Goal: Contribute content: Add original content to the website for others to see

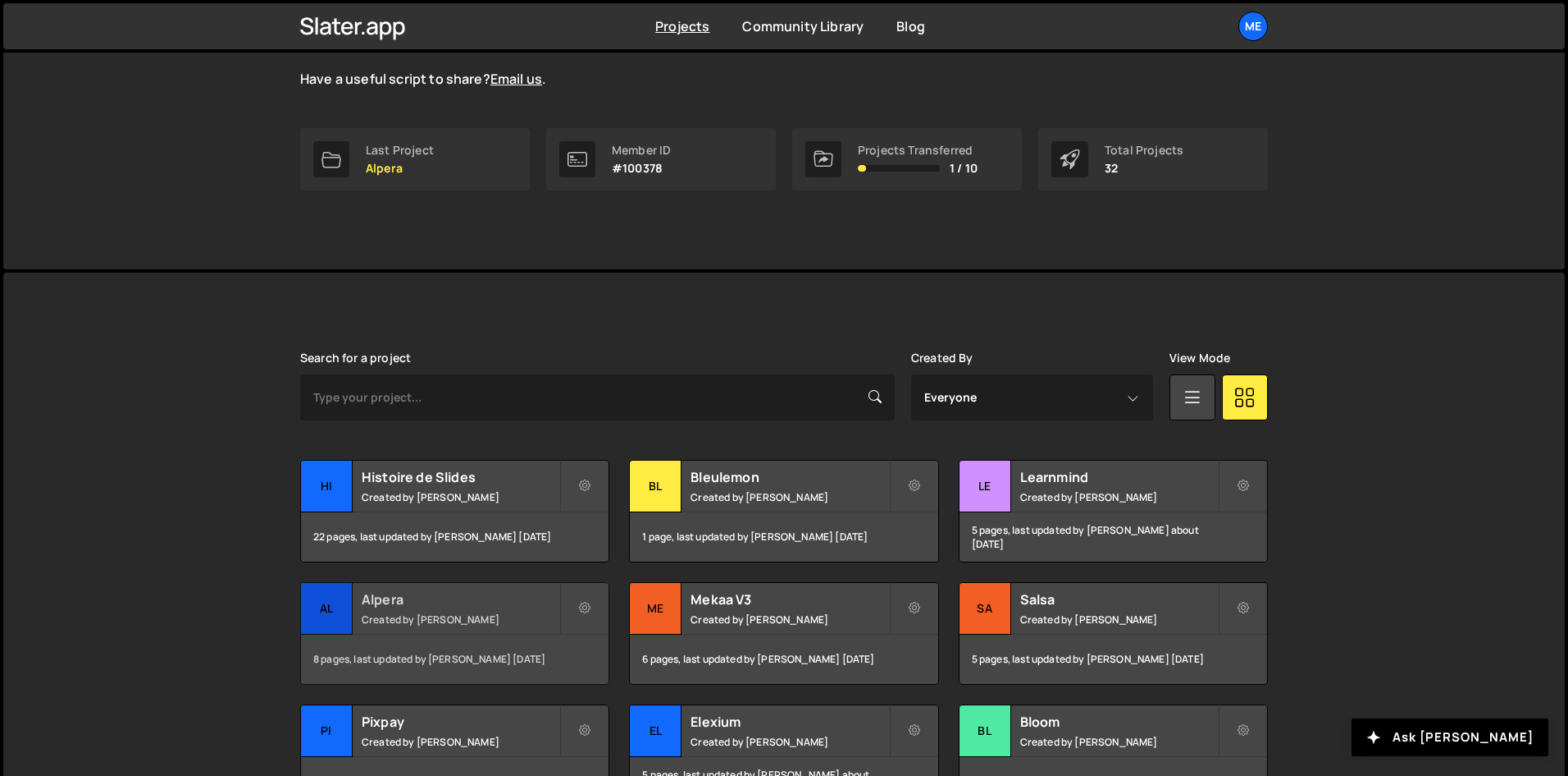
scroll to position [247, 0]
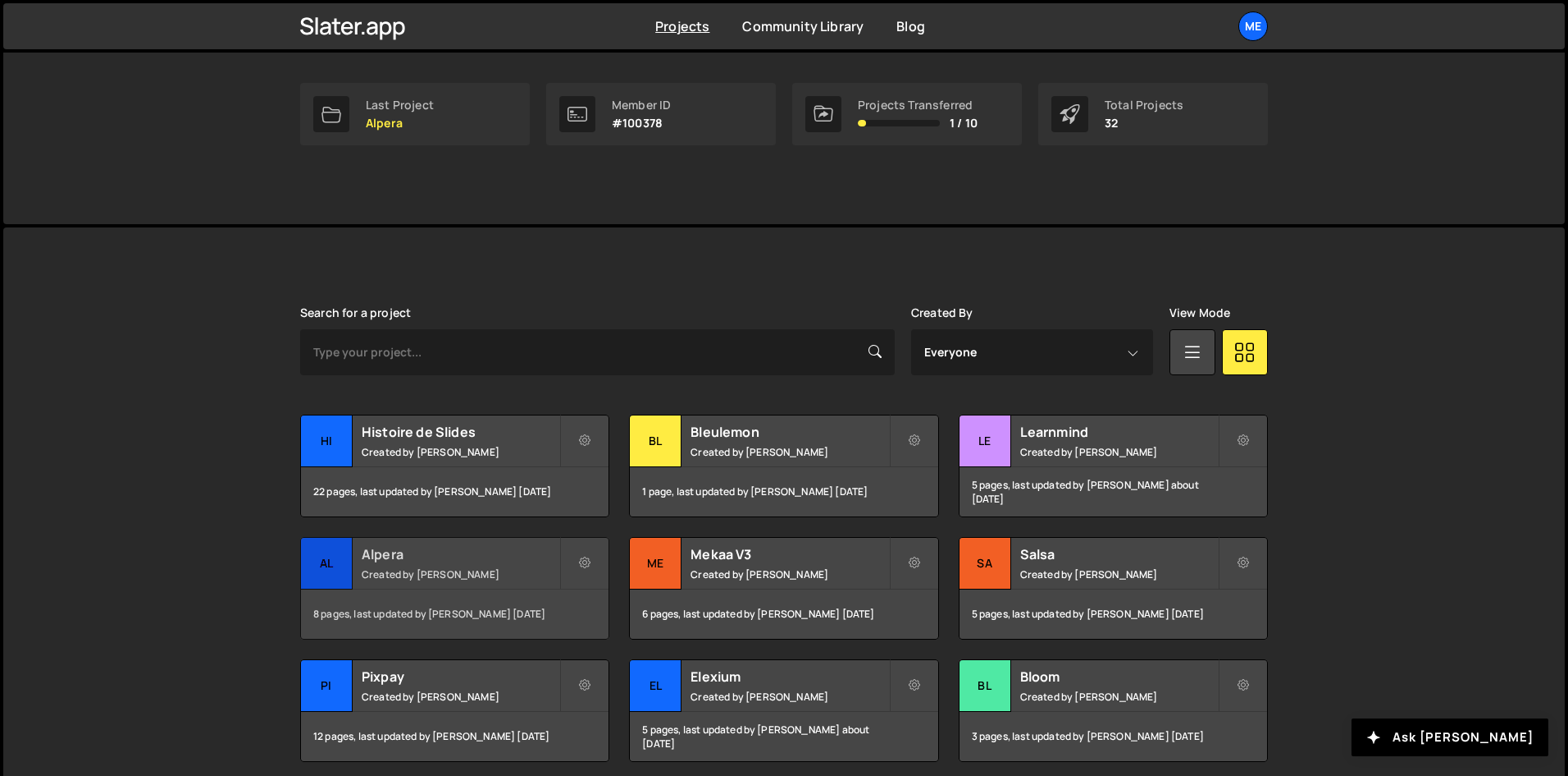
click at [485, 592] on div "8 pages, last updated by Alex Teillet 27 days ago" at bounding box center [455, 613] width 307 height 49
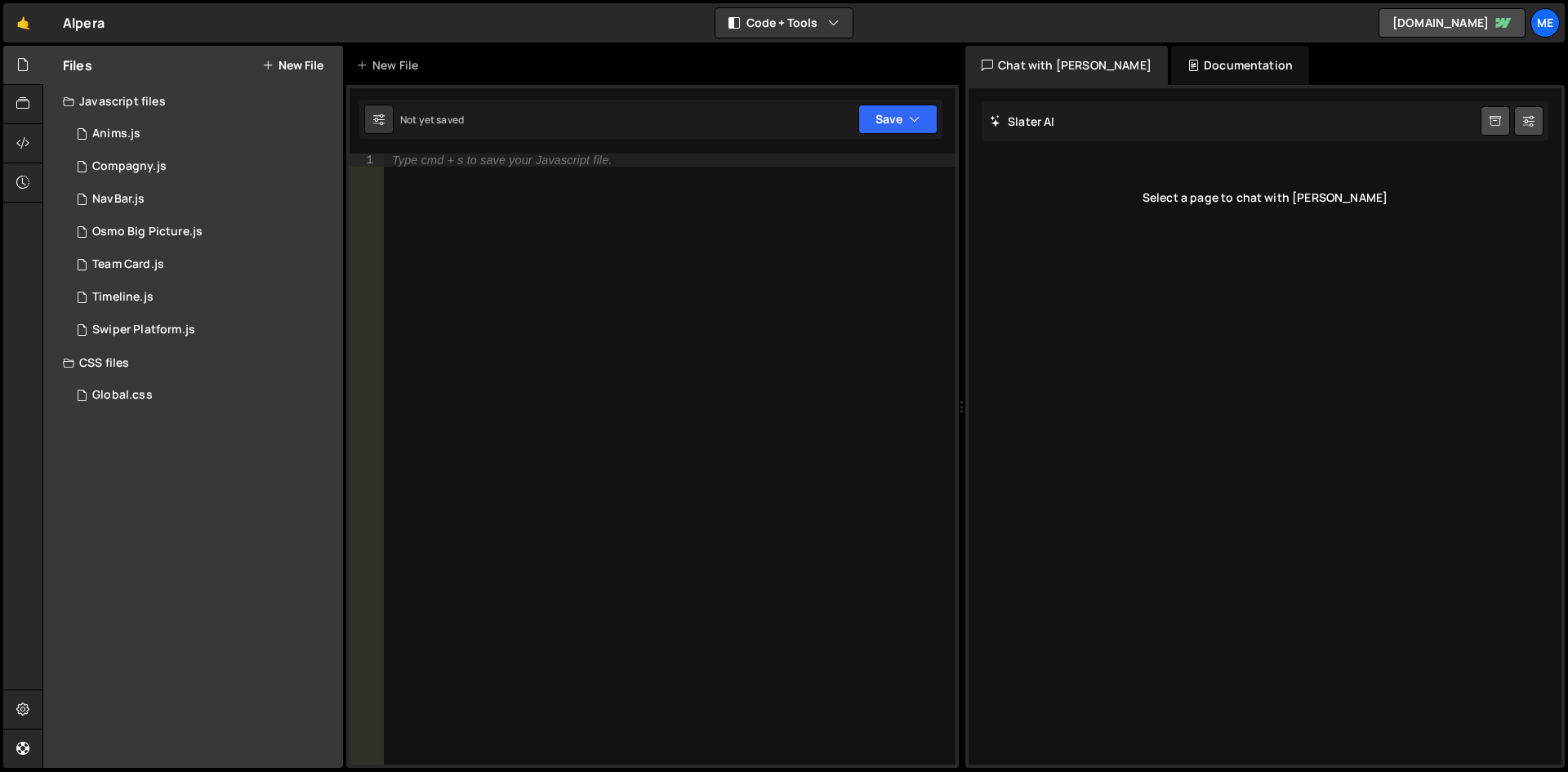
click at [318, 64] on button "New File" at bounding box center [293, 65] width 62 height 13
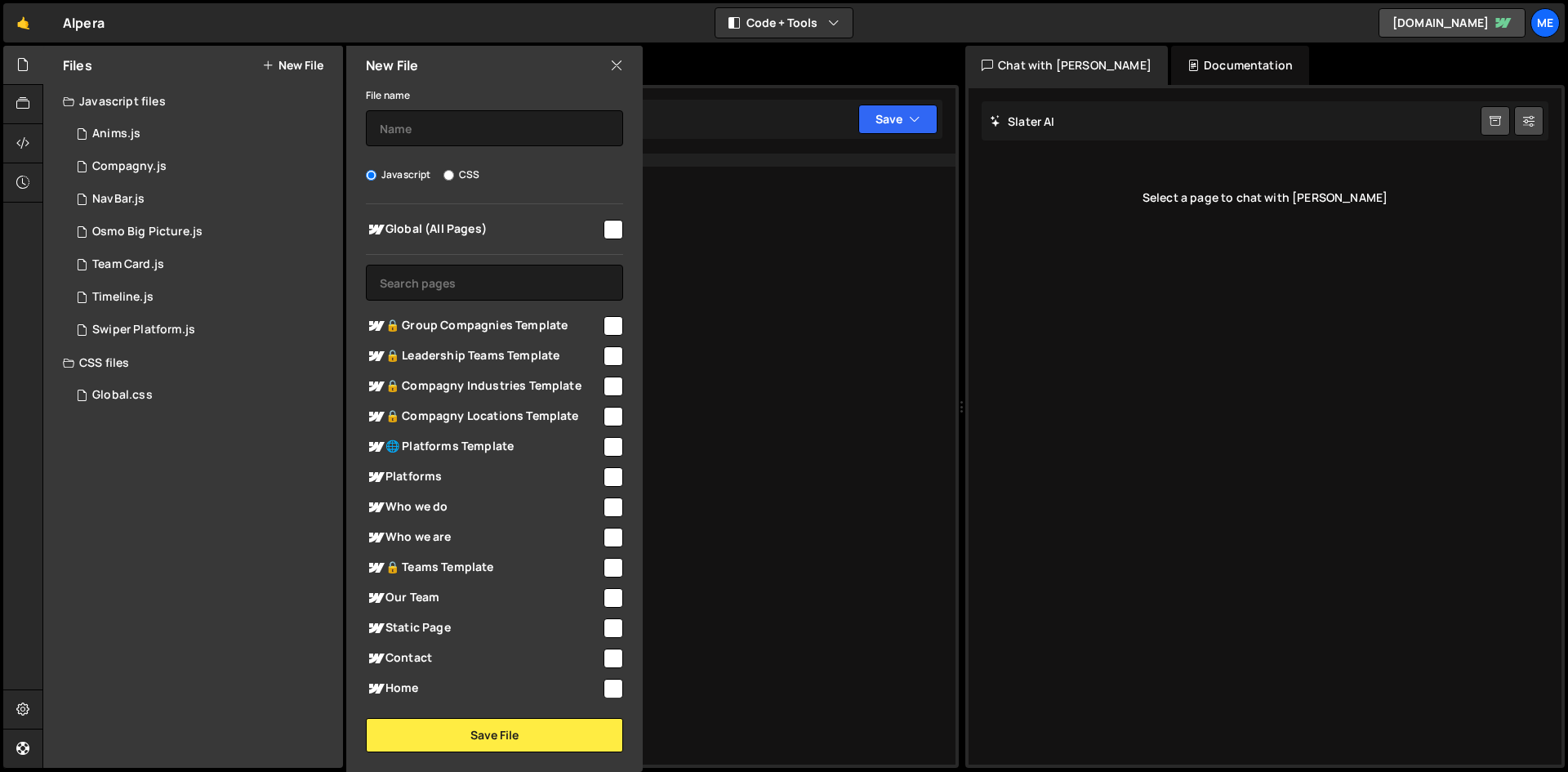
click at [467, 151] on div "File name Javascript CSS Global (All Pages) Save File" at bounding box center [494, 417] width 296 height 667
click at [464, 142] on input "text" at bounding box center [494, 128] width 257 height 36
type input "Parallax"
click at [587, 230] on span "Global (All Pages)" at bounding box center [483, 230] width 235 height 20
checkbox input "true"
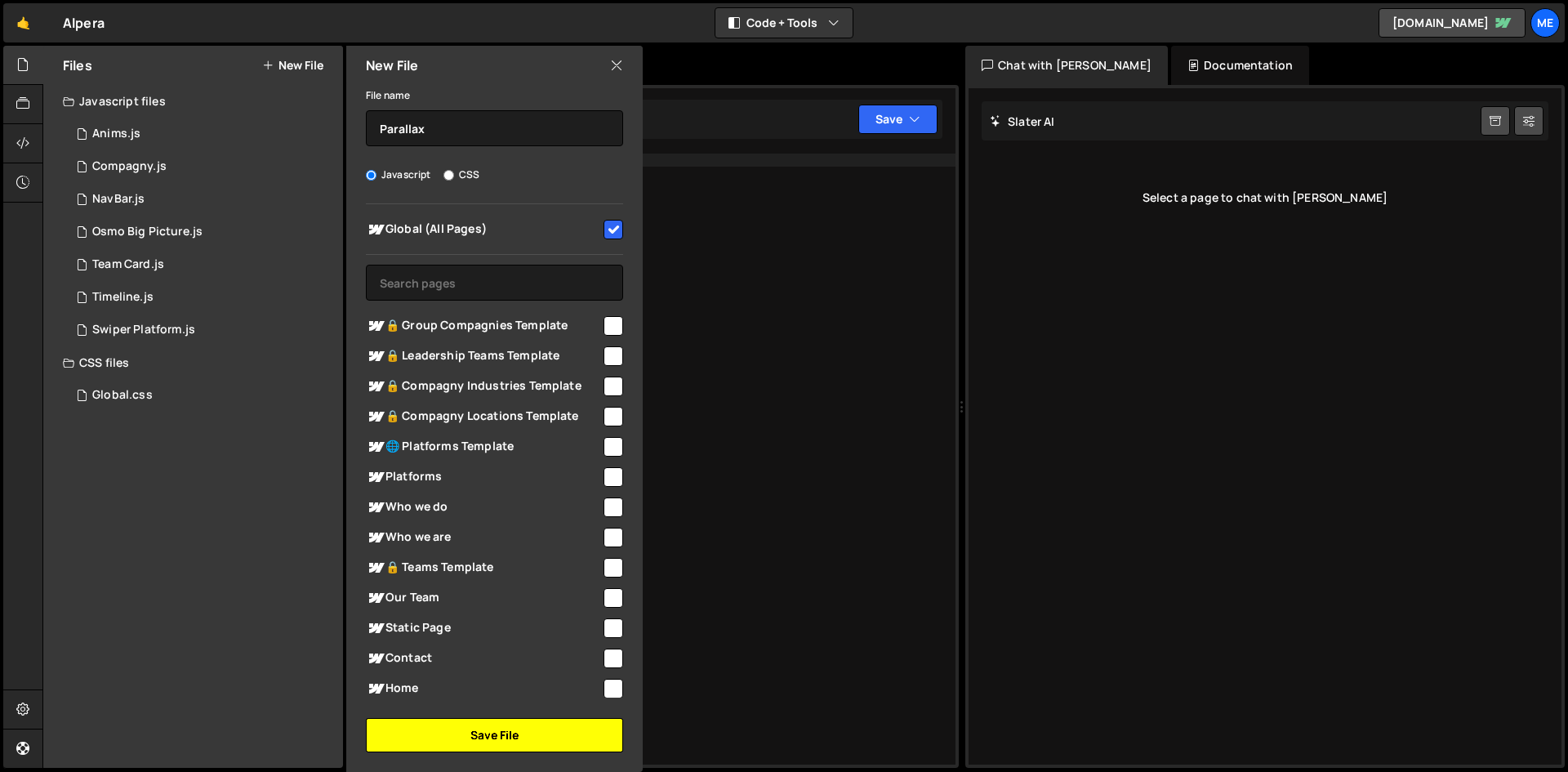
click at [520, 731] on button "Save File" at bounding box center [494, 734] width 257 height 35
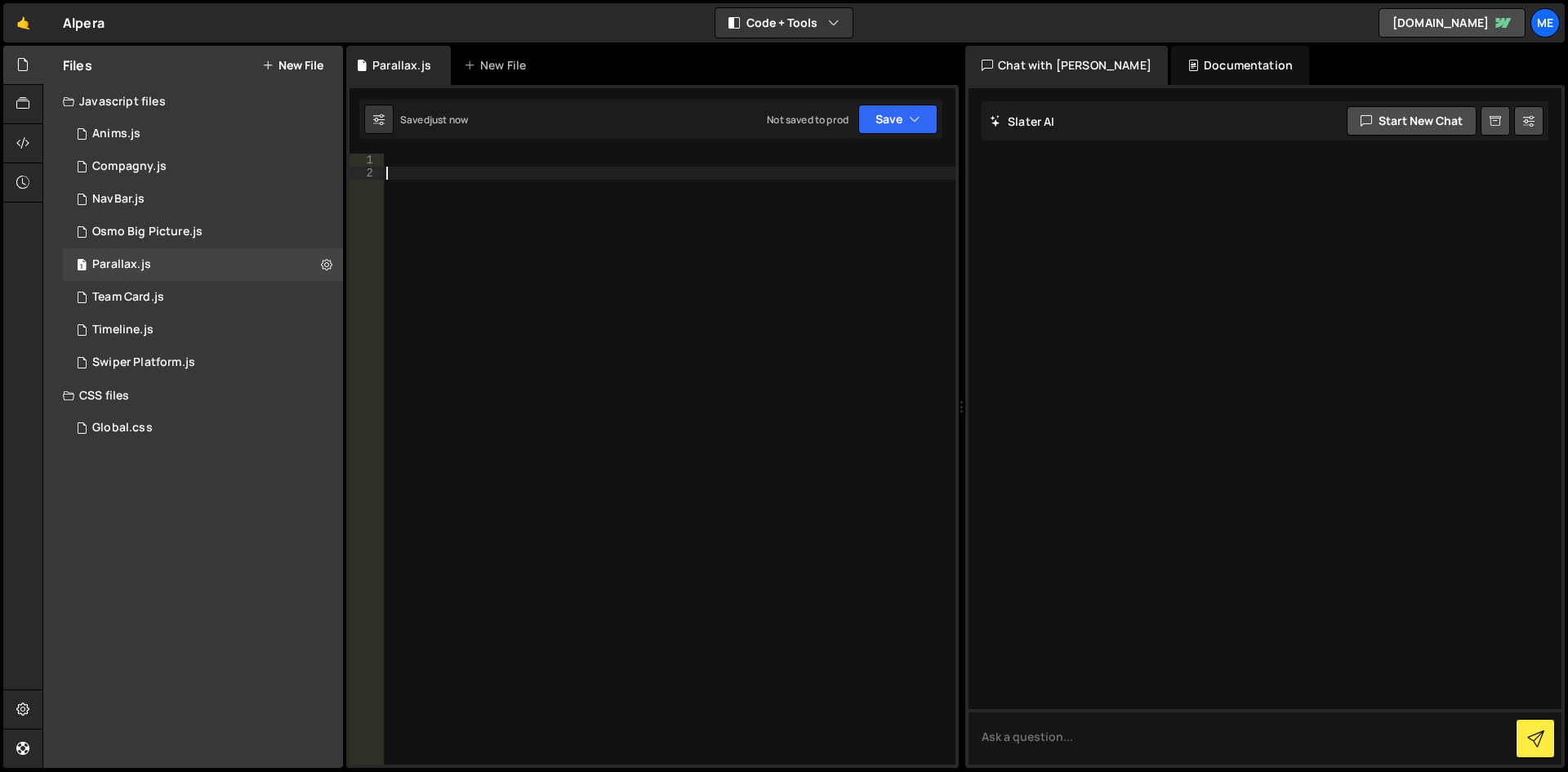
click at [529, 243] on div at bounding box center [669, 472] width 572 height 637
paste textarea "/script>"
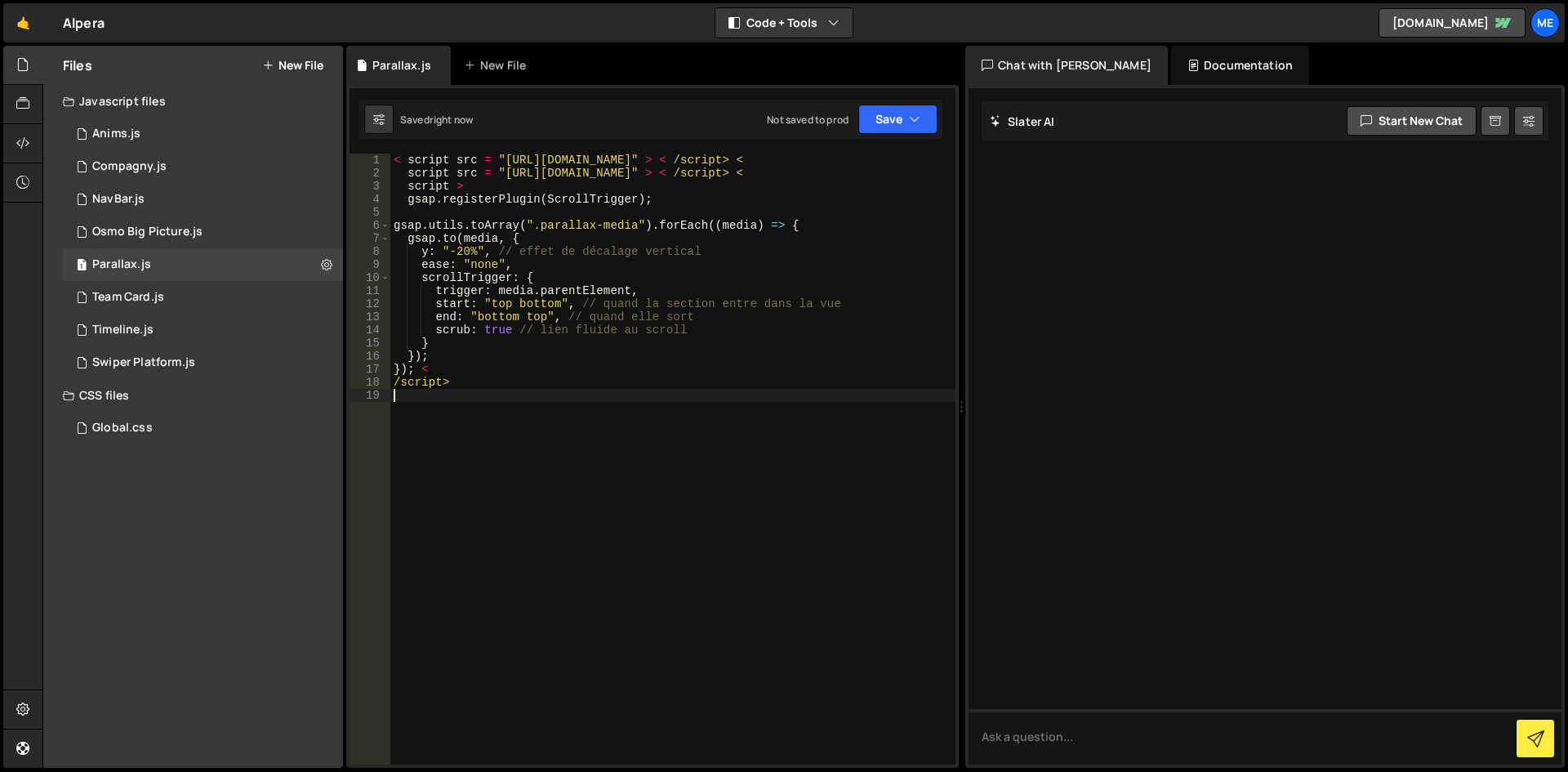
type textarea "/script>"
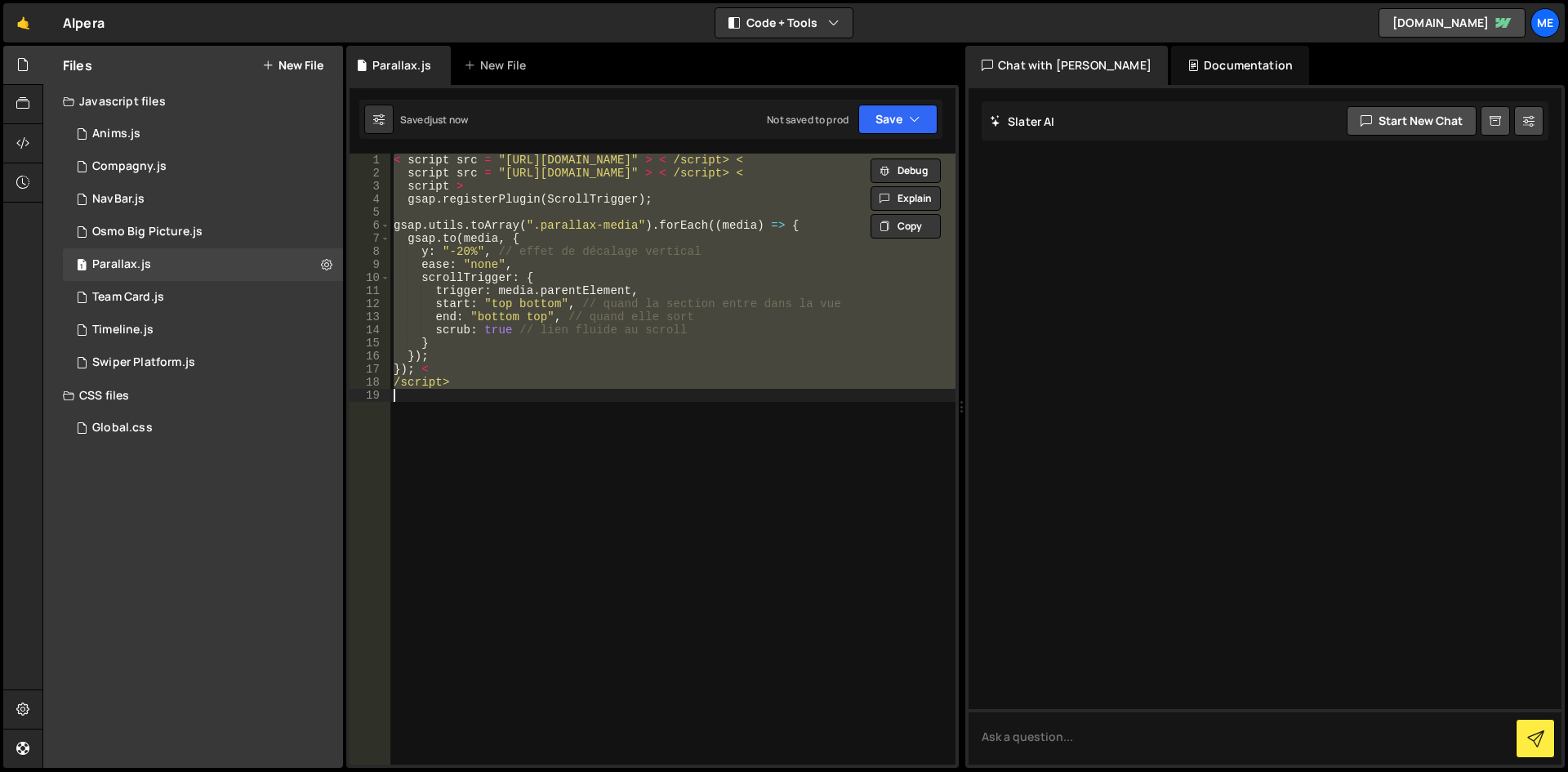
click at [548, 217] on div "< script src = "https://unpkg.com/gsap/dist/gsap.min.js" > < /script> < script …" at bounding box center [673, 459] width 565 height 611
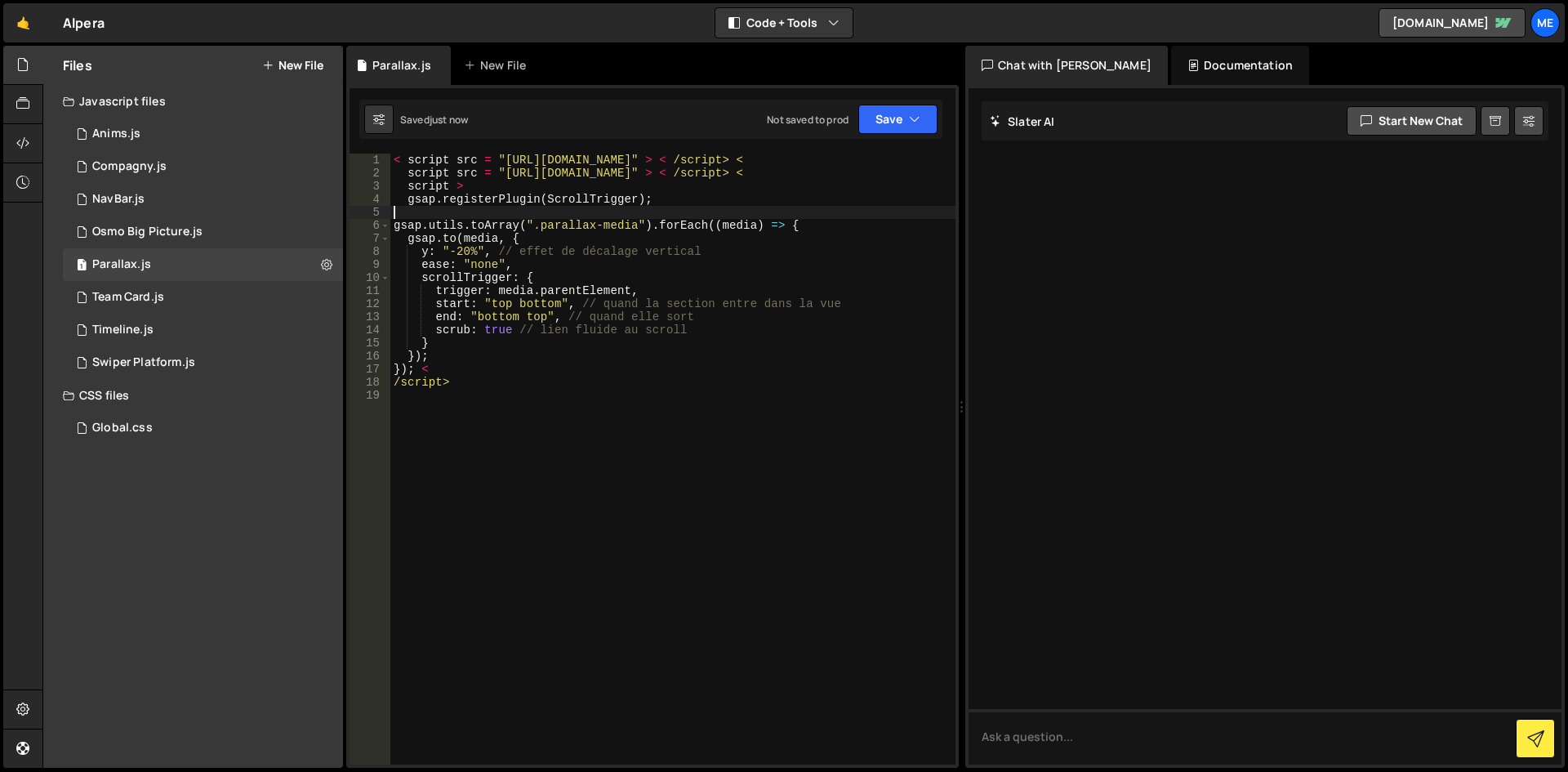
click at [592, 185] on div "< script src = "https://unpkg.com/gsap/dist/gsap.min.js" > < /script> < script …" at bounding box center [673, 472] width 565 height 637
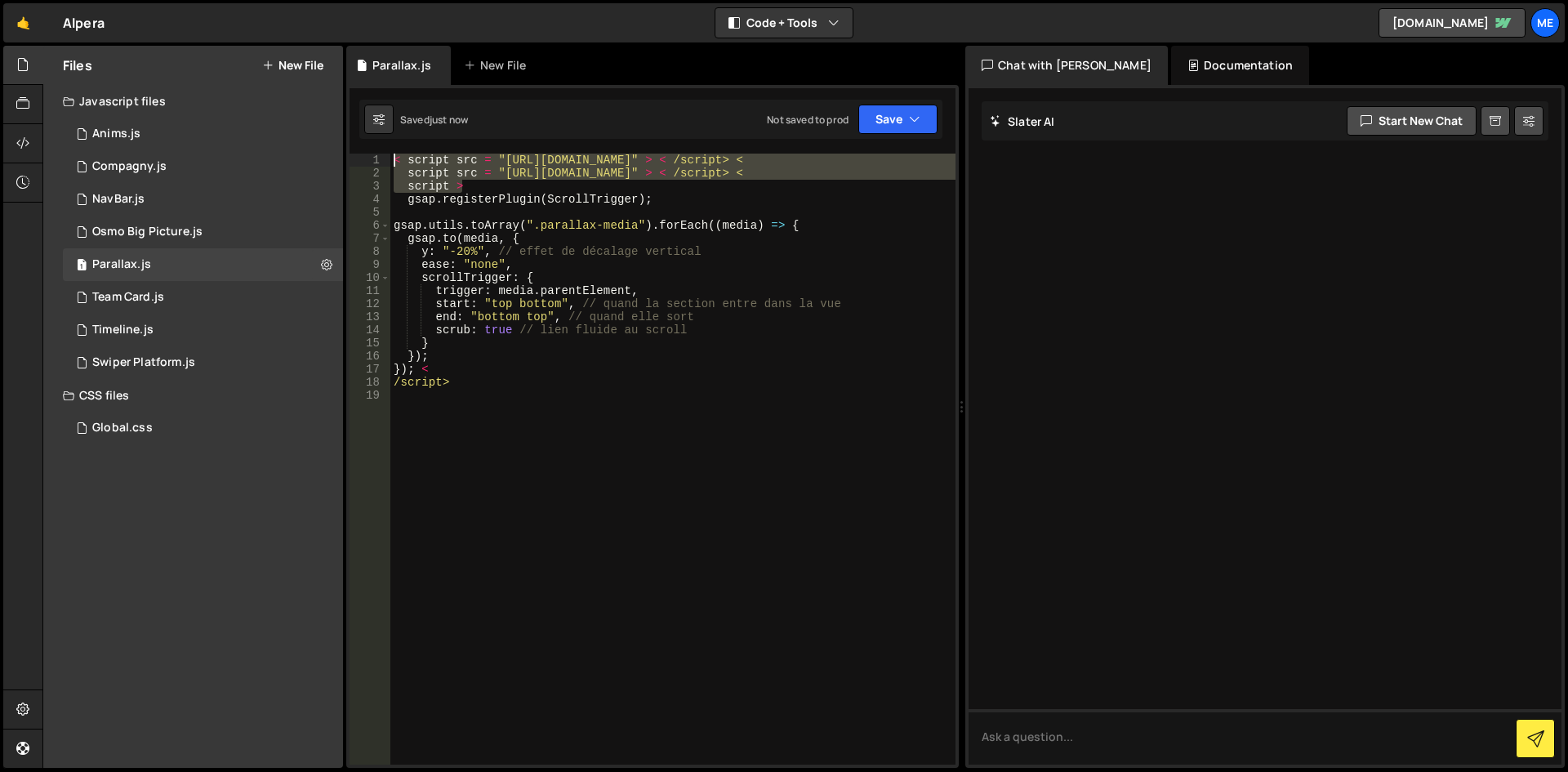
drag, startPoint x: 519, startPoint y: 190, endPoint x: 343, endPoint y: 153, distance: 179.8
click at [343, 153] on div "Files New File Javascript files 1 Anims.js 0 1 Compagny.js 0 1 NavBar.js 0 1 1 0" at bounding box center [805, 406] width 1525 height 722
type textarea "< script src = "https://unpkg.com/gsap/dist/gsap.min.js" > < /script> < script …"
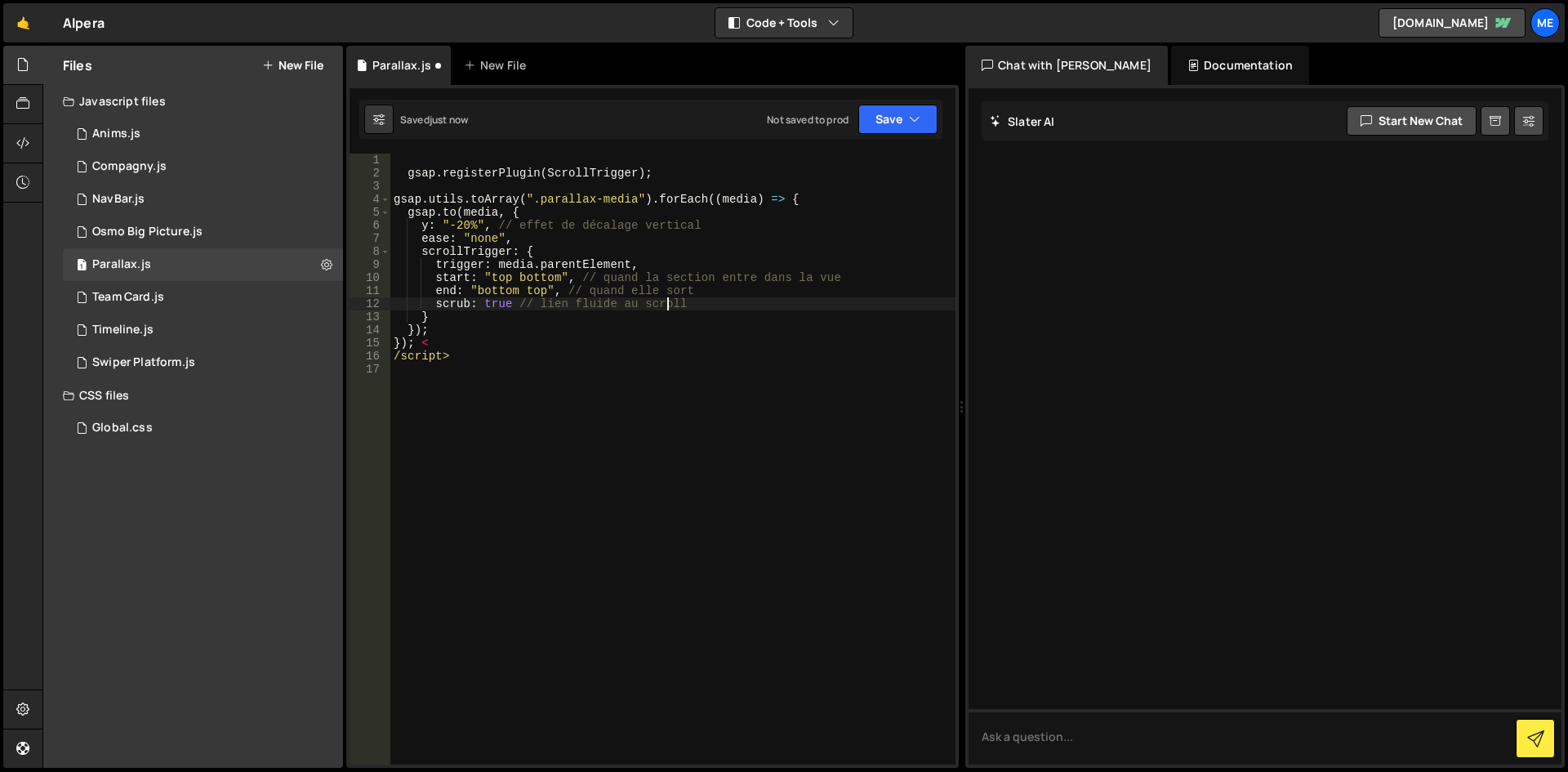
click at [670, 299] on div "gsap . registerPlugin ( ScrollTrigger ) ; gsap . utils . toArray ( ".parallax-m…" at bounding box center [673, 472] width 565 height 637
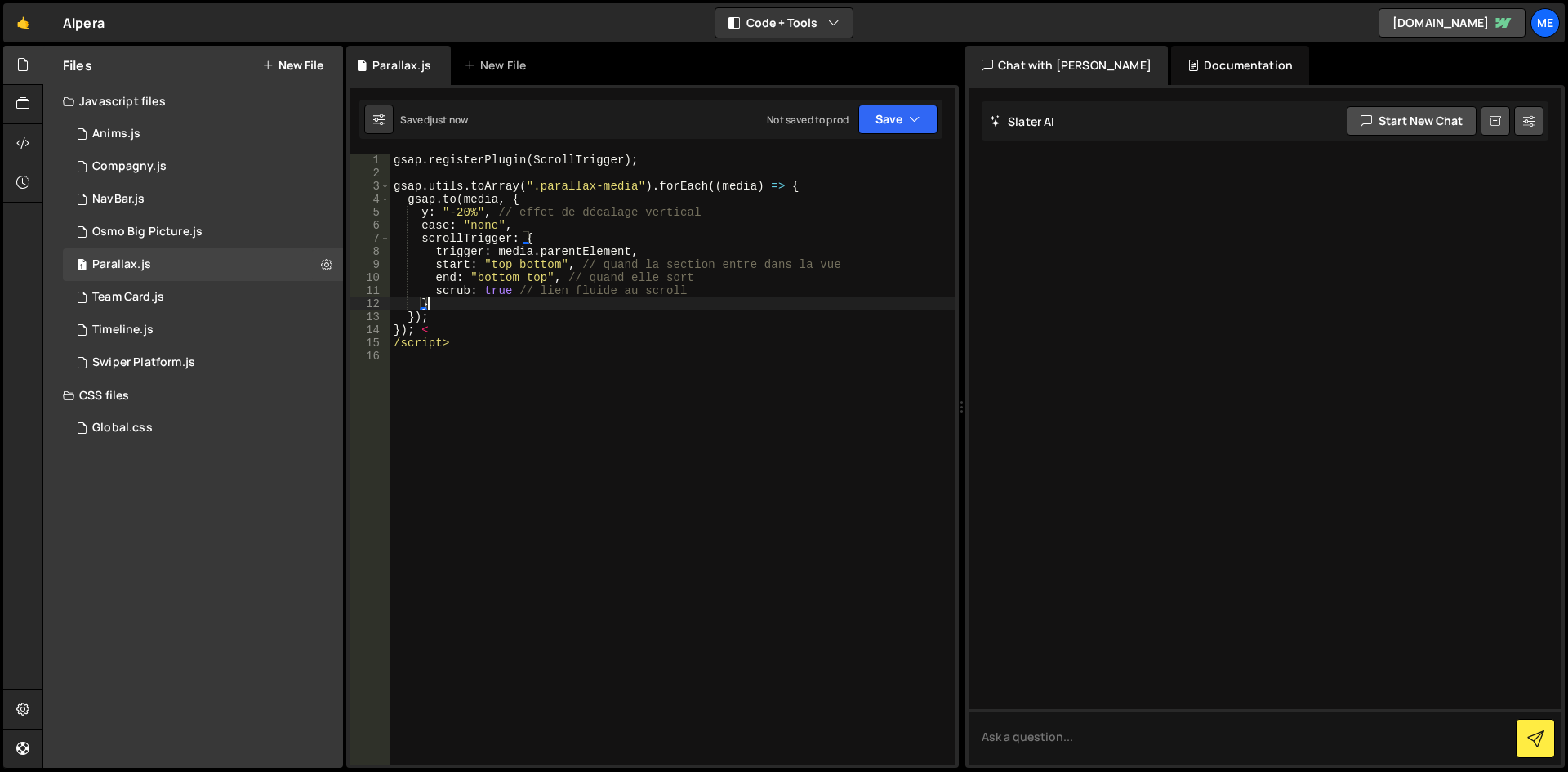
click at [670, 299] on div "gsap . registerPlugin ( ScrollTrigger ) ; gsap . utils . toArray ( ".parallax-m…" at bounding box center [673, 472] width 565 height 637
click at [557, 337] on div "gsap . registerPlugin ( ScrollTrigger ) ; gsap . utils . toArray ( ".parallax-m…" at bounding box center [673, 472] width 565 height 637
drag, startPoint x: 491, startPoint y: 346, endPoint x: 196, endPoint y: 347, distance: 295.0
click at [196, 347] on div "Files New File Javascript files 1 Anims.js 0 1 Compagny.js 0 1 NavBar.js 0 1 1 0" at bounding box center [805, 406] width 1525 height 722
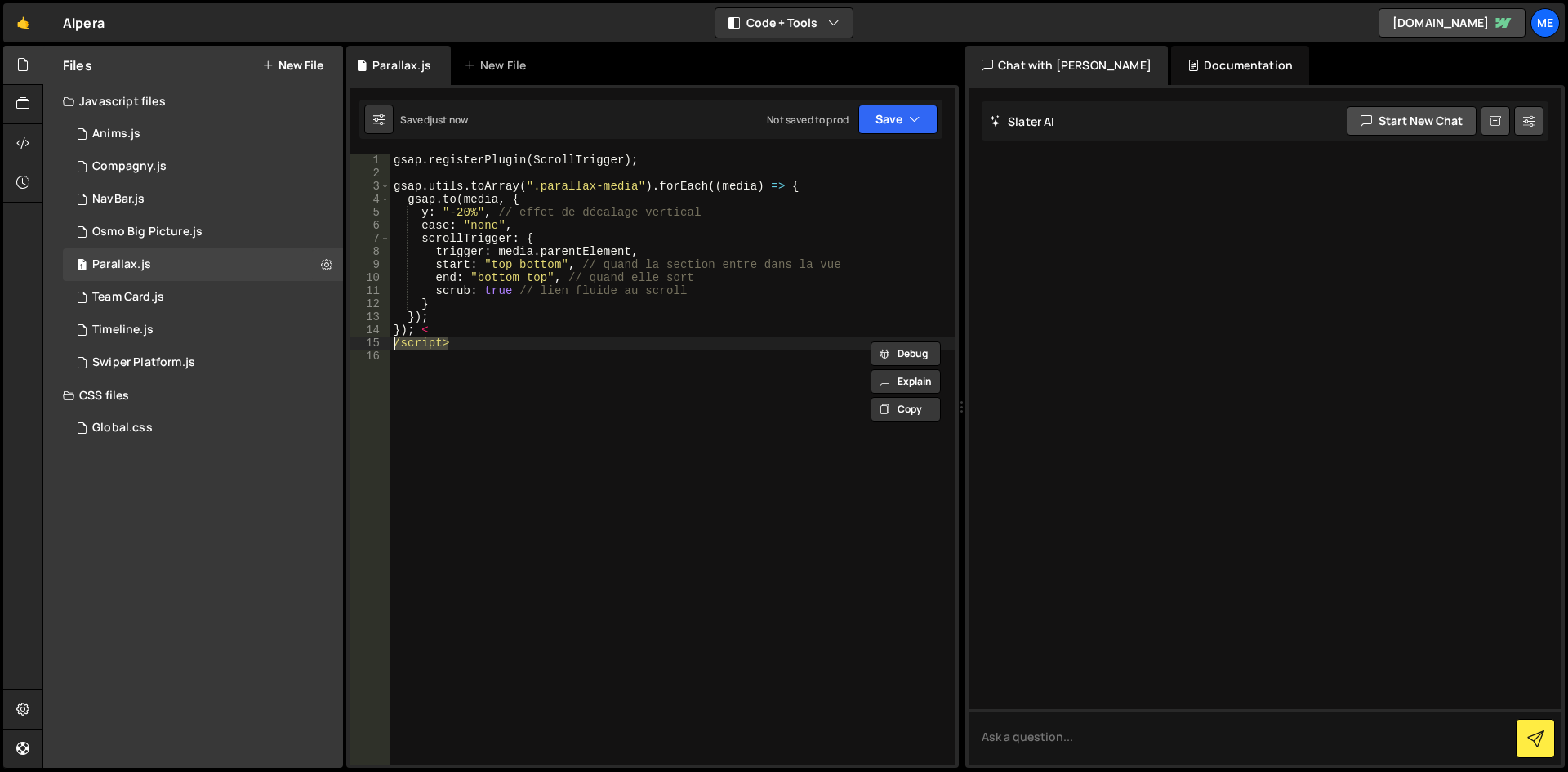
click at [460, 308] on div "gsap . registerPlugin ( ScrollTrigger ) ; gsap . utils . toArray ( ".parallax-m…" at bounding box center [673, 472] width 565 height 637
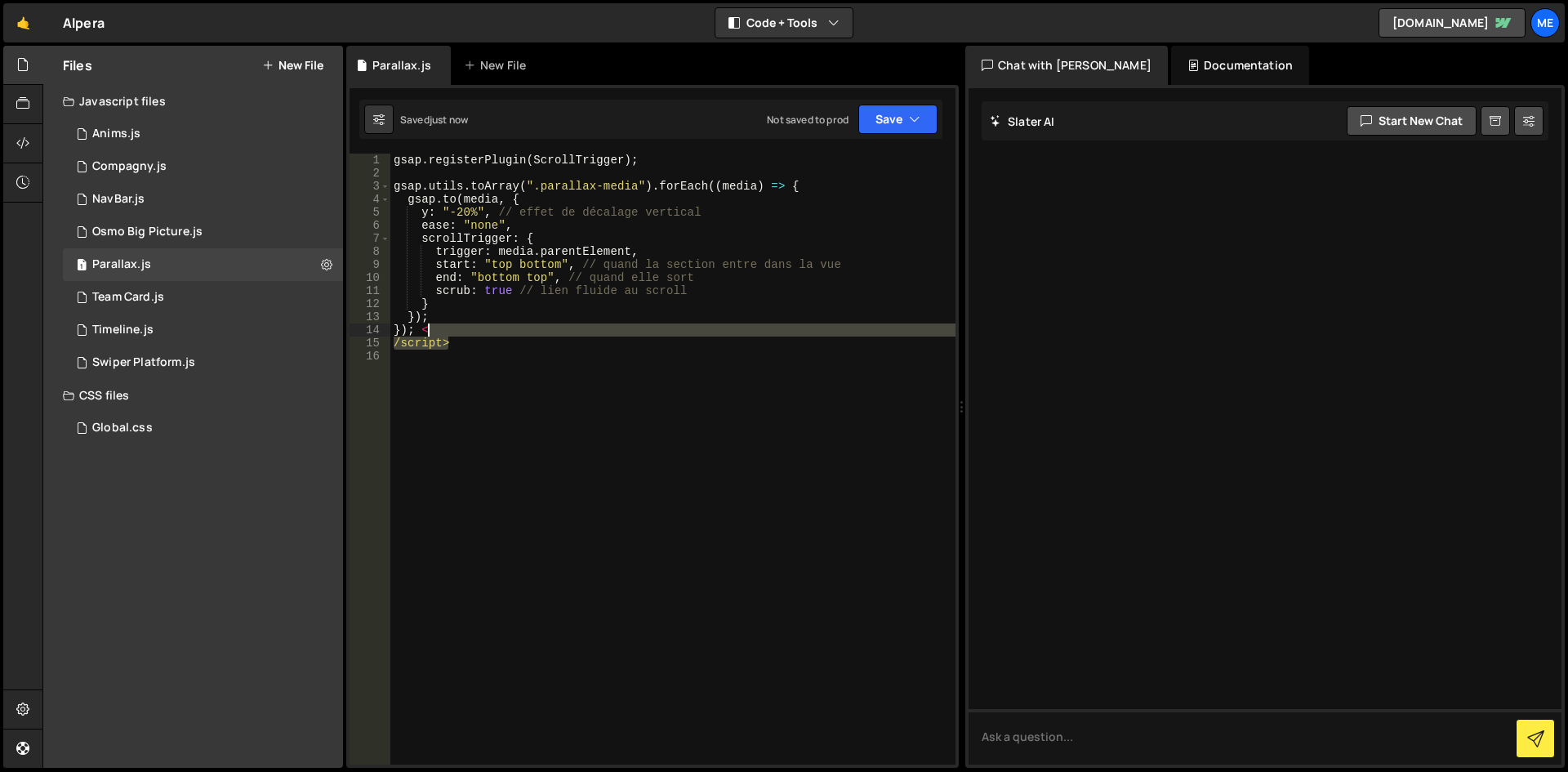
drag, startPoint x: 461, startPoint y: 346, endPoint x: 417, endPoint y: 324, distance: 49.2
click at [420, 327] on div "gsap . registerPlugin ( ScrollTrigger ) ; gsap . utils . toArray ( ".parallax-m…" at bounding box center [673, 472] width 565 height 637
type textarea "});"
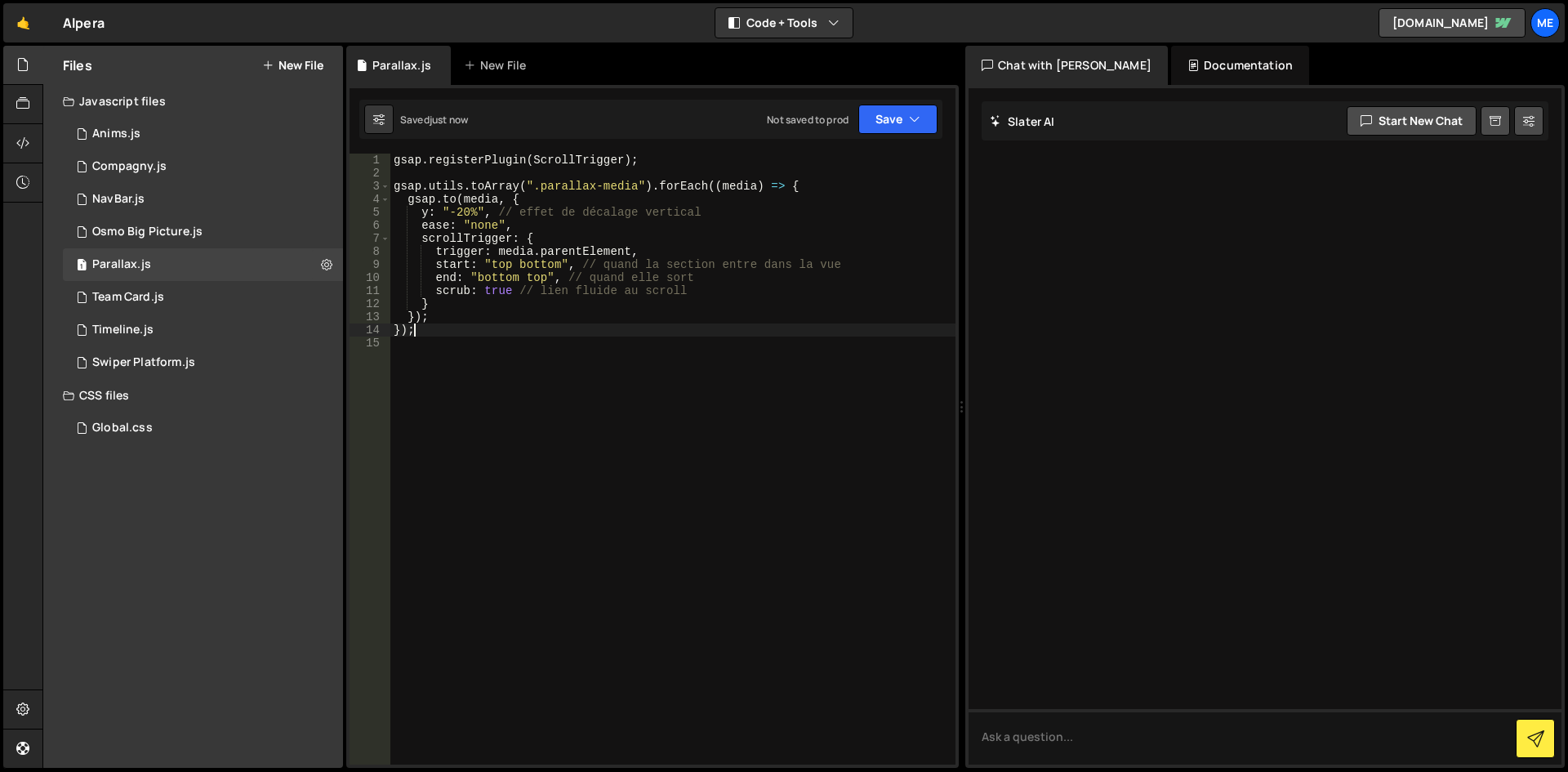
click at [565, 383] on div "gsap . registerPlugin ( ScrollTrigger ) ; gsap . utils . toArray ( ".parallax-m…" at bounding box center [673, 472] width 565 height 637
click at [519, 283] on div "gsap . registerPlugin ( ScrollTrigger ) ; gsap . utils . toArray ( ".parallax-m…" at bounding box center [673, 472] width 565 height 637
type textarea "end: "bottom top", // quand elle sort"
click at [533, 474] on div "gsap . registerPlugin ( ScrollTrigger ) ; gsap . utils . toArray ( ".parallax-m…" at bounding box center [673, 472] width 565 height 637
click at [563, 292] on div "gsap . registerPlugin ( ScrollTrigger ) ; gsap . utils . toArray ( ".parallax-m…" at bounding box center [673, 472] width 565 height 637
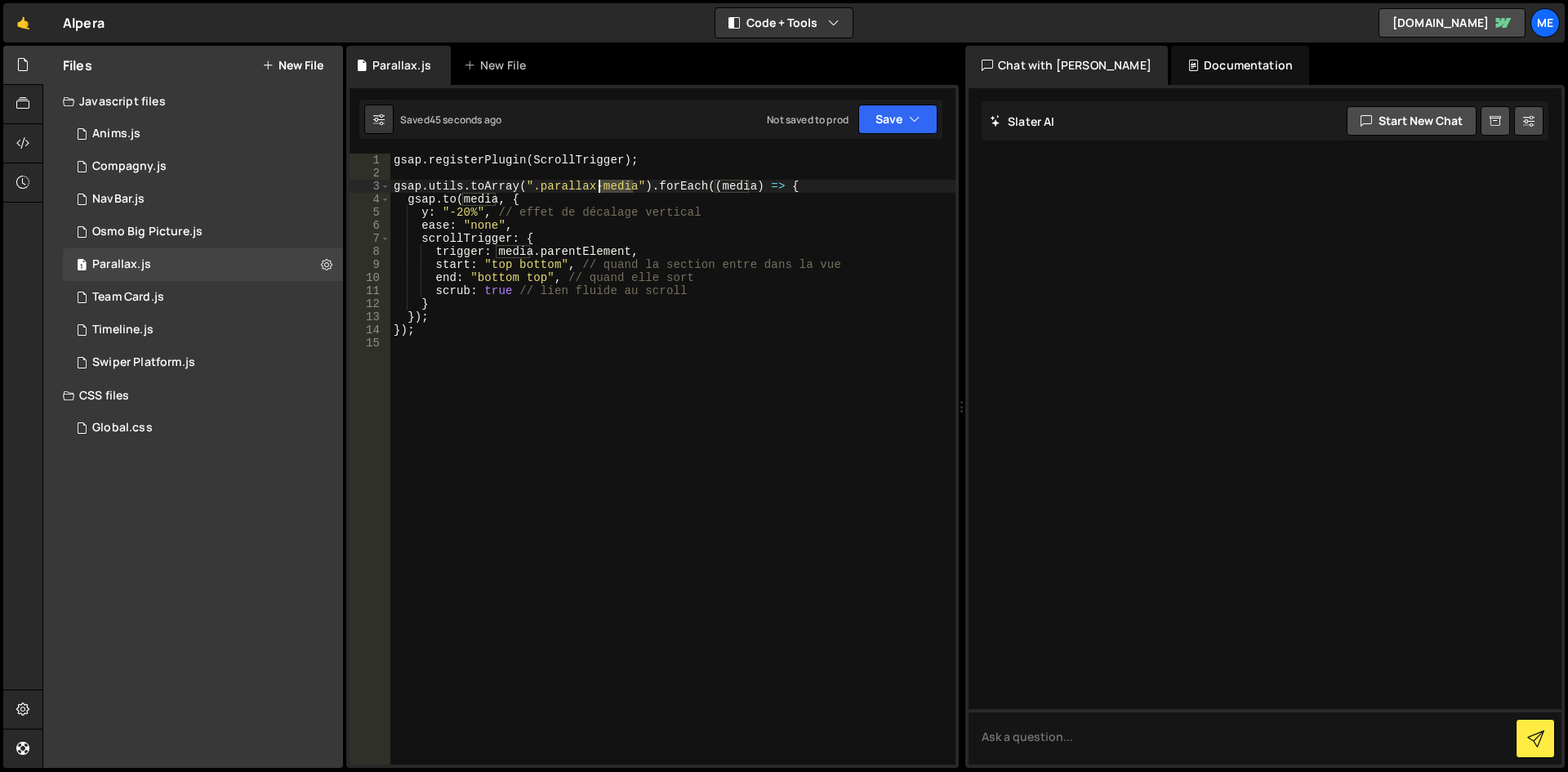
drag, startPoint x: 635, startPoint y: 190, endPoint x: 600, endPoint y: 190, distance: 35.0
click at [600, 190] on div "gsap . registerPlugin ( ScrollTrigger ) ; gsap . utils . toArray ( ".parallax-m…" at bounding box center [673, 472] width 565 height 637
click at [839, 259] on div "gsap . registerPlugin ( ScrollTrigger ) ; gsap . utils . toArray ( ".parallax-i…" at bounding box center [673, 472] width 565 height 637
type textarea "start: "top bottom", // quand la section entre dans la vue"
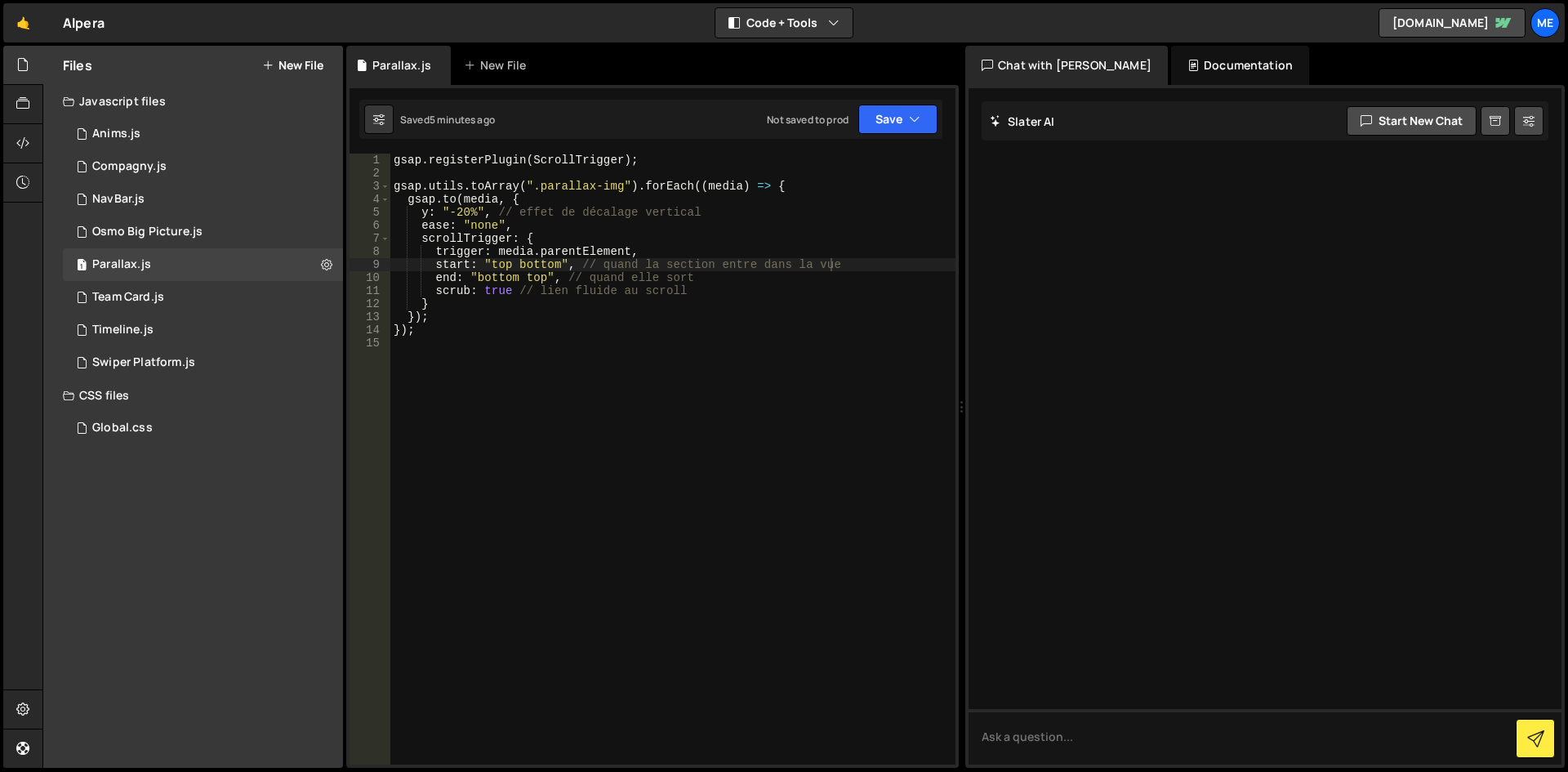
click at [293, 59] on button "New File" at bounding box center [293, 65] width 62 height 13
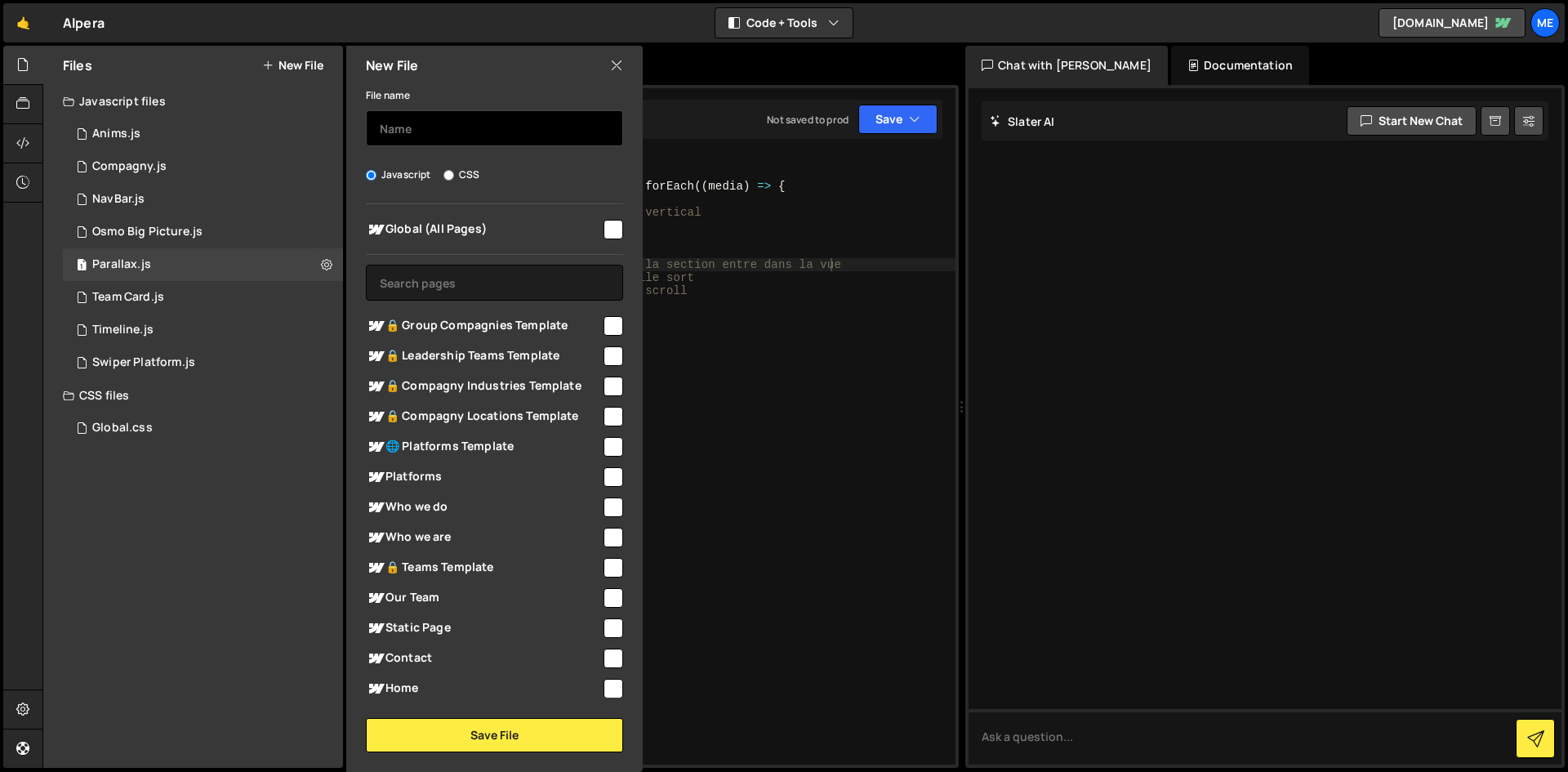
click at [437, 130] on input "text" at bounding box center [494, 128] width 257 height 36
type input "M"
type input "Lenis"
drag, startPoint x: 455, startPoint y: 206, endPoint x: 457, endPoint y: 222, distance: 16.1
click at [457, 222] on div "Global (All Pages) 🔒 Group Compagnies Template" at bounding box center [494, 450] width 296 height 493
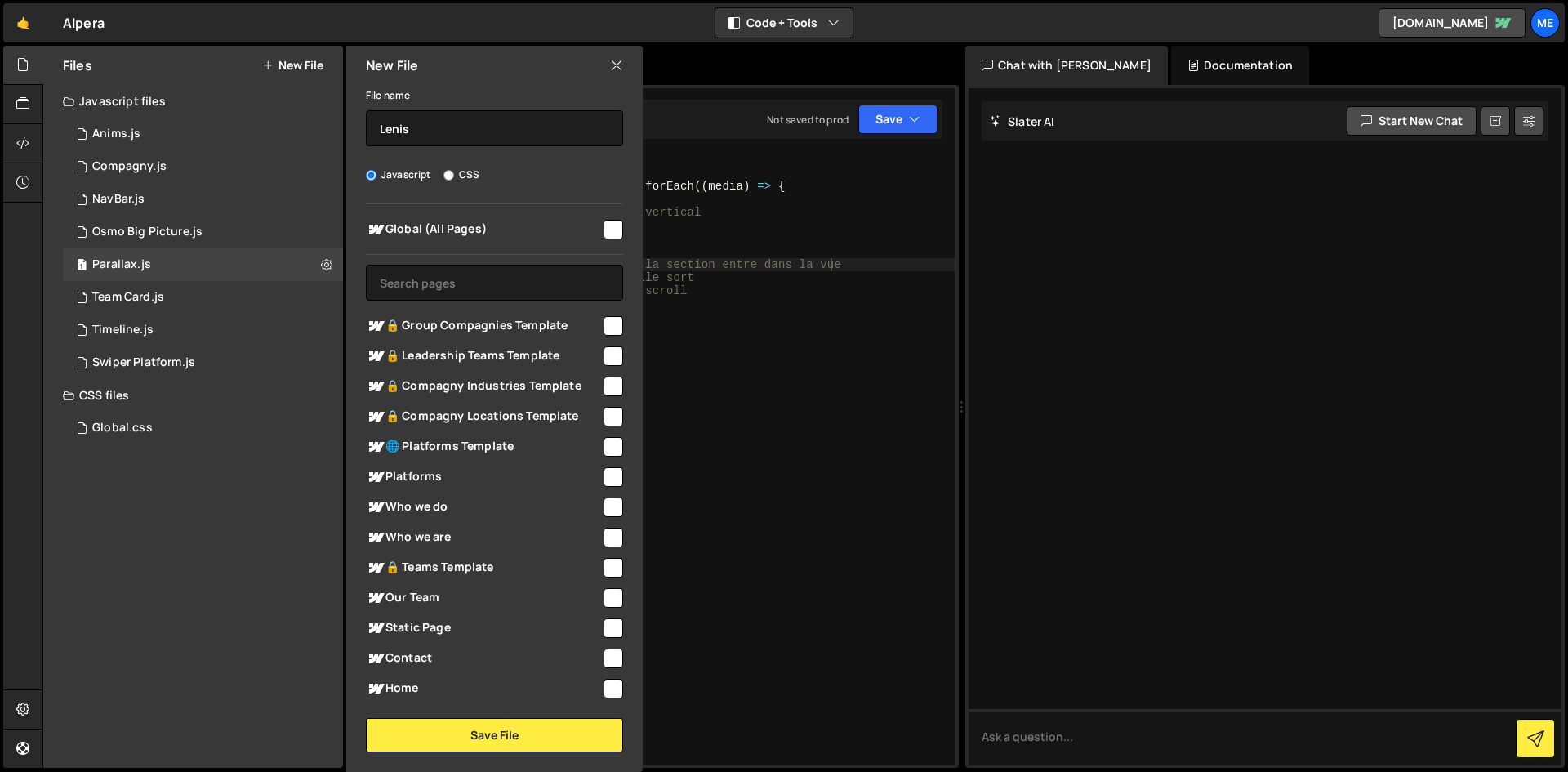
click at [457, 223] on span "Global (All Pages)" at bounding box center [483, 230] width 235 height 20
checkbox input "true"
click at [480, 749] on button "Save File" at bounding box center [494, 734] width 257 height 35
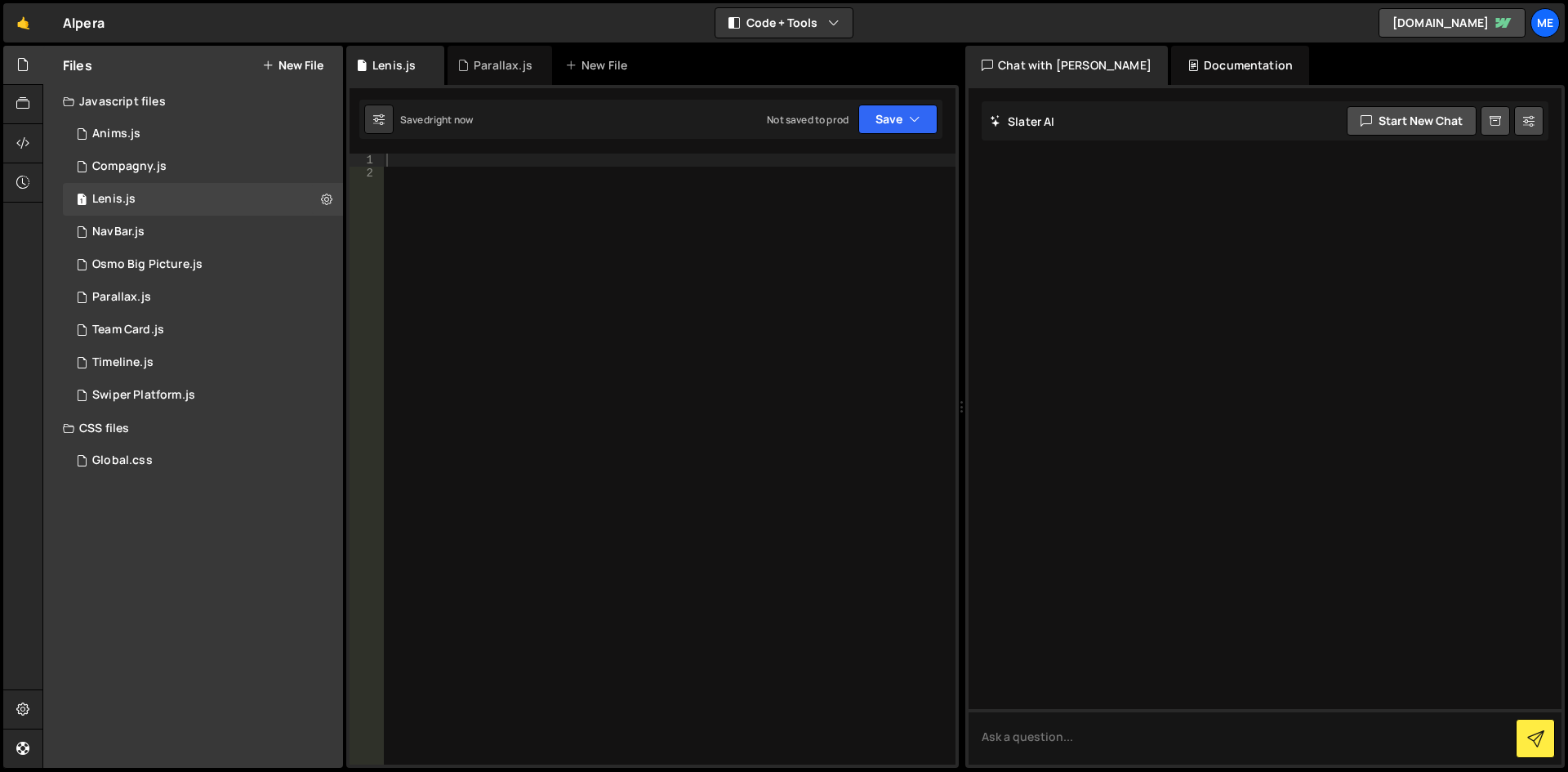
click at [565, 210] on div at bounding box center [669, 472] width 572 height 637
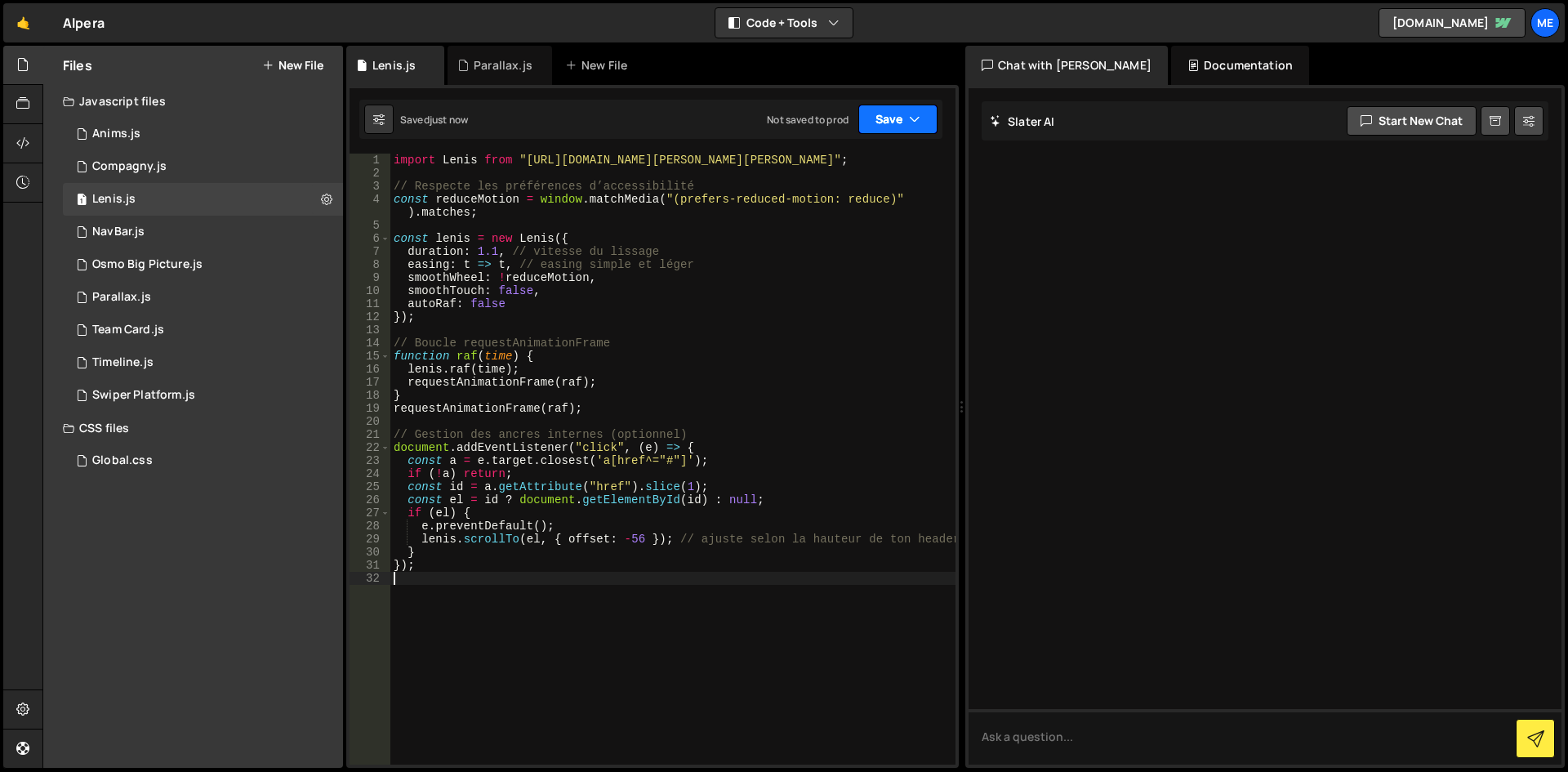
click at [899, 117] on button "Save" at bounding box center [898, 119] width 79 height 30
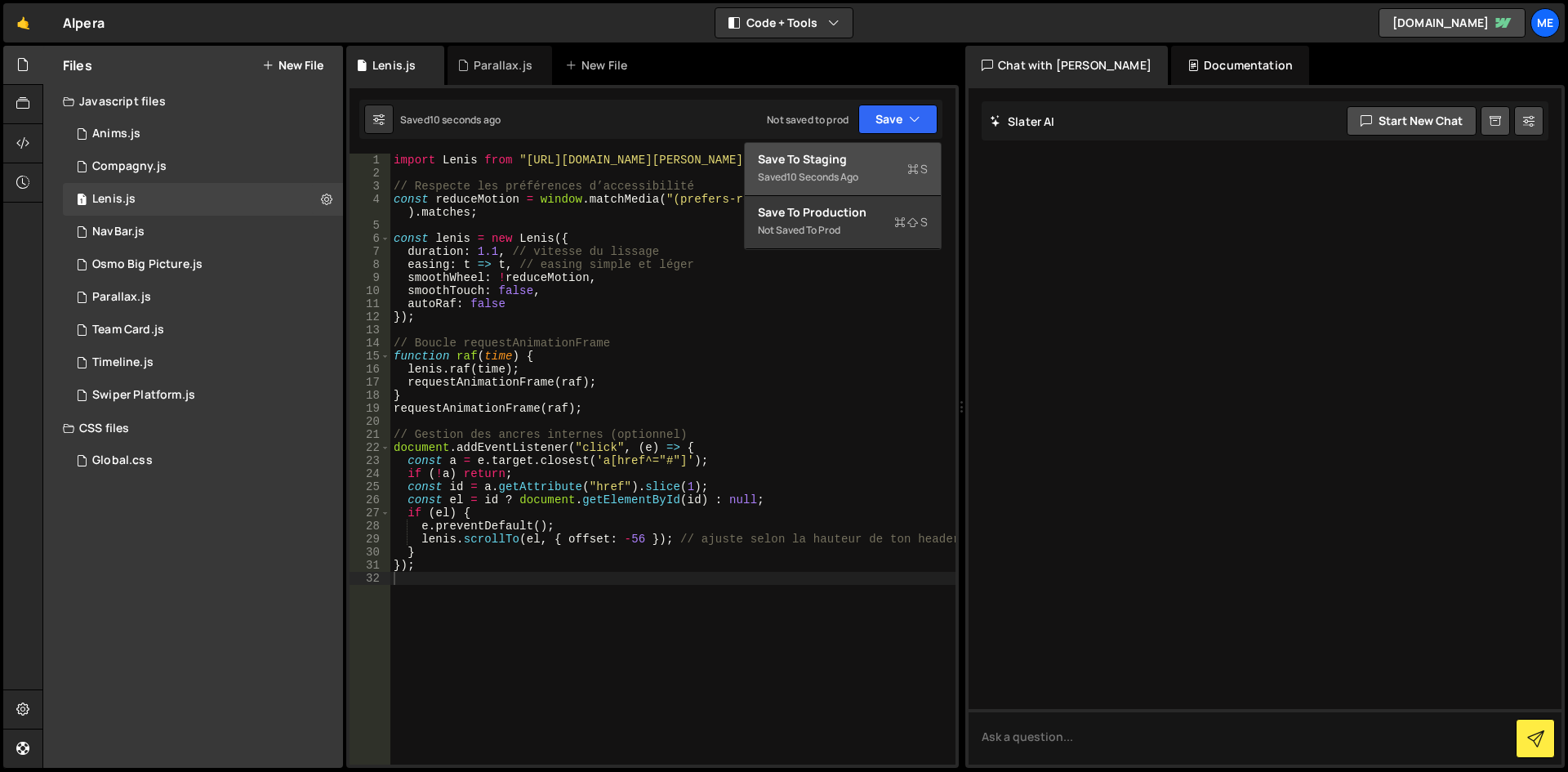
click at [889, 184] on div "Saved 10 seconds ago" at bounding box center [843, 177] width 170 height 20
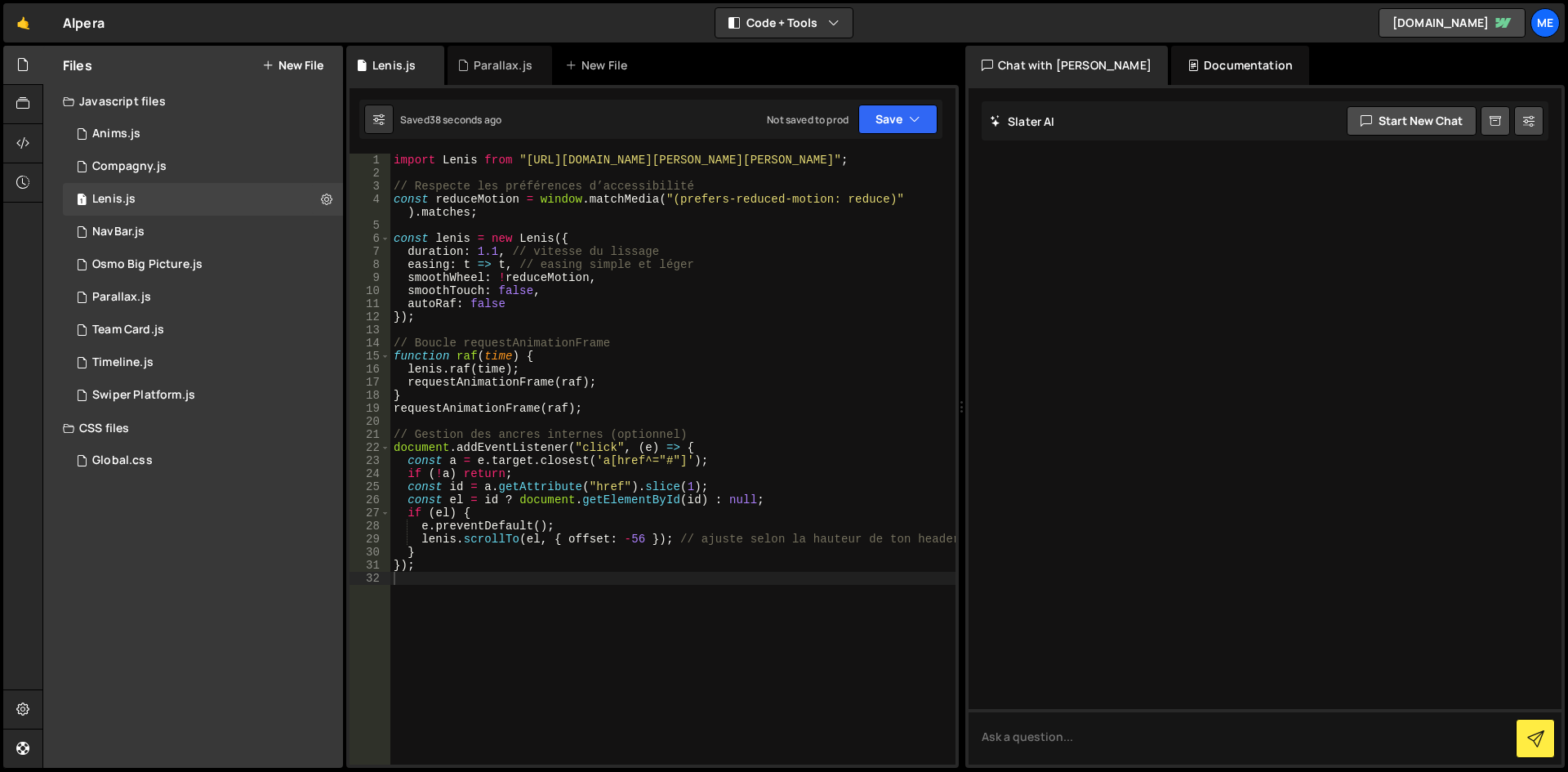
click at [616, 293] on div "import Lenis from "https://unpkg.com/@studio-freight/lenis/dist/lenis.min.js" ;…" at bounding box center [673, 472] width 565 height 637
click at [654, 406] on div "import Lenis from "https://unpkg.com/@studio-freight/lenis/dist/lenis.min.js" ;…" at bounding box center [673, 472] width 565 height 637
type textarea "});"
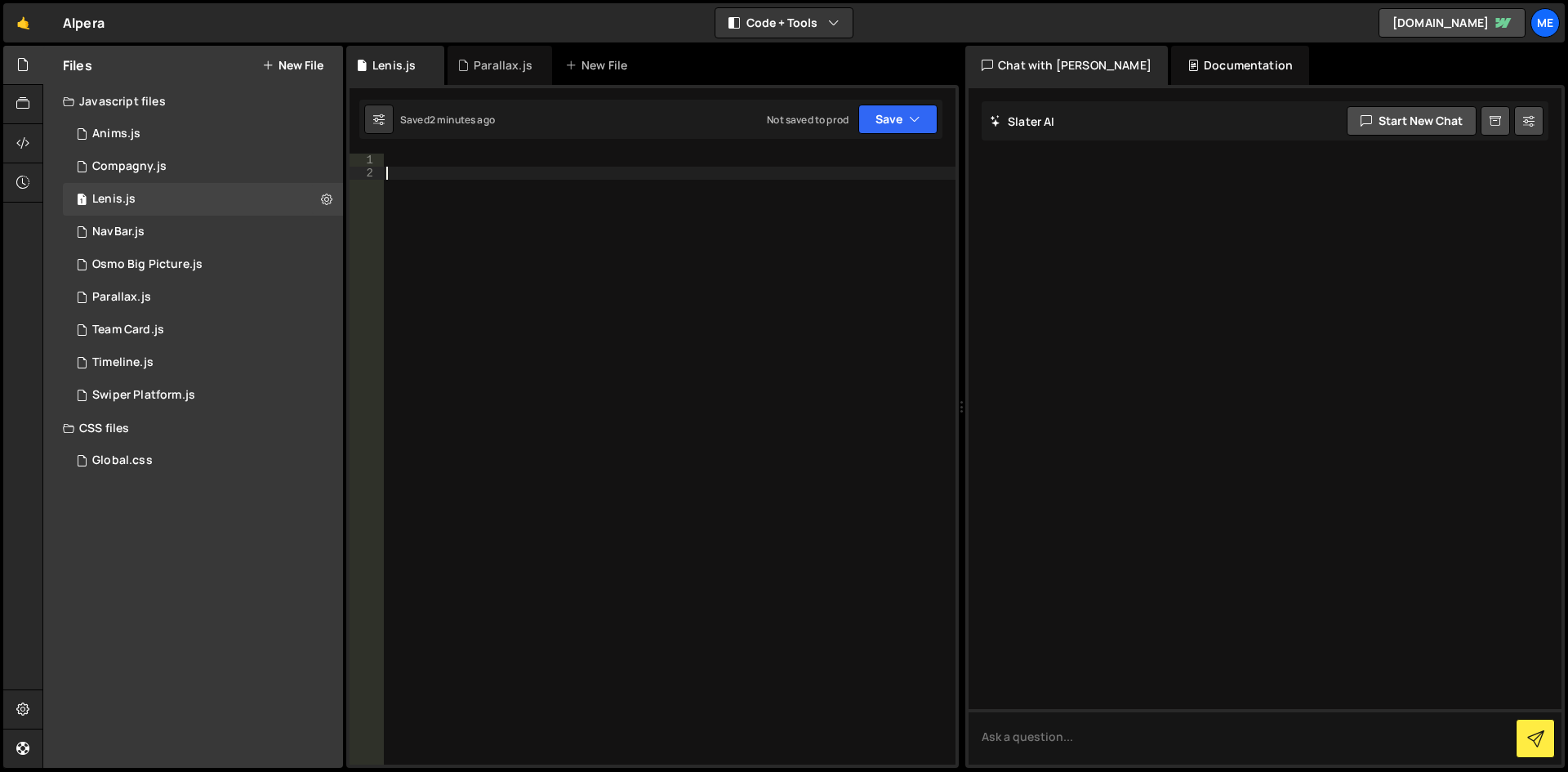
click at [693, 232] on div at bounding box center [669, 472] width 572 height 637
paste textarea "duration: 1.1, // effet très visible easing: t => t * t // easeInQuad"
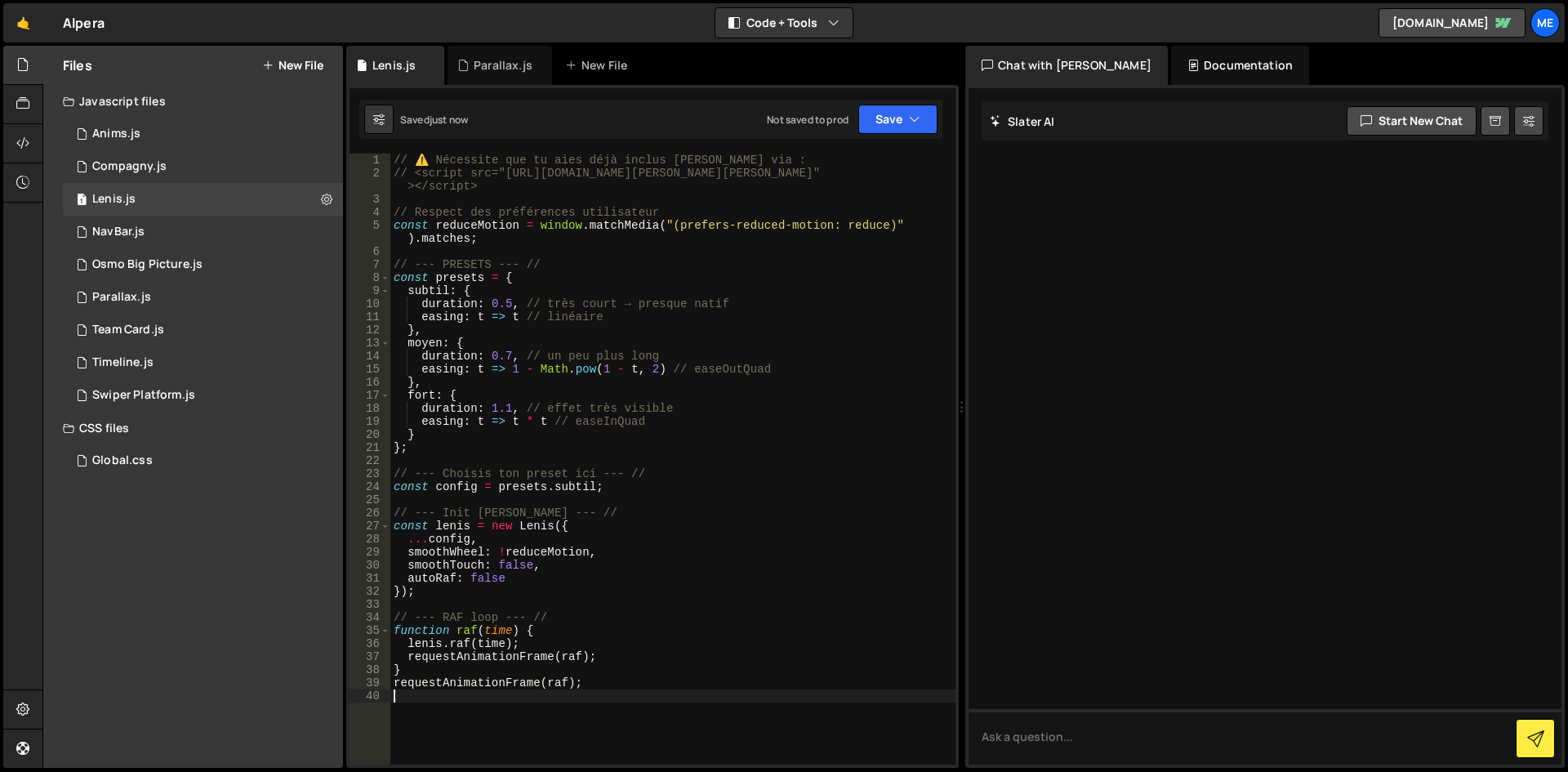
click at [564, 417] on div "// ⚠️ Nécessite que tu aies déjà inclus Lenis via : // <script src="https://unp…" at bounding box center [673, 472] width 565 height 637
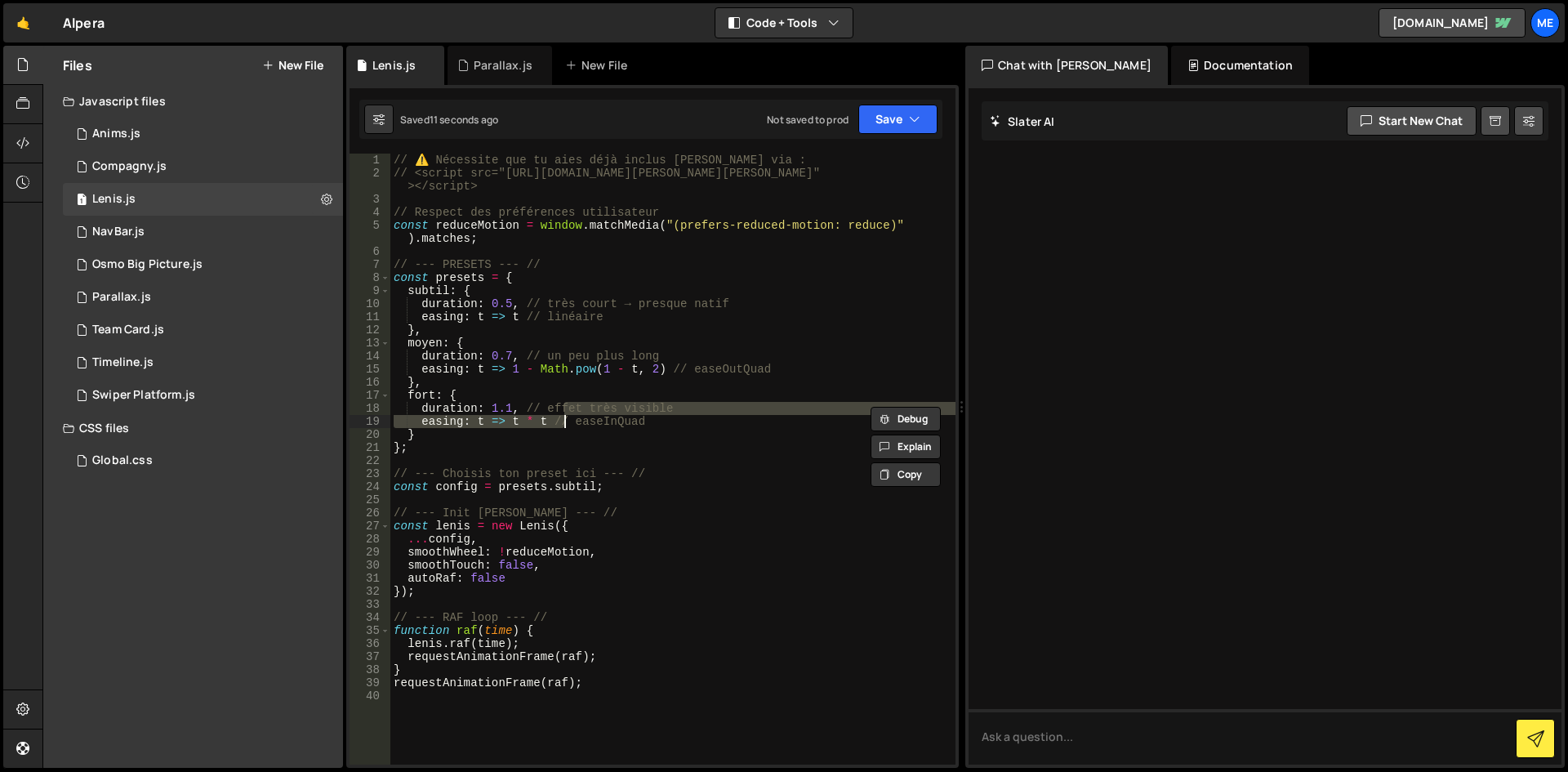
click at [576, 350] on div "// ⚠️ Nécessite que tu aies déjà inclus Lenis via : // <script src="https://unp…" at bounding box center [673, 472] width 565 height 637
type textarea "duration: 0.7, // un peu plus long"
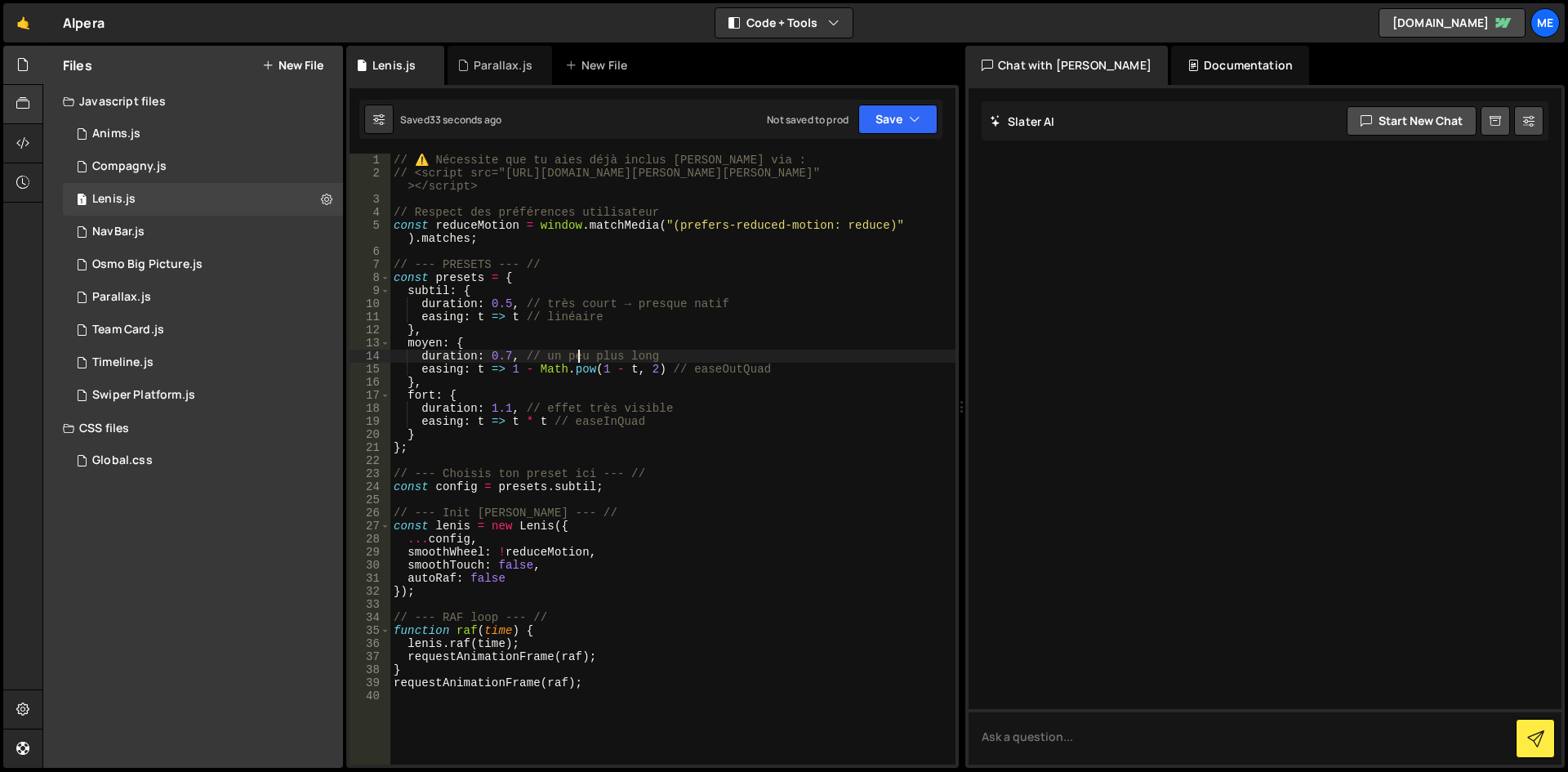
click at [7, 109] on div at bounding box center [23, 103] width 40 height 39
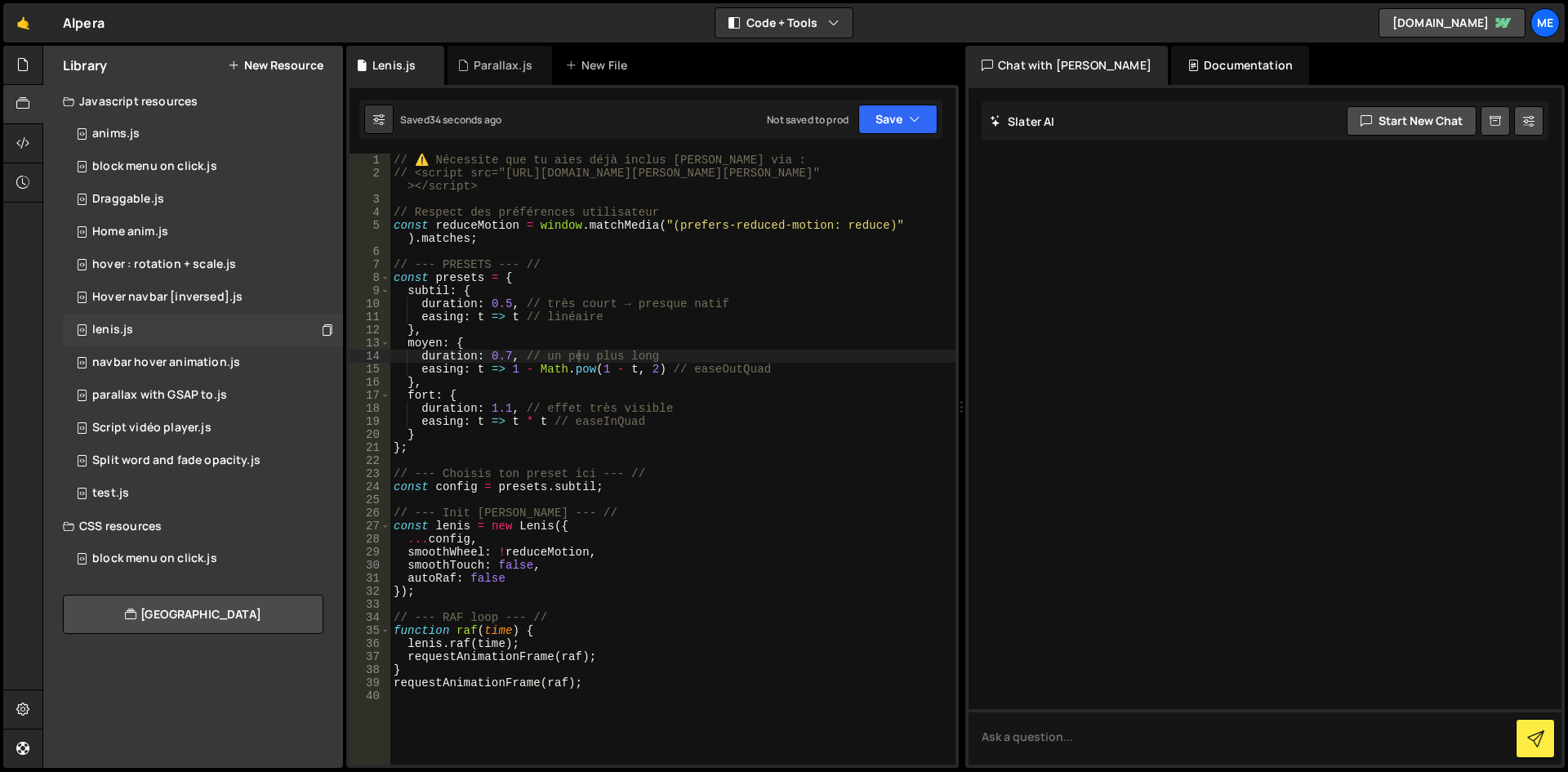
click at [138, 323] on div "lenis.js 0" at bounding box center [203, 330] width 280 height 33
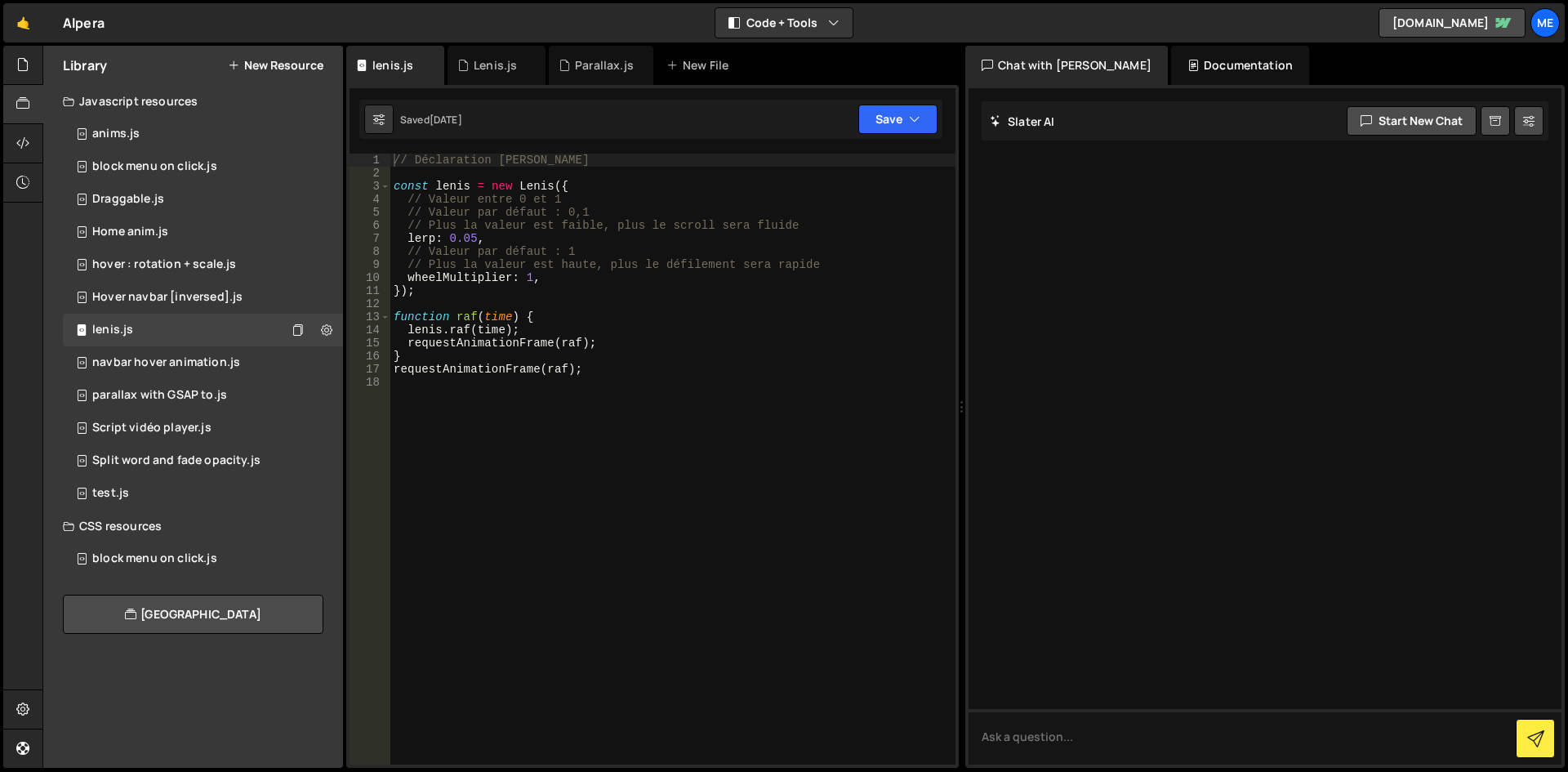
click at [623, 325] on div "// Déclaration de Lénis const lenis = new Lenis ({ // Valeur entre 0 et 1 // Va…" at bounding box center [673, 472] width 565 height 637
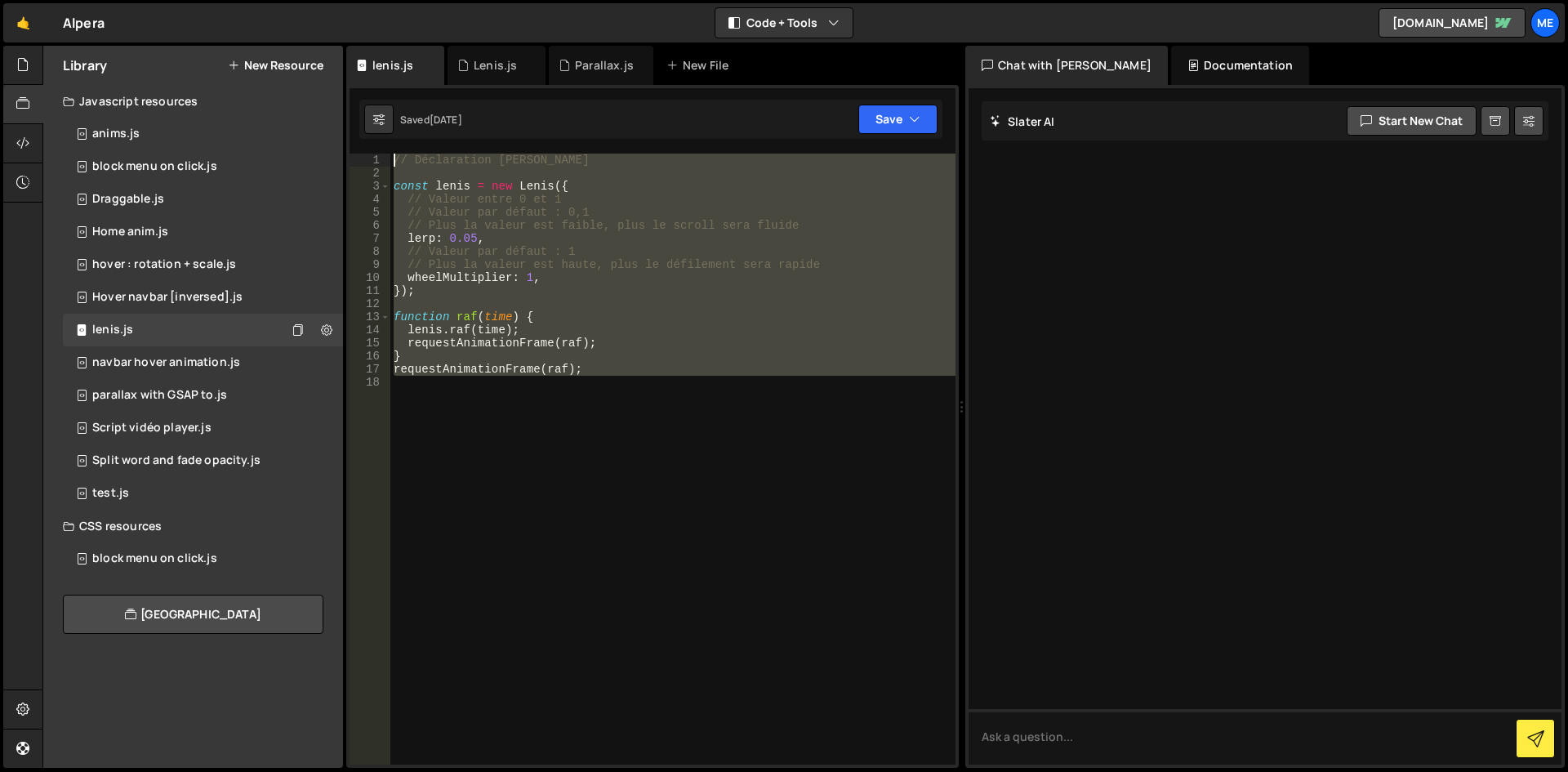
drag, startPoint x: 620, startPoint y: 386, endPoint x: 306, endPoint y: 81, distance: 437.7
click at [306, 81] on div "Files New File Javascript files 1 Anims.js 0 1 Compagny.js 0 1 Lenis.js 0 1" at bounding box center [805, 406] width 1525 height 722
type textarea "// Déclaration de Lénis"
click at [12, 70] on div at bounding box center [23, 65] width 40 height 39
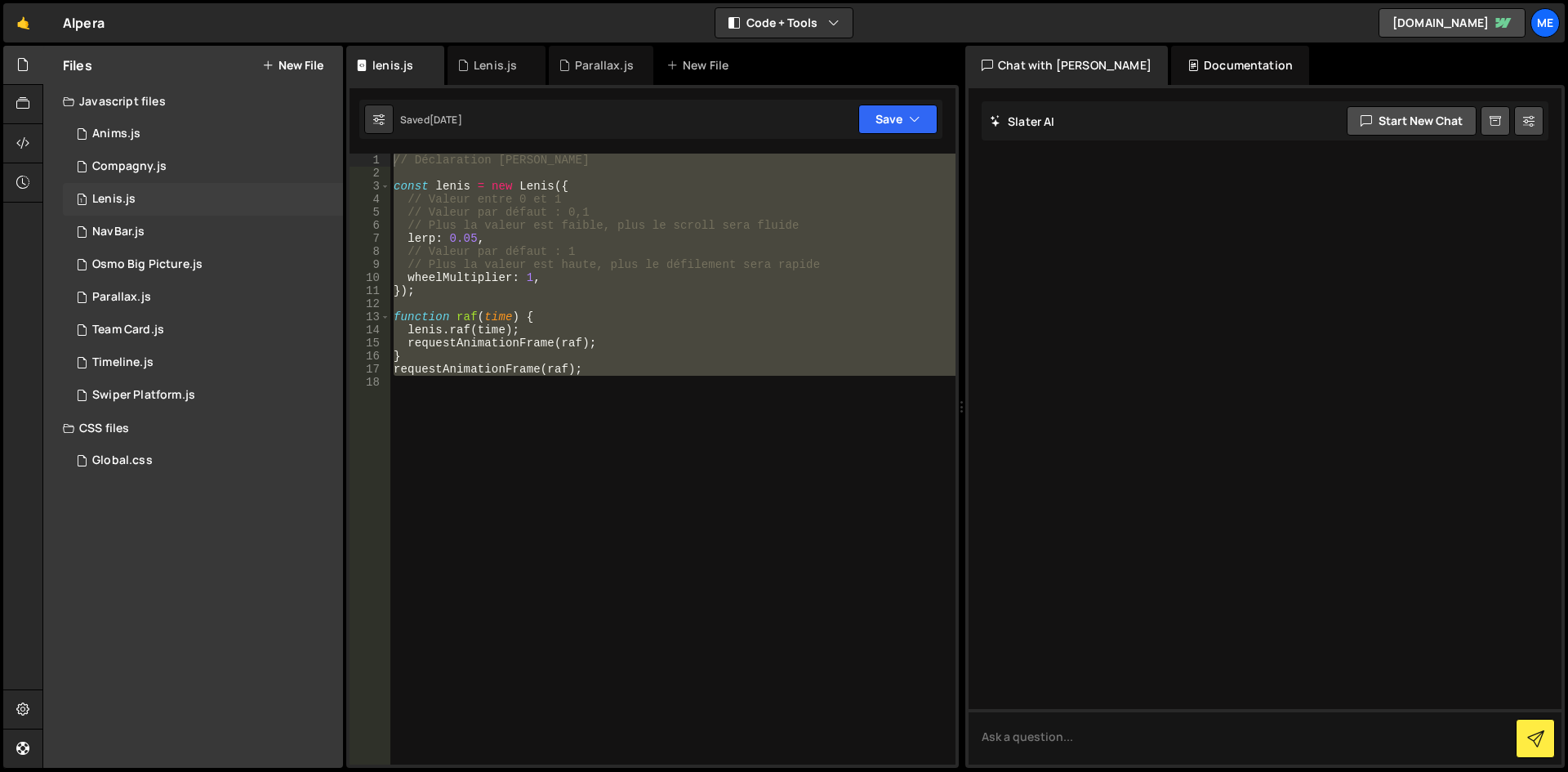
click at [137, 191] on div "1 Lenis.js 0" at bounding box center [203, 199] width 280 height 33
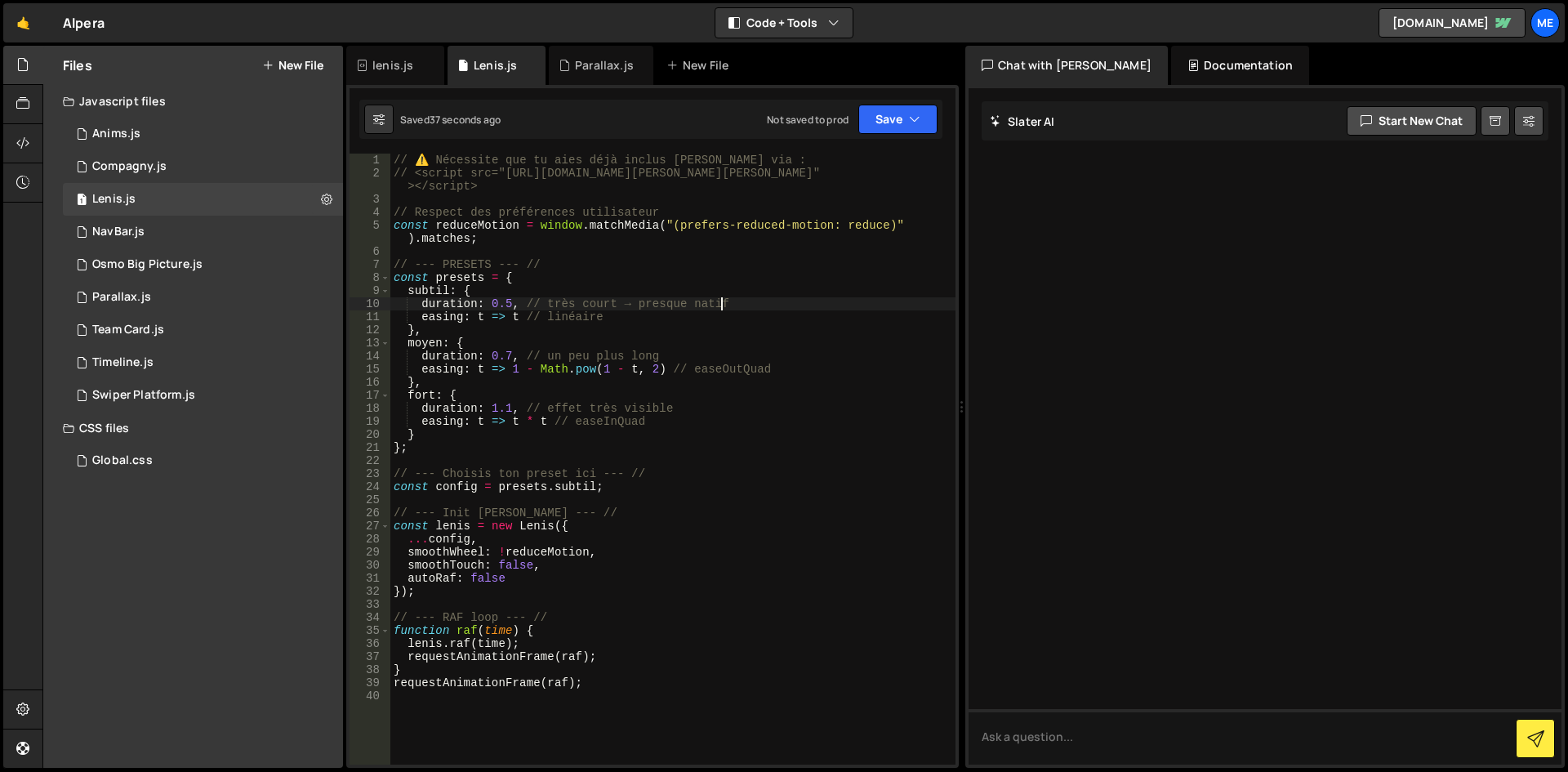
click at [920, 306] on div "// ⚠️ Nécessite que tu aies déjà inclus Lenis via : // <script src="https://unp…" at bounding box center [673, 472] width 565 height 637
type textarea "requestAnimationFrame(raf);"
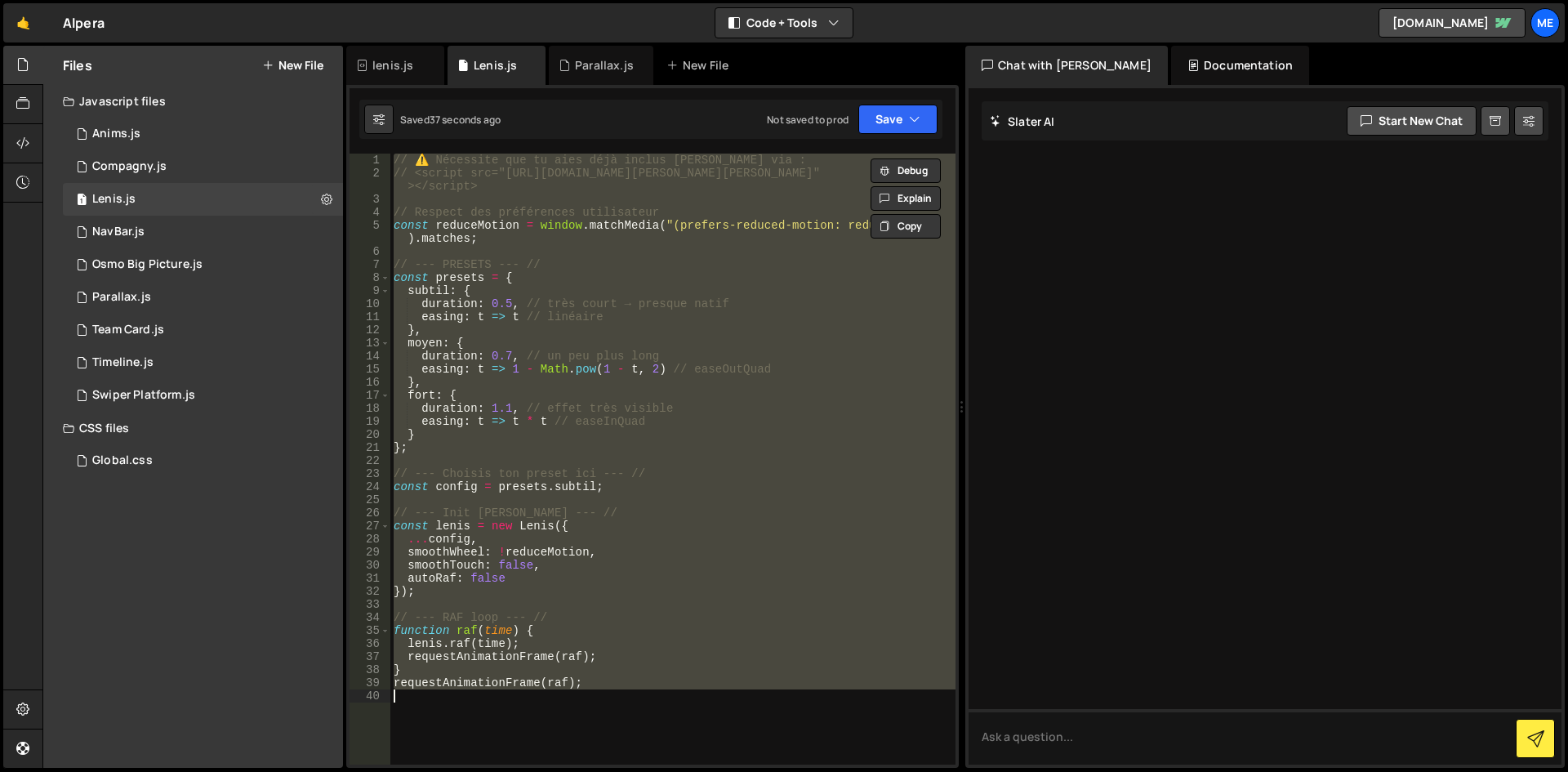
paste textarea
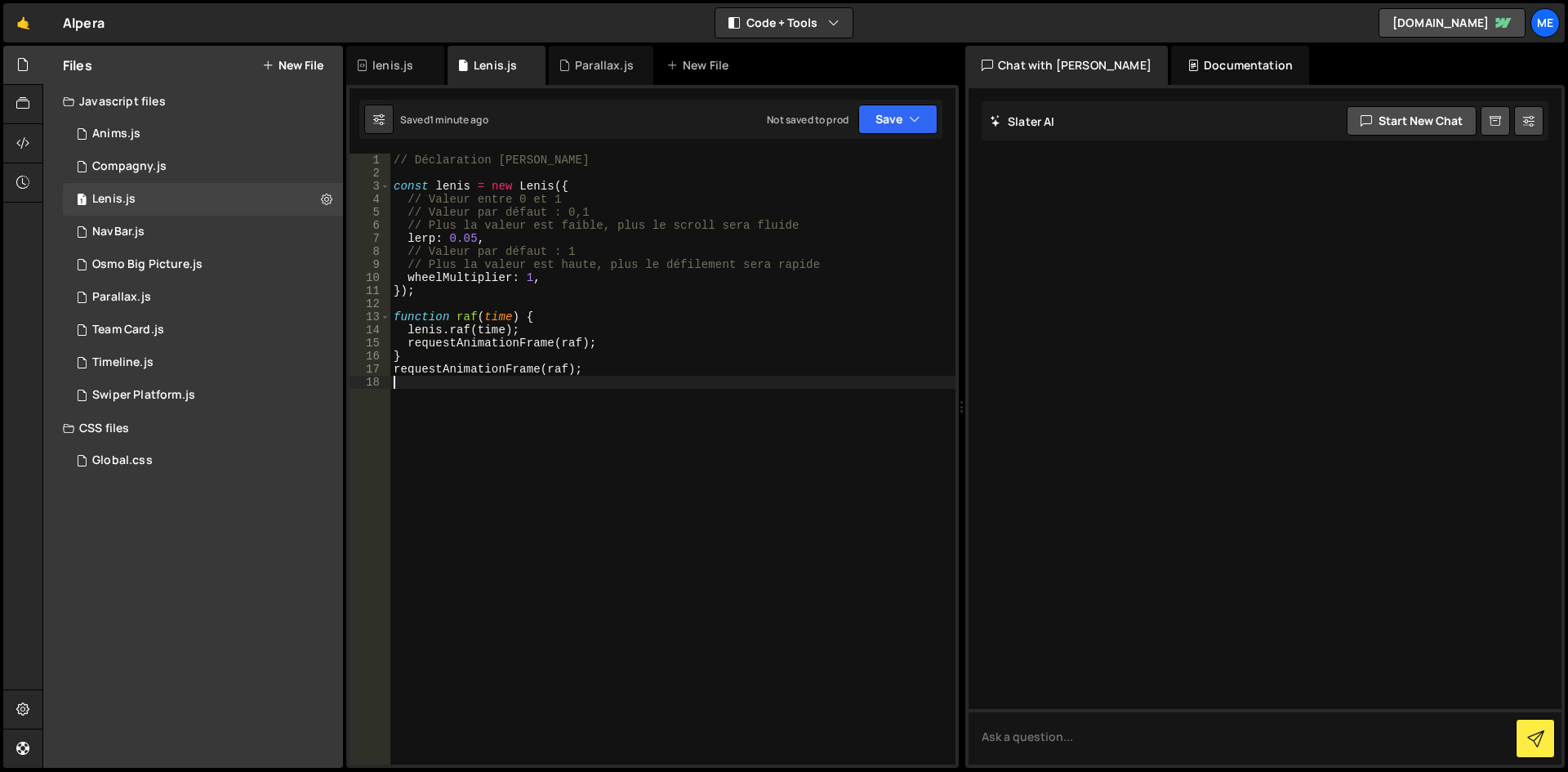
click at [565, 291] on div "// Déclaration de Lénis const lenis = new Lenis ({ // Valeur entre 0 et 1 // Va…" at bounding box center [673, 472] width 565 height 637
type textarea "requestAnimationFrame(raf);"
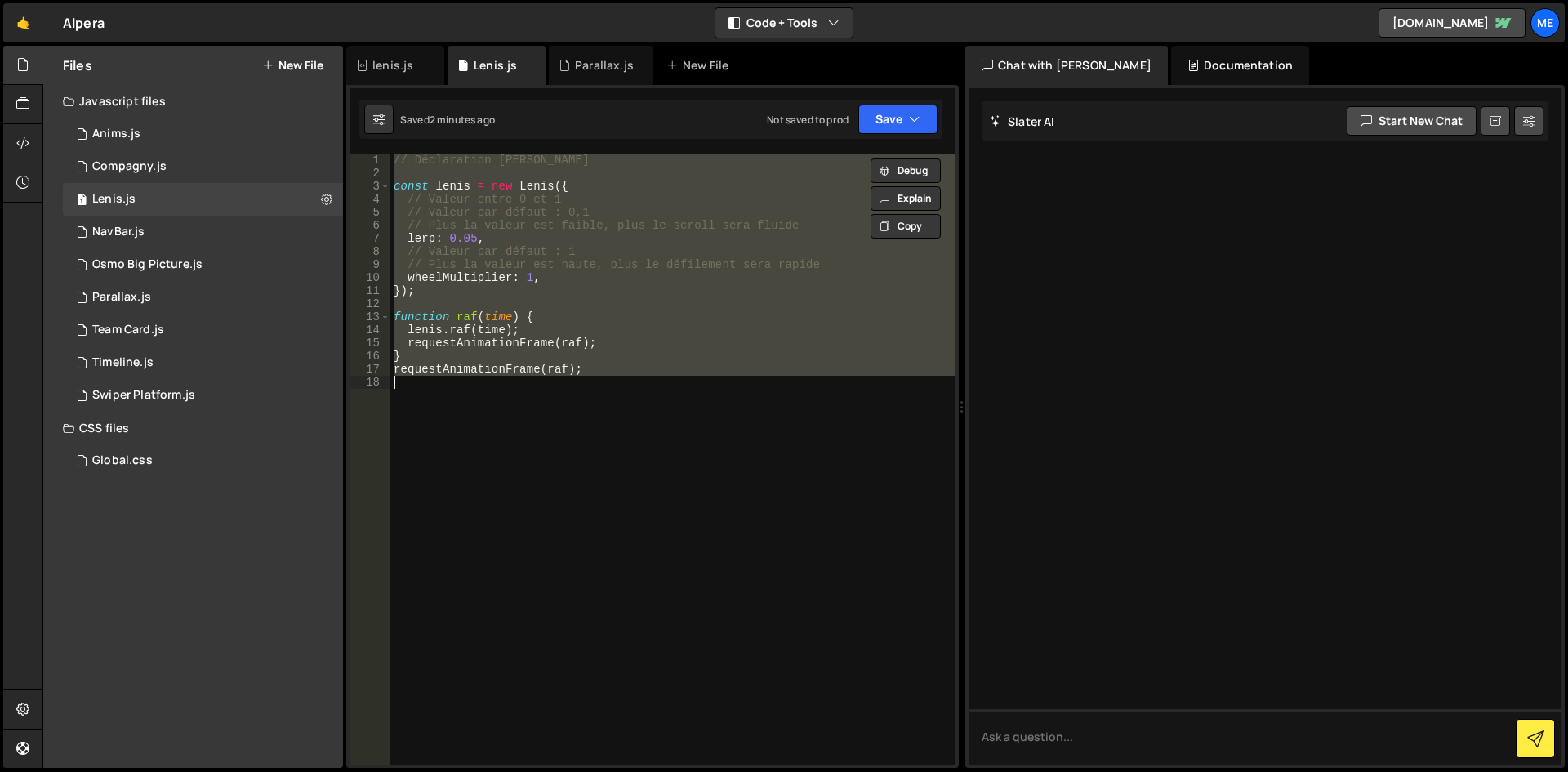
click at [703, 378] on div "// Déclaration de Lénis const lenis = new Lenis ({ // Valeur entre 0 et 1 // Va…" at bounding box center [673, 459] width 565 height 611
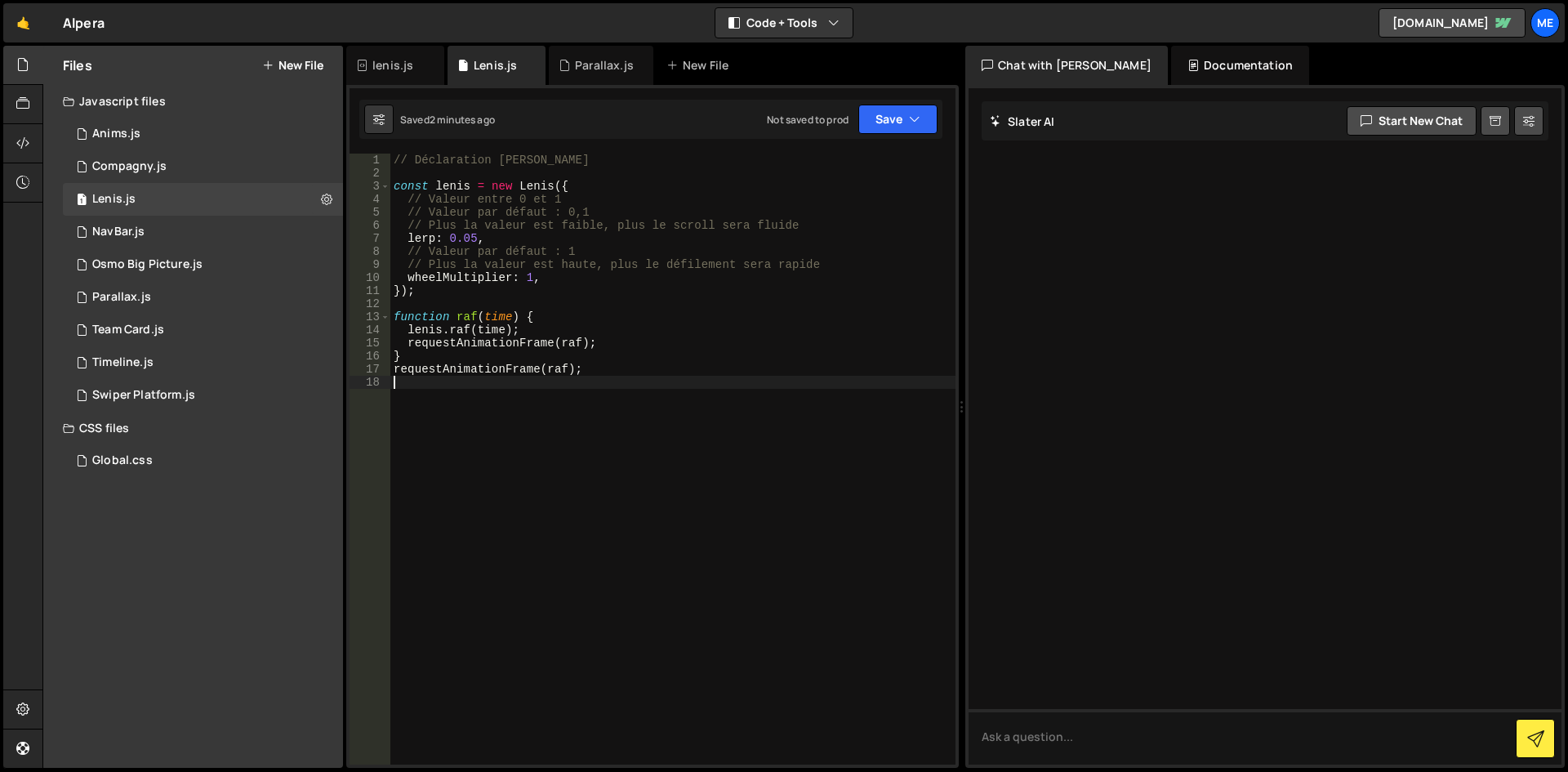
type textarea "requestAnimationFrame(raf);"
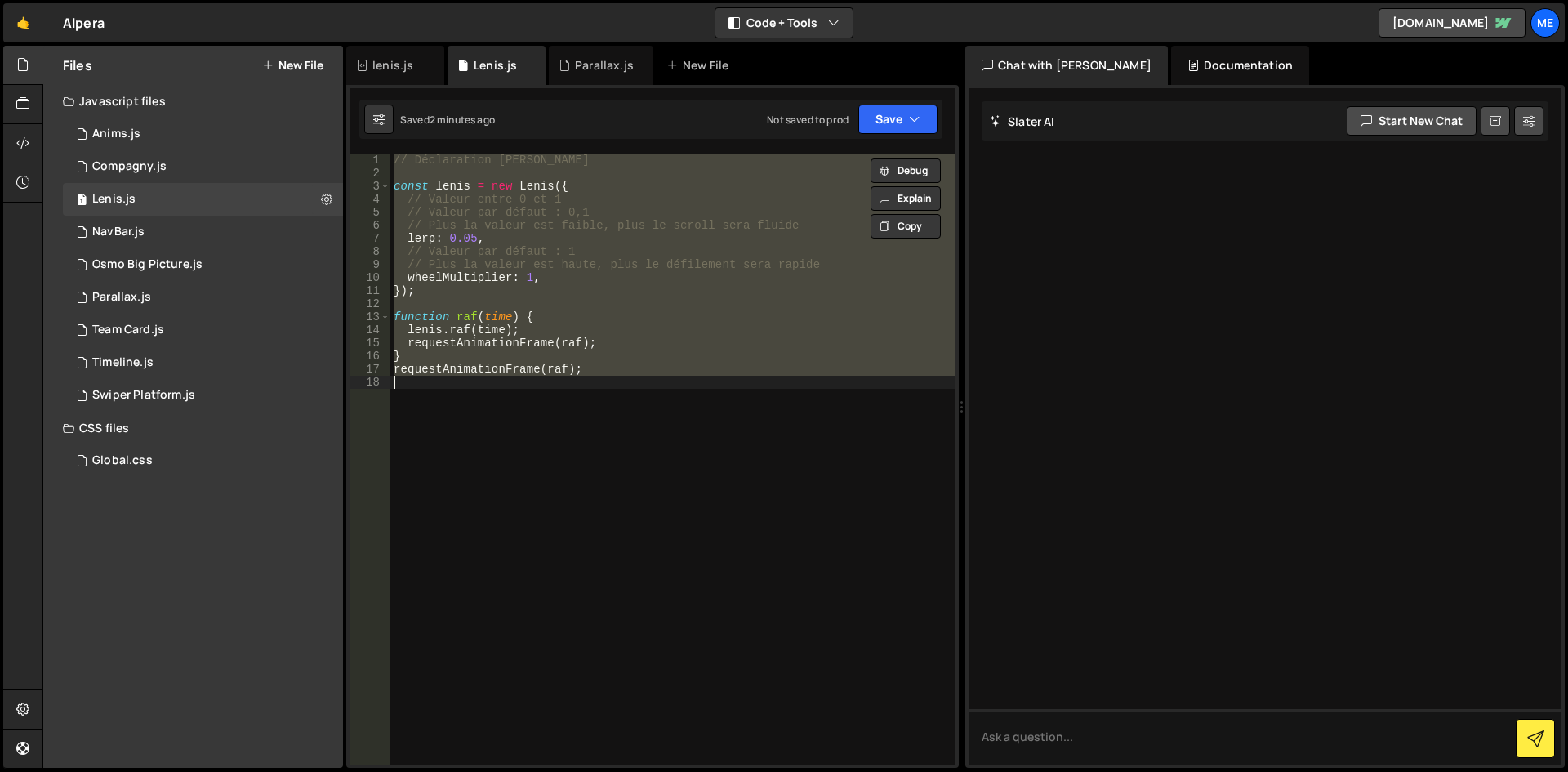
paste textarea
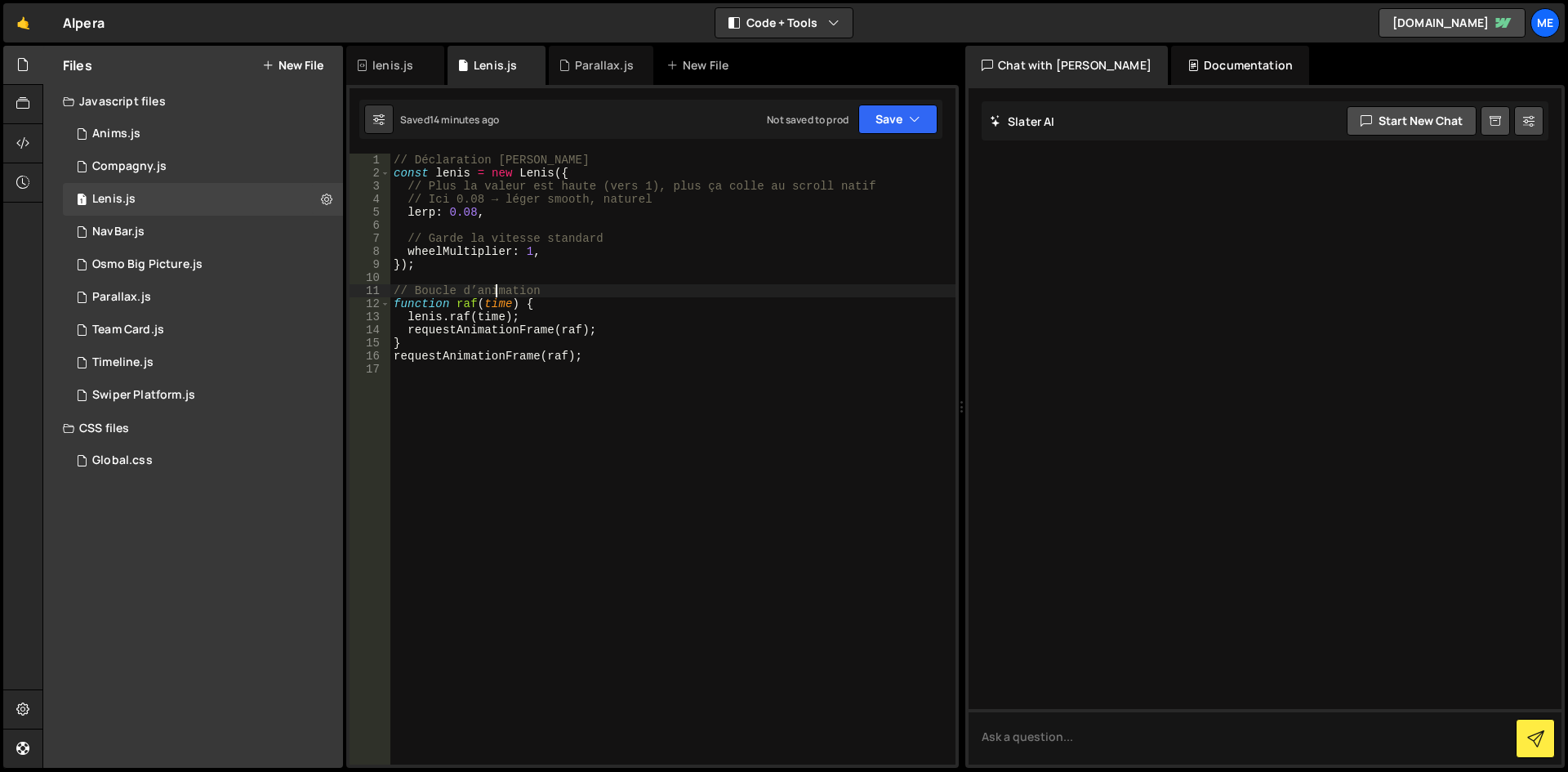
click at [494, 294] on div "// Déclaration de Lenis const lenis = new Lenis ({ // Plus la valeur est haute …" at bounding box center [673, 472] width 565 height 637
type textarea "// Boucle d’animation"
click at [314, 74] on div "Files New File" at bounding box center [194, 65] width 300 height 39
click at [301, 68] on button "New File" at bounding box center [293, 65] width 62 height 13
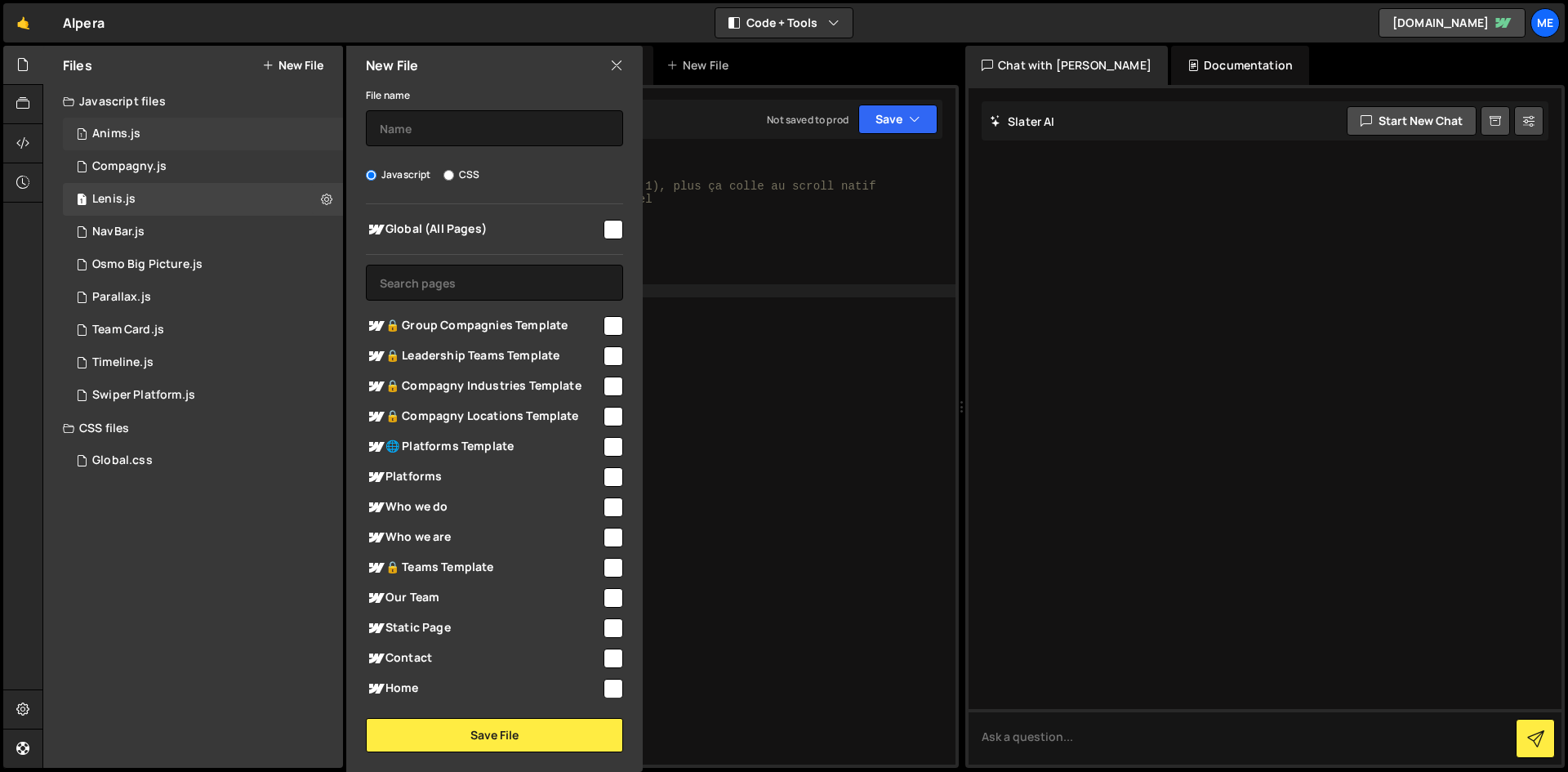
click at [207, 144] on div "1 Anims.js 0" at bounding box center [203, 133] width 280 height 33
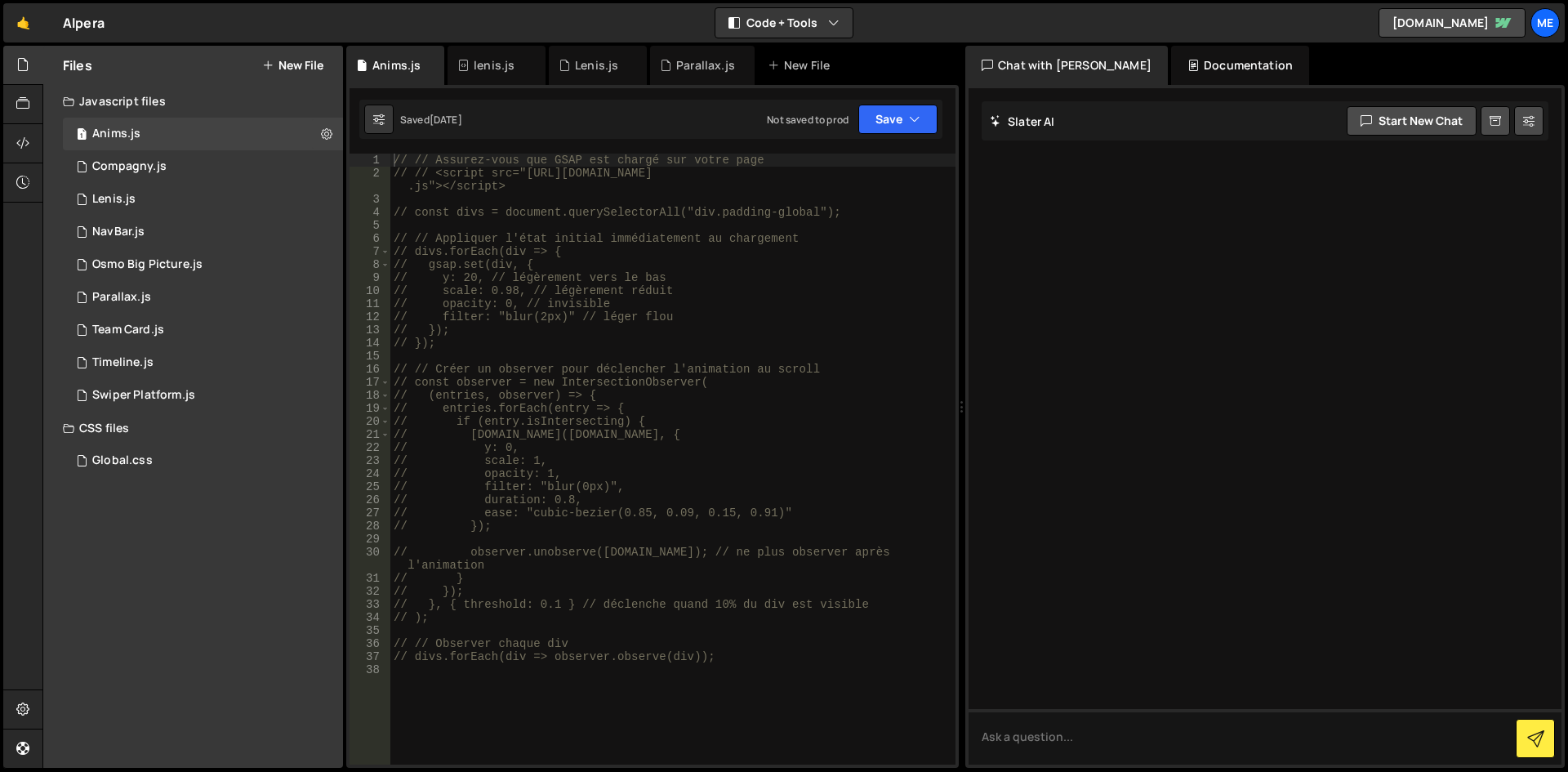
click at [670, 263] on div "// // Assurez-vous que GSAP est chargé sur votre page // // <script src="https:…" at bounding box center [673, 472] width 565 height 637
type textarea "// divs.forEach(div => observer.observe(div));"
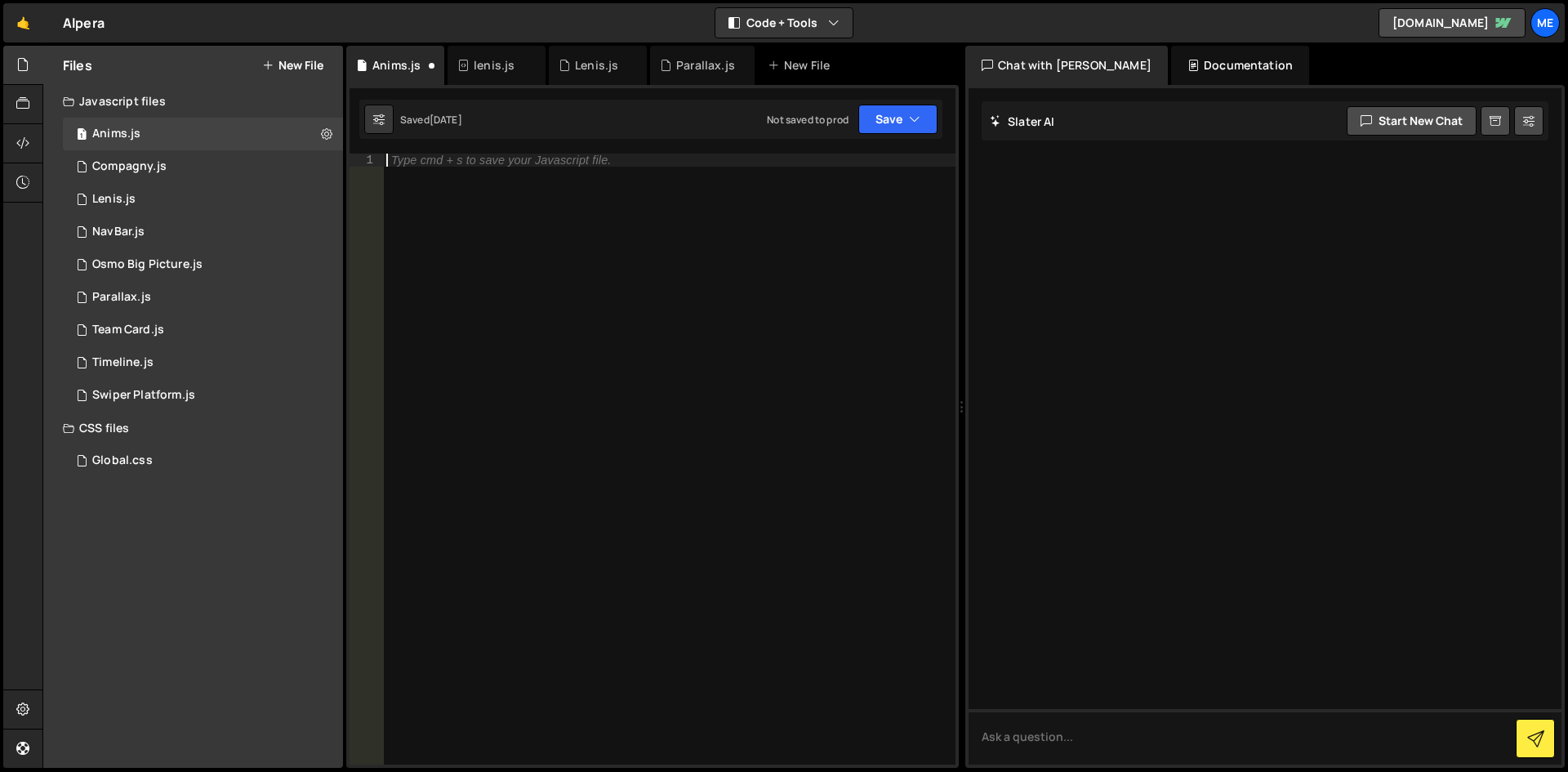
paste textarea "});"
type textarea "});"
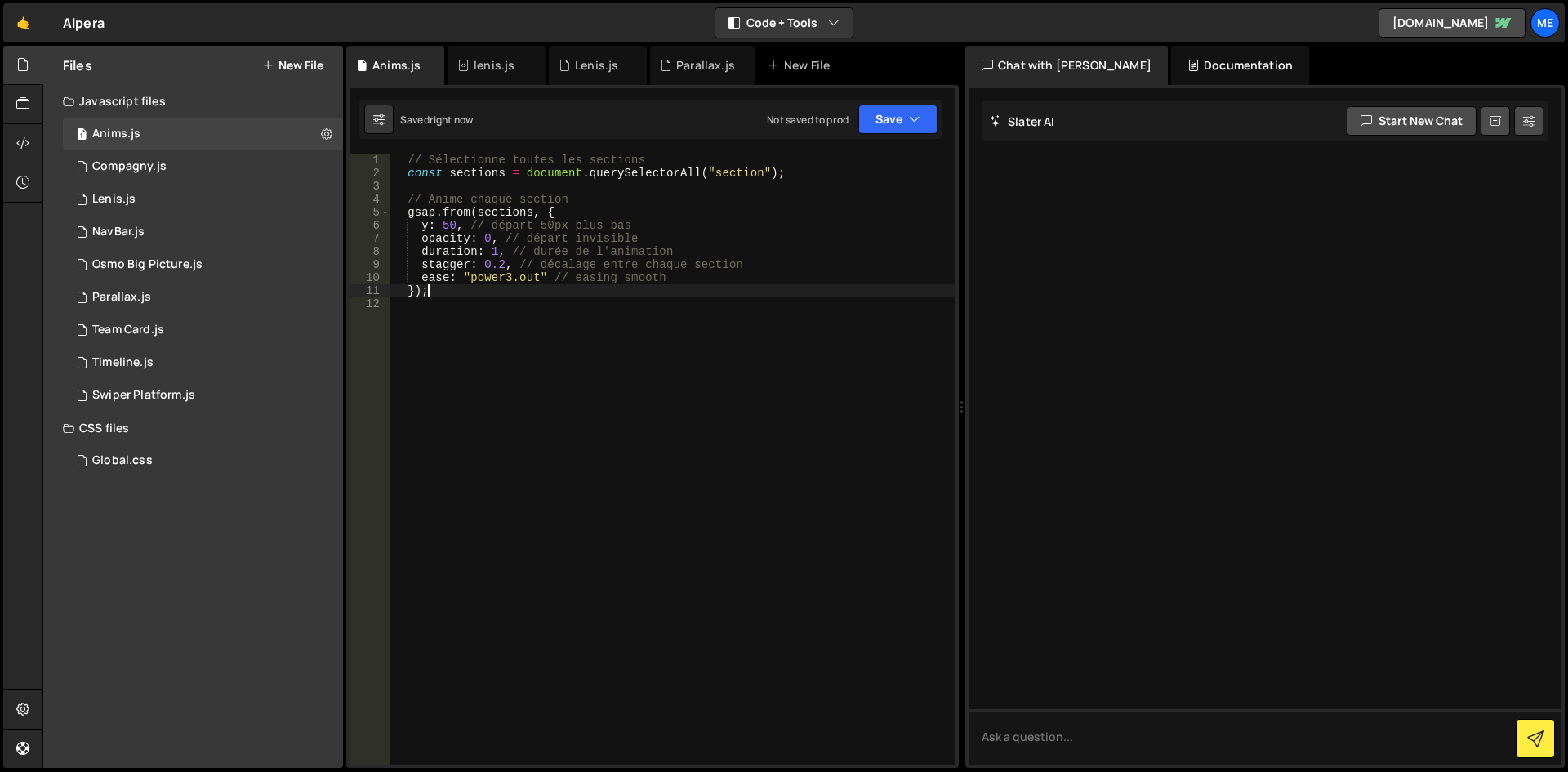
click at [730, 483] on div "// Sélectionne toutes les sections const sections = document . querySelectorAll…" at bounding box center [673, 472] width 565 height 637
click at [888, 249] on div "// Sélectionne toutes les sections const sections = document . querySelectorAll…" at bounding box center [673, 472] width 565 height 637
click at [906, 117] on button "Save" at bounding box center [898, 119] width 79 height 30
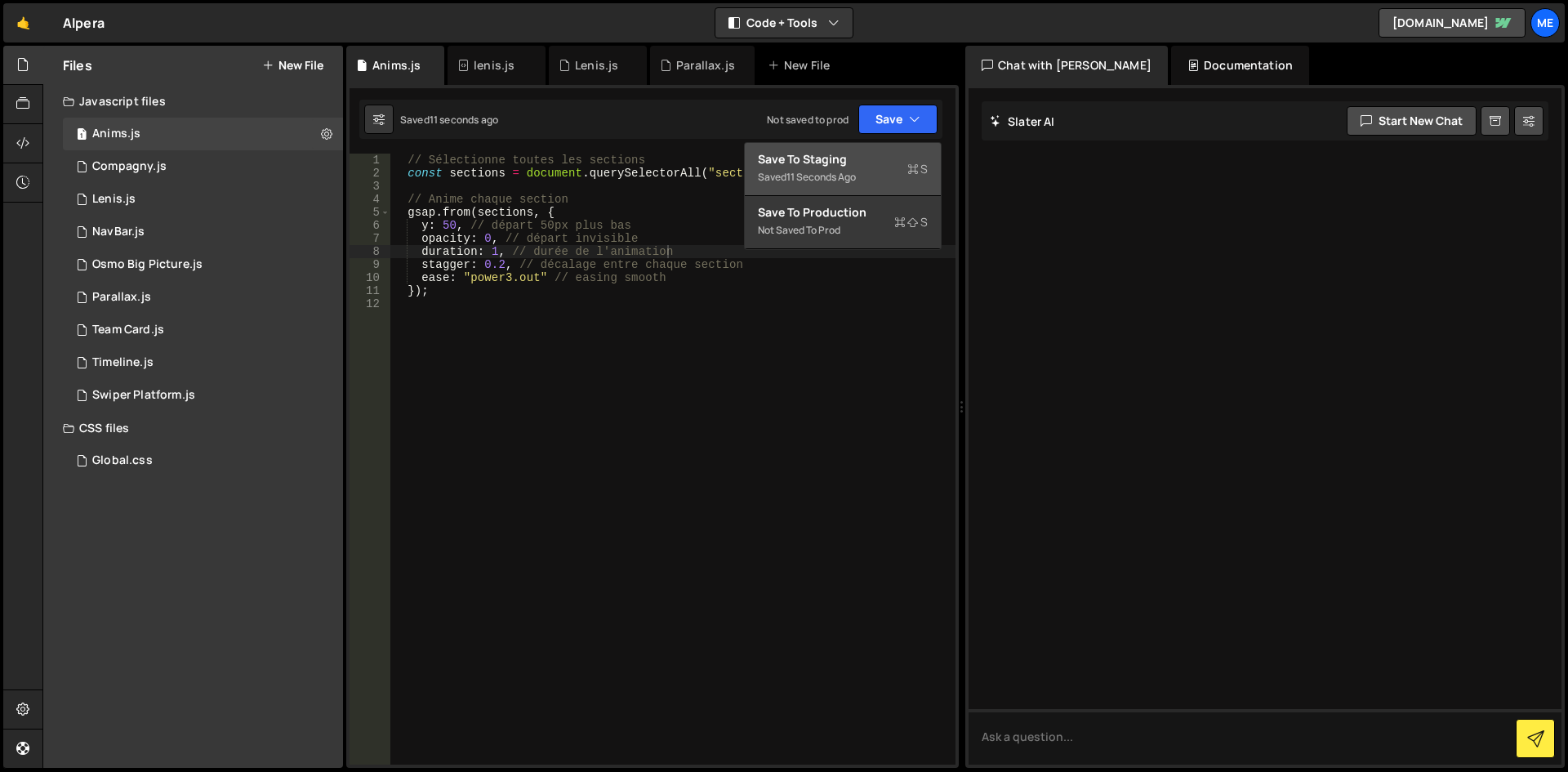
click at [832, 178] on div "11 seconds ago" at bounding box center [821, 177] width 70 height 14
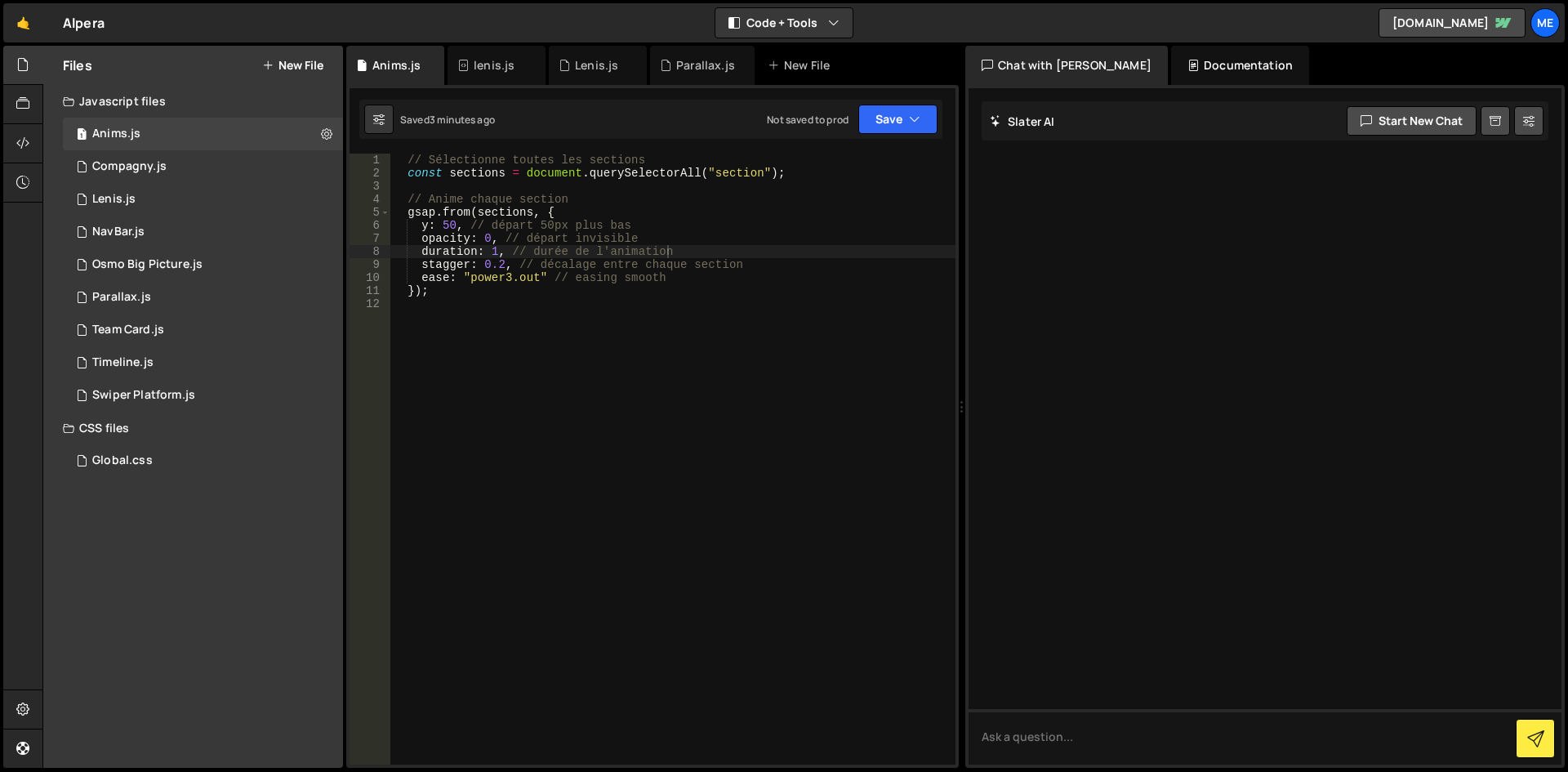
click at [661, 278] on div "// Sélectionne toutes les sections const sections = document . querySelectorAll…" at bounding box center [673, 472] width 565 height 637
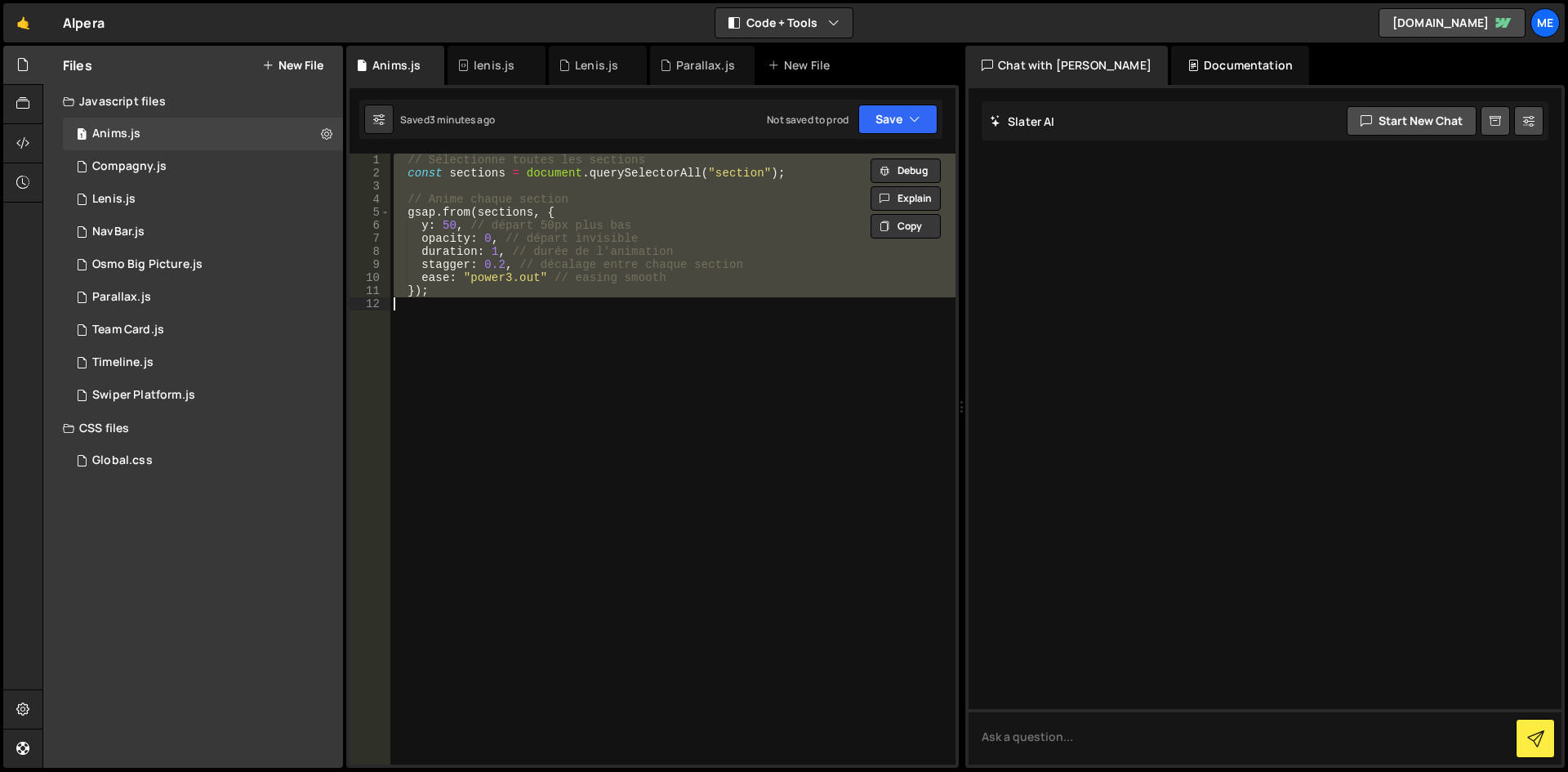
paste textarea "ScrollTrigger.refresh();"
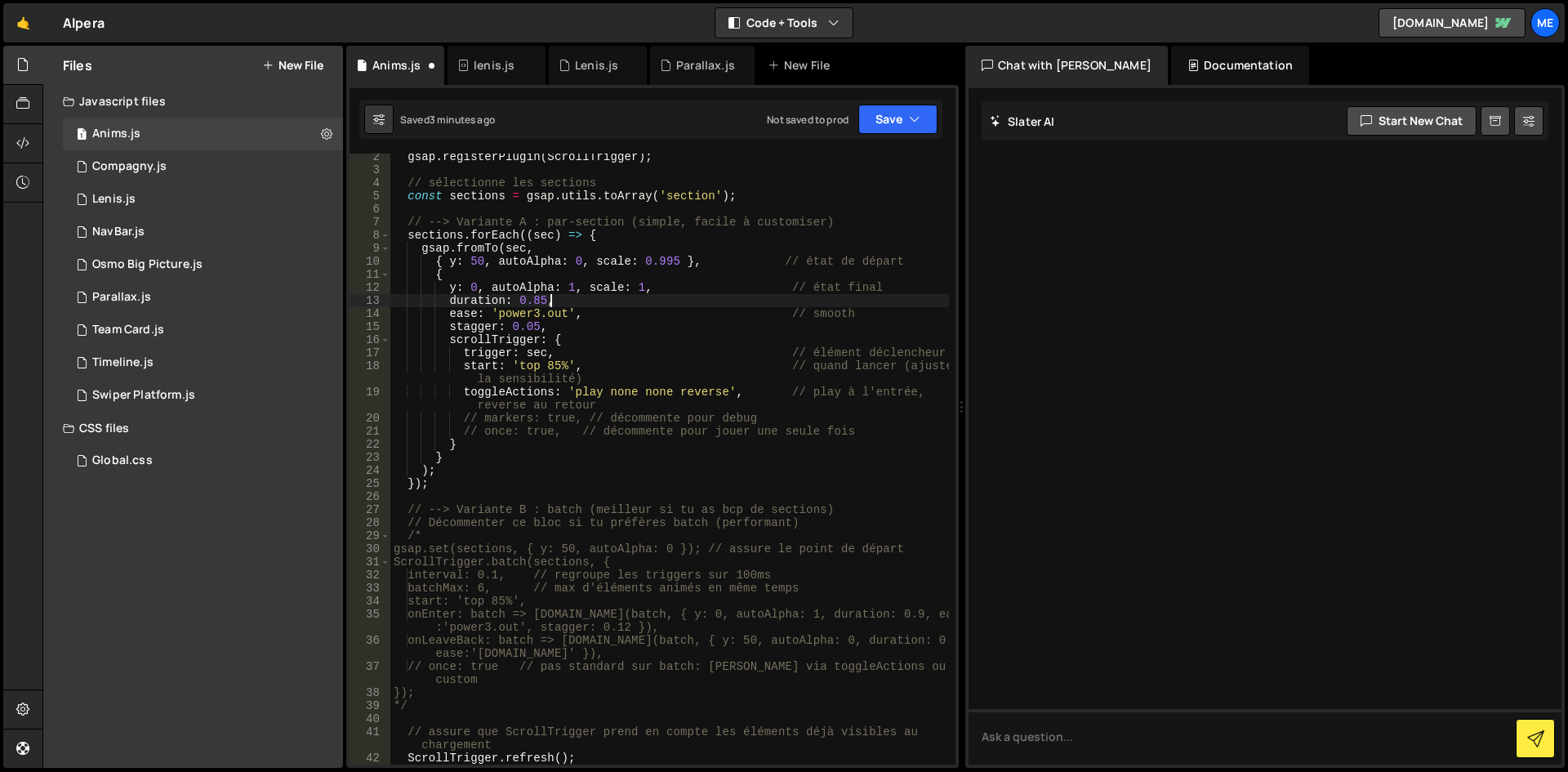
click at [663, 295] on div "gsap . registerPlugin ( ScrollTrigger ) ; // sélectionne les sections const sec…" at bounding box center [670, 468] width 558 height 637
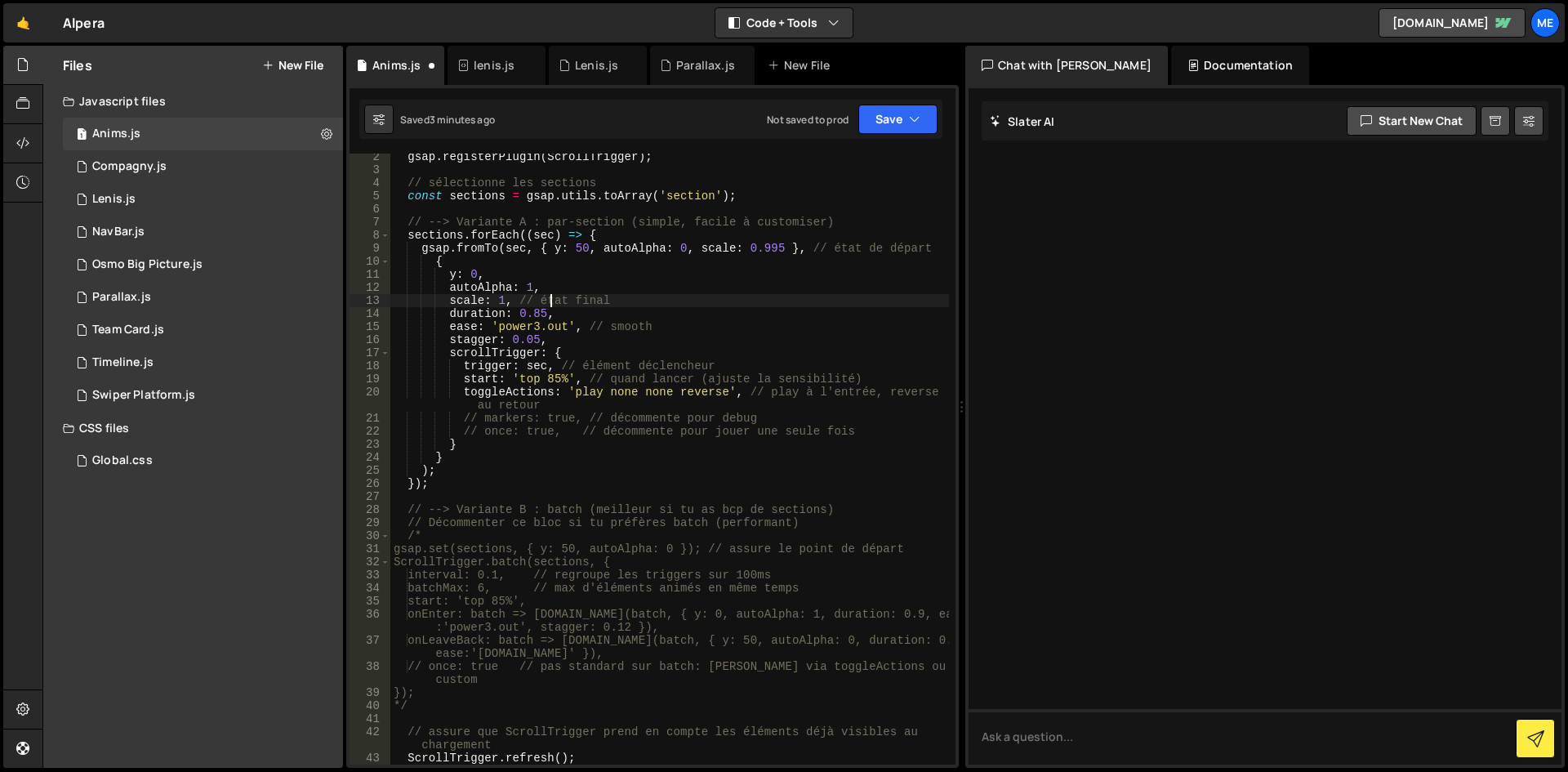
scroll to position [0, 0]
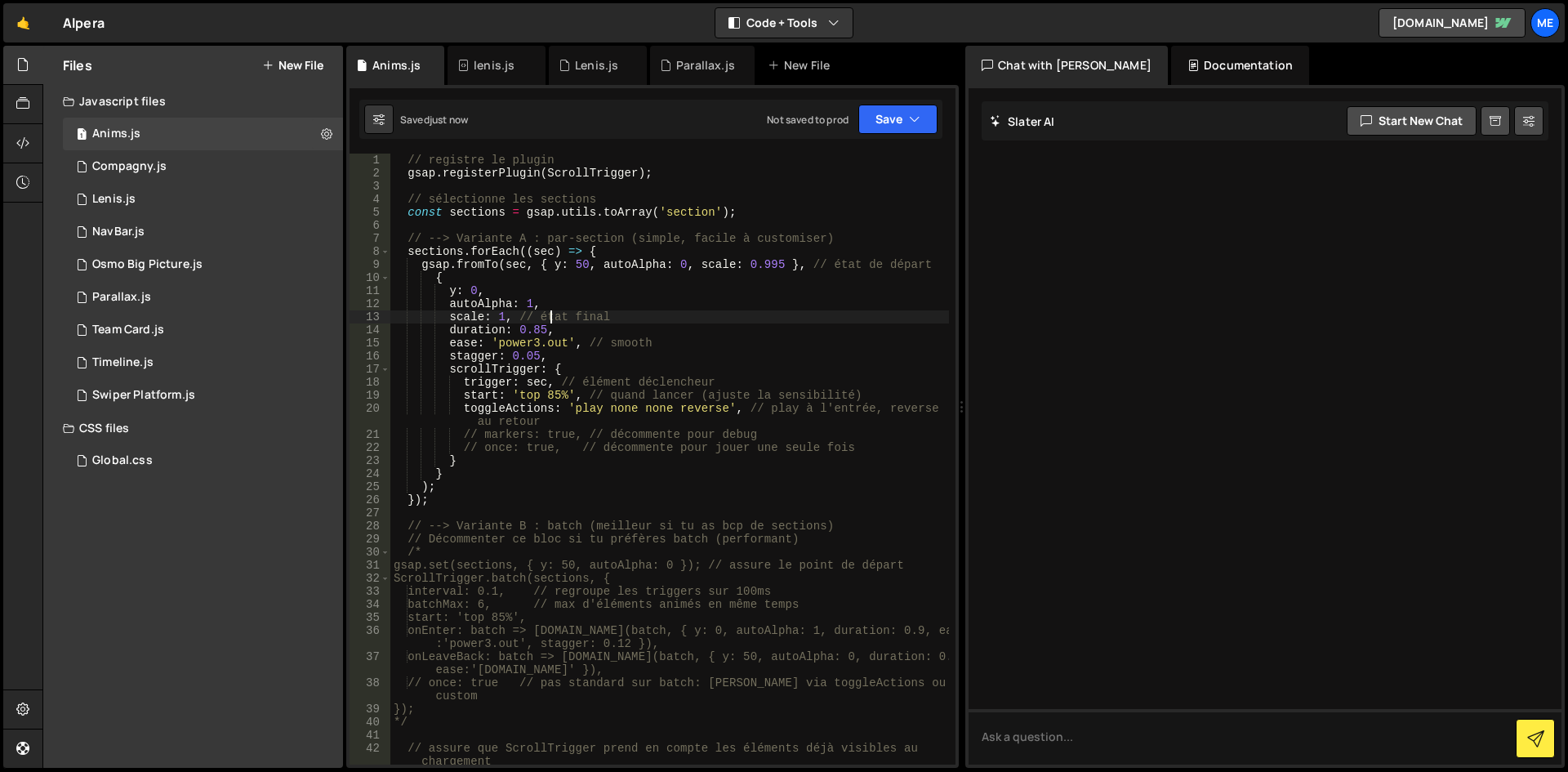
click at [663, 295] on div "// registre le plugin gsap . registerPlugin ( ScrollTrigger ) ; // sélectionne …" at bounding box center [670, 472] width 558 height 637
click at [689, 286] on div "// registre le plugin gsap . registerPlugin ( ScrollTrigger ) ; // sélectionne …" at bounding box center [670, 472] width 558 height 637
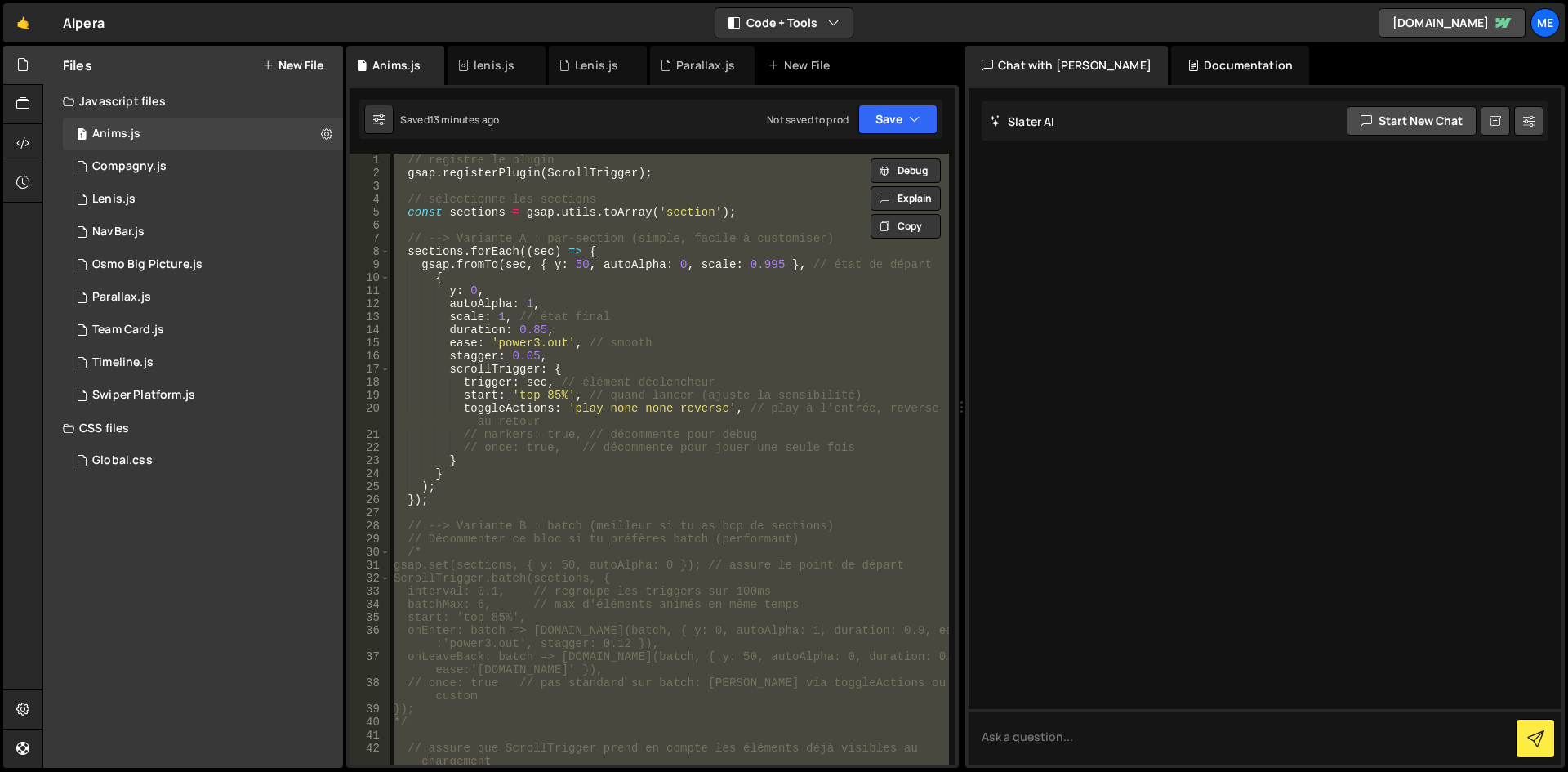
paste textarea "});"
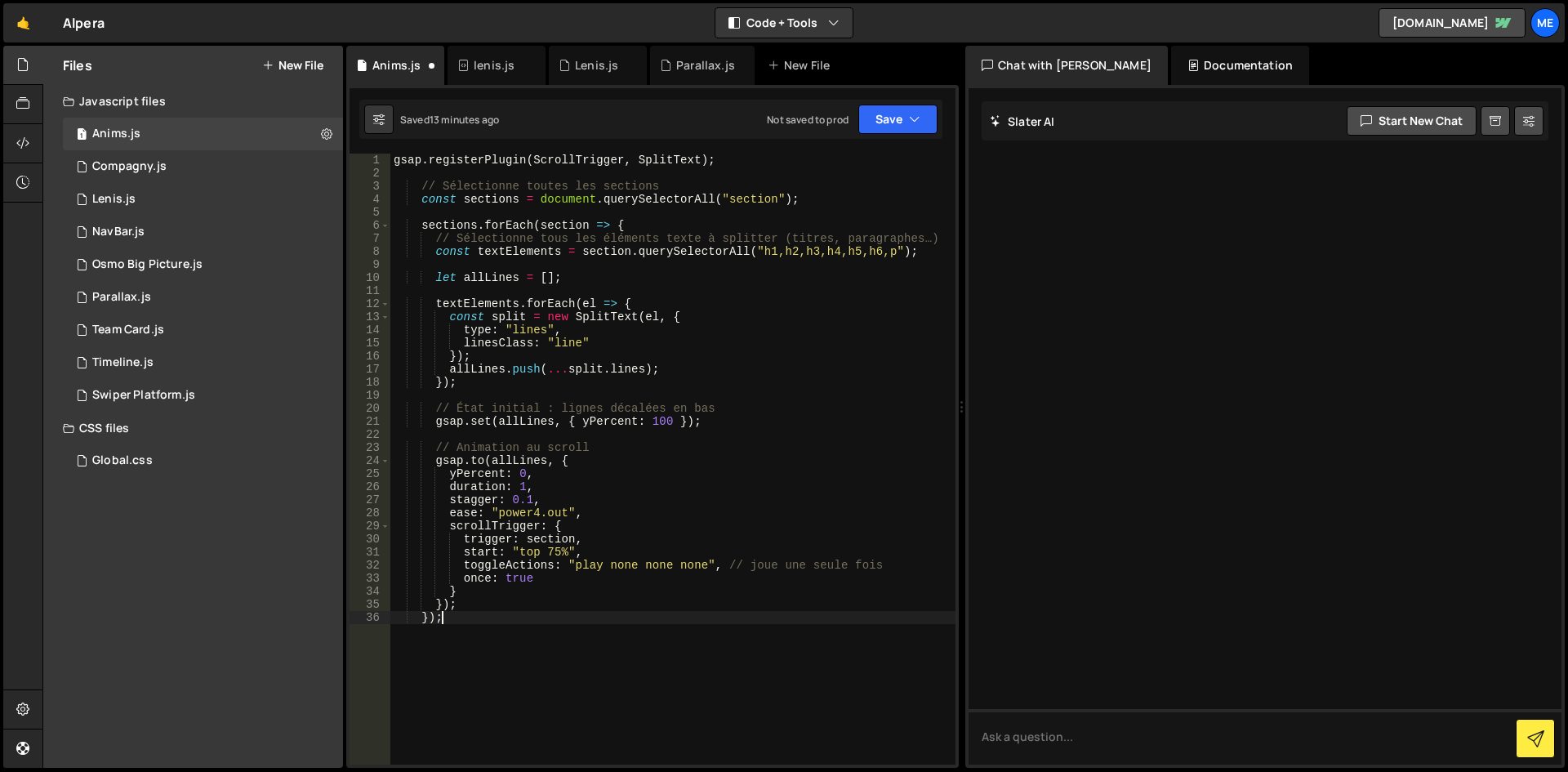
click at [732, 342] on div "gsap . registerPlugin ( ScrollTrigger , SplitText ) ; // Sélectionne toutes les…" at bounding box center [673, 472] width 565 height 637
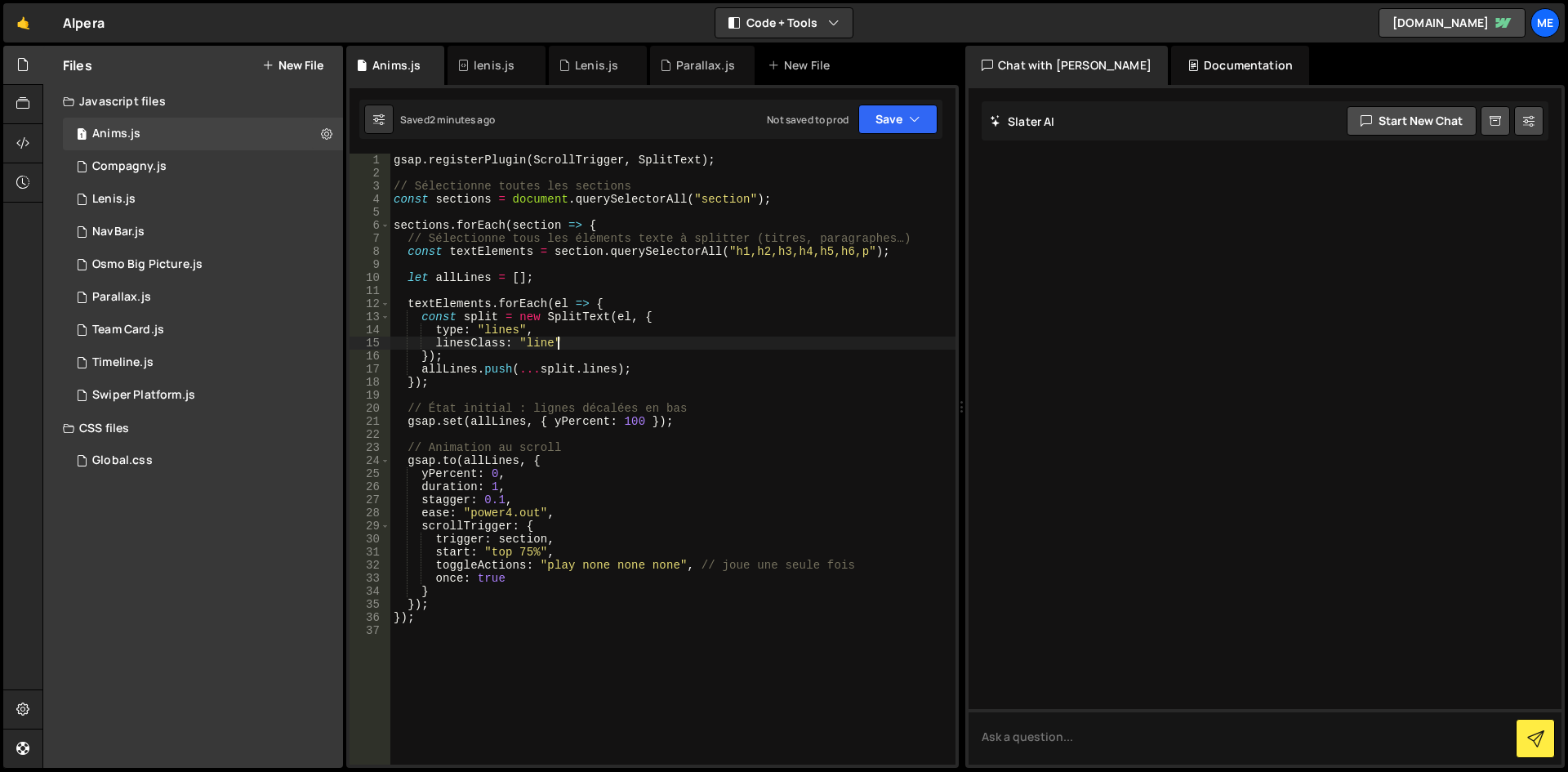
click at [758, 162] on div "gsap . registerPlugin ( ScrollTrigger , SplitText ) ; // Sélectionne toutes les…" at bounding box center [673, 472] width 565 height 637
click at [534, 220] on div "gsap . registerPlugin ( ScrollTrigger , SplitText ) ; // Sélectionne toutes les…" at bounding box center [673, 472] width 565 height 637
click at [808, 182] on div "gsap . registerPlugin ( ScrollTrigger , SplitText ) ; // Sélectionne toutes les…" at bounding box center [673, 472] width 565 height 637
click at [800, 196] on div "gsap . registerPlugin ( ScrollTrigger , SplitText ) ; // Sélectionne toutes les…" at bounding box center [673, 472] width 565 height 637
click at [796, 164] on div "gsap . registerPlugin ( ScrollTrigger , SplitText ) ; // Sélectionne toutes les…" at bounding box center [673, 472] width 565 height 637
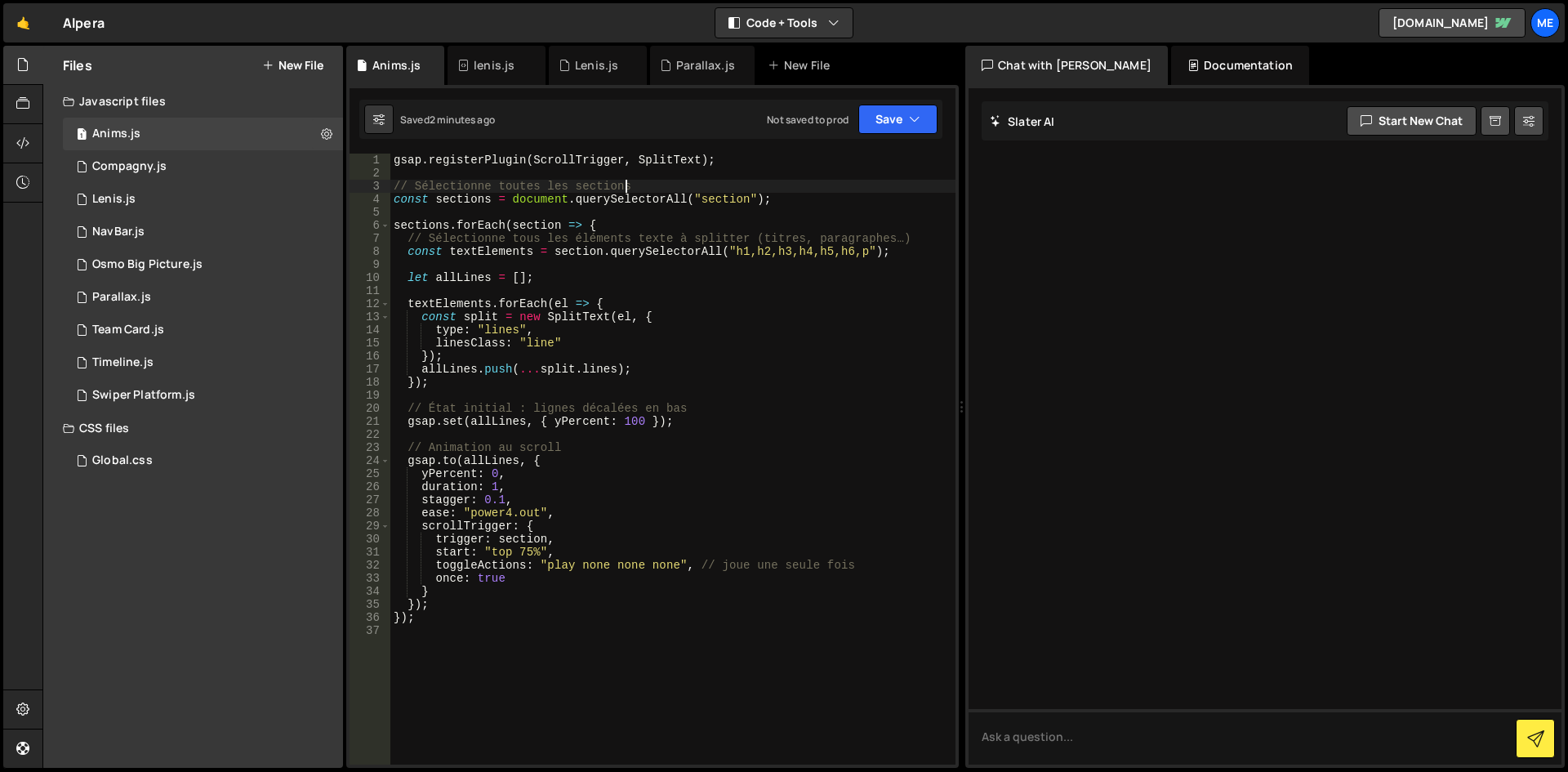
click at [791, 190] on div "gsap . registerPlugin ( ScrollTrigger , SplitText ) ; // Sélectionne toutes les…" at bounding box center [673, 472] width 565 height 637
click at [791, 202] on div "gsap . registerPlugin ( ScrollTrigger , SplitText ) ; // Sélectionne toutes les…" at bounding box center [673, 472] width 565 height 637
type textarea "const sections = document.querySelectorAll("section");"
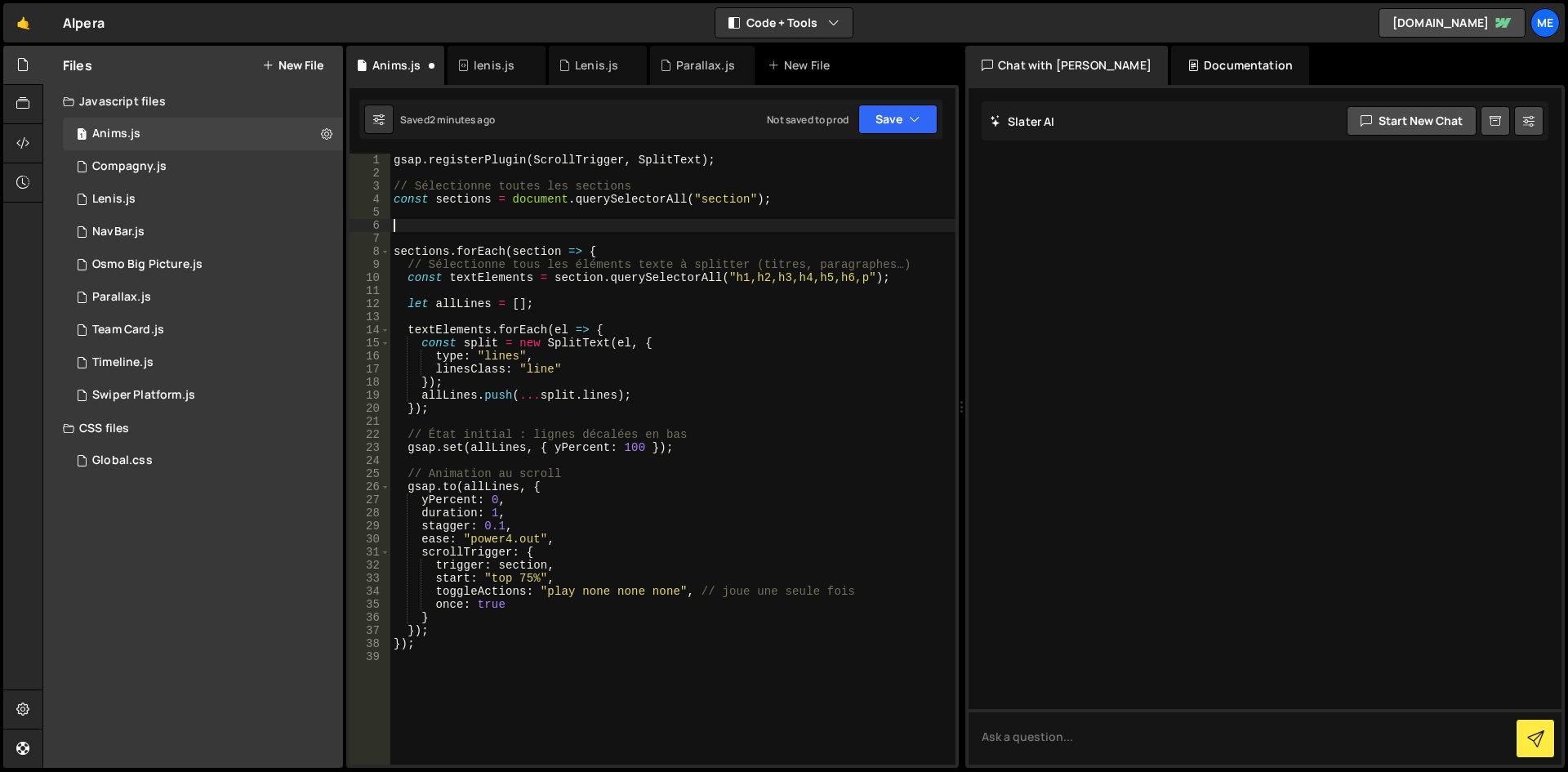
paste textarea
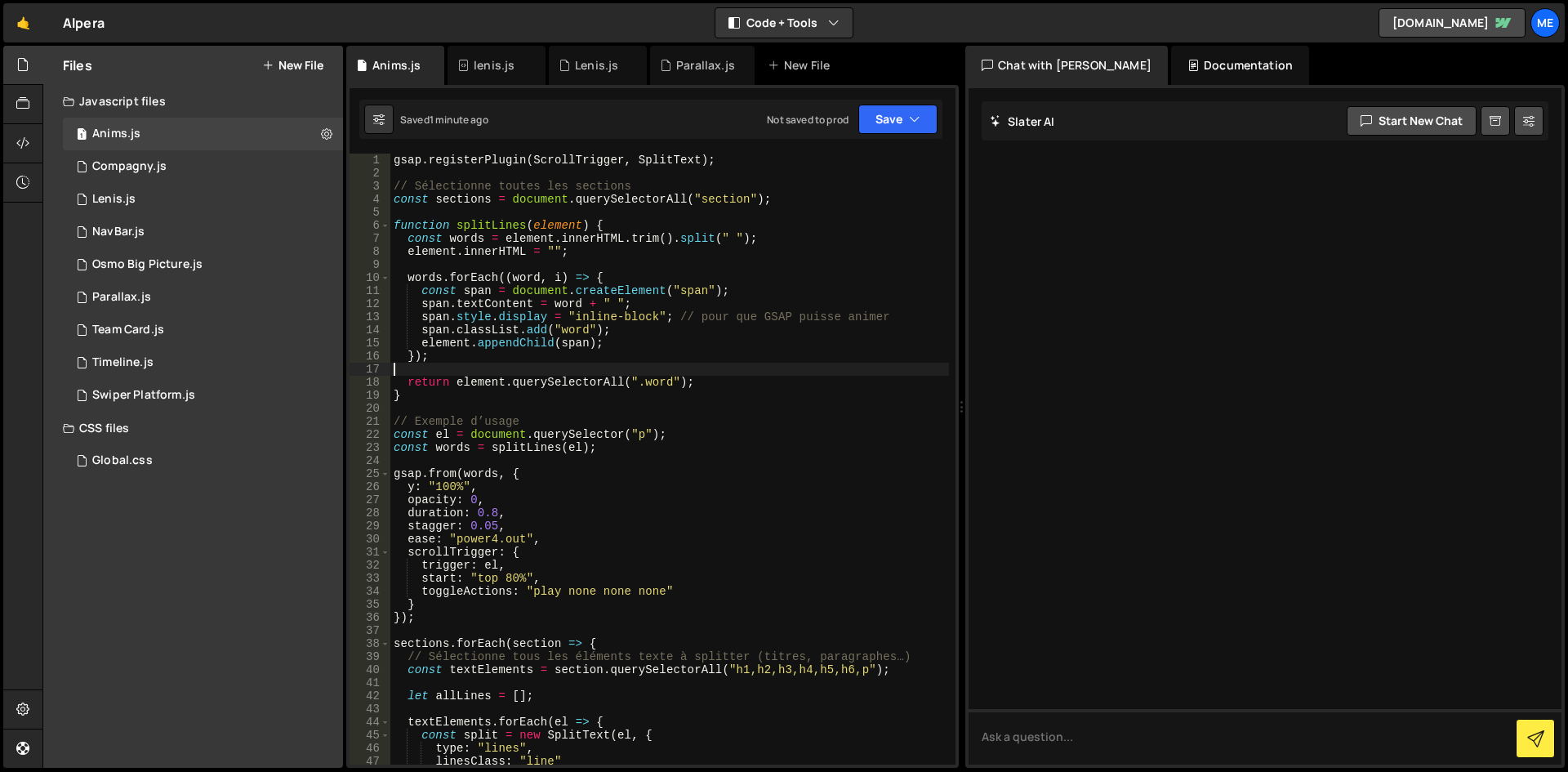
click at [560, 368] on div "gsap . registerPlugin ( ScrollTrigger , SplitText ) ; // Sélectionne toutes les…" at bounding box center [670, 472] width 558 height 637
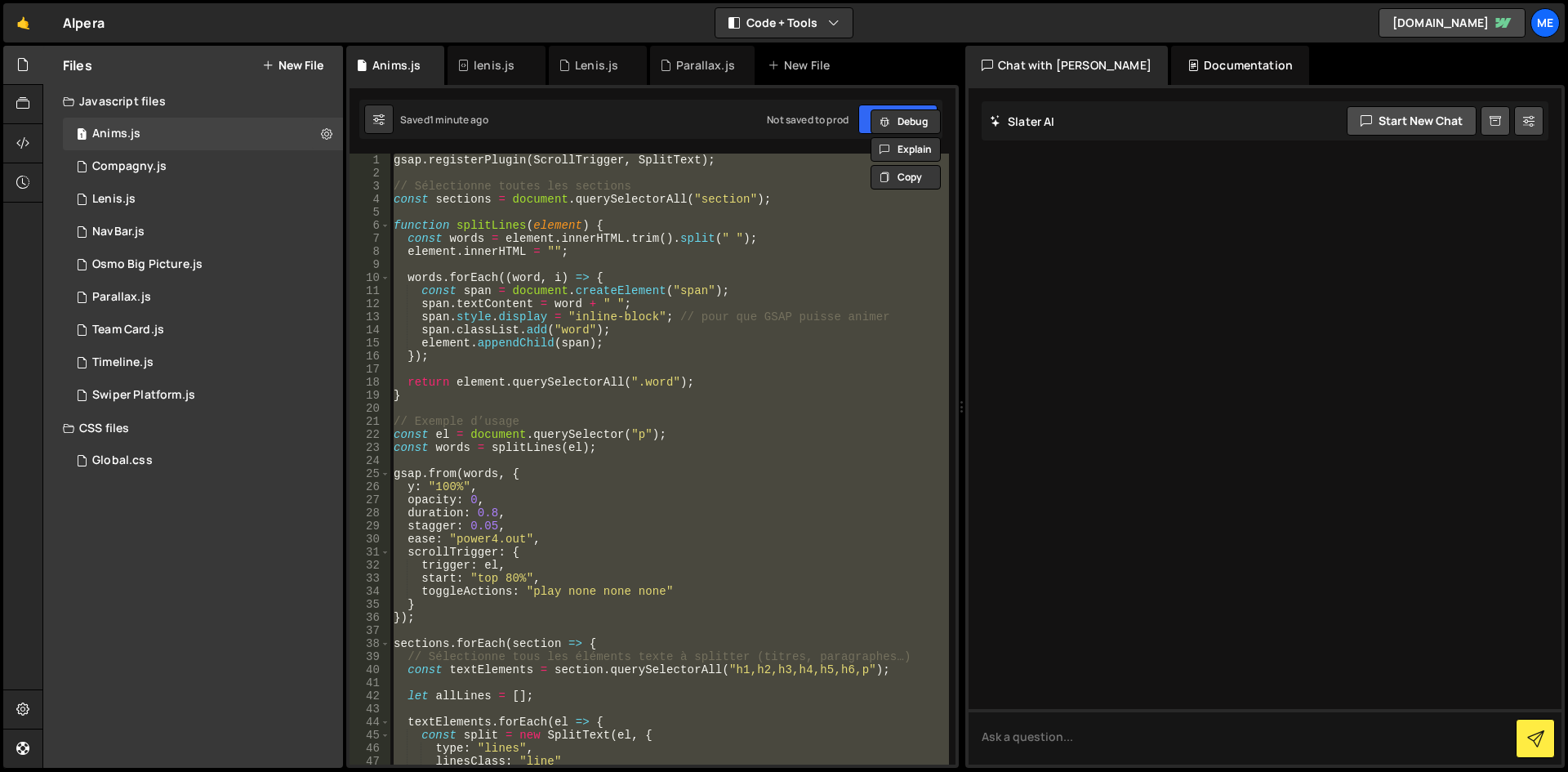
paste textarea "</script>"
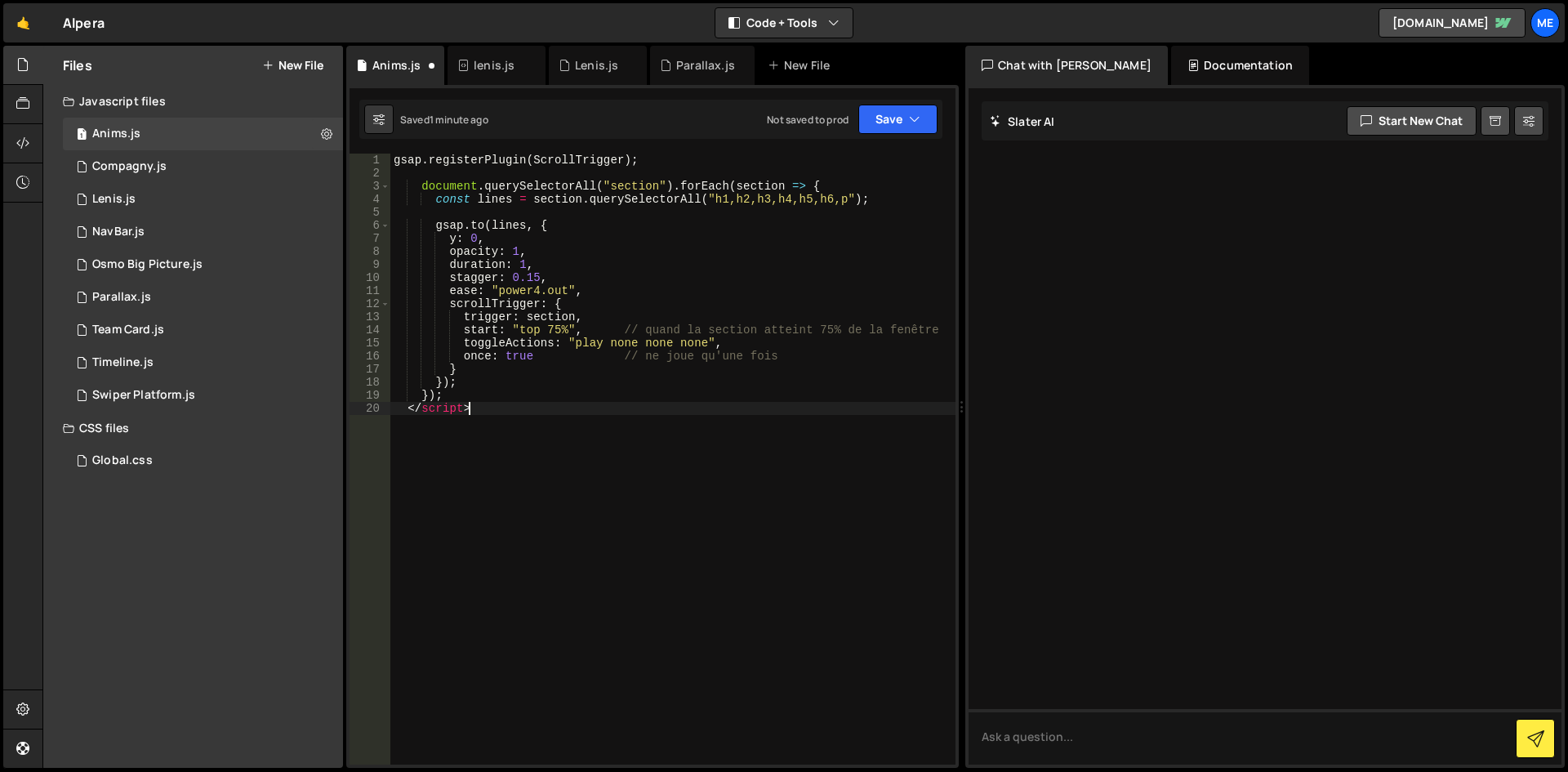
click at [654, 411] on div "gsap . registerPlugin ( ScrollTrigger ) ; document . querySelectorAll ( "sectio…" at bounding box center [673, 472] width 565 height 637
type textarea "/script>"
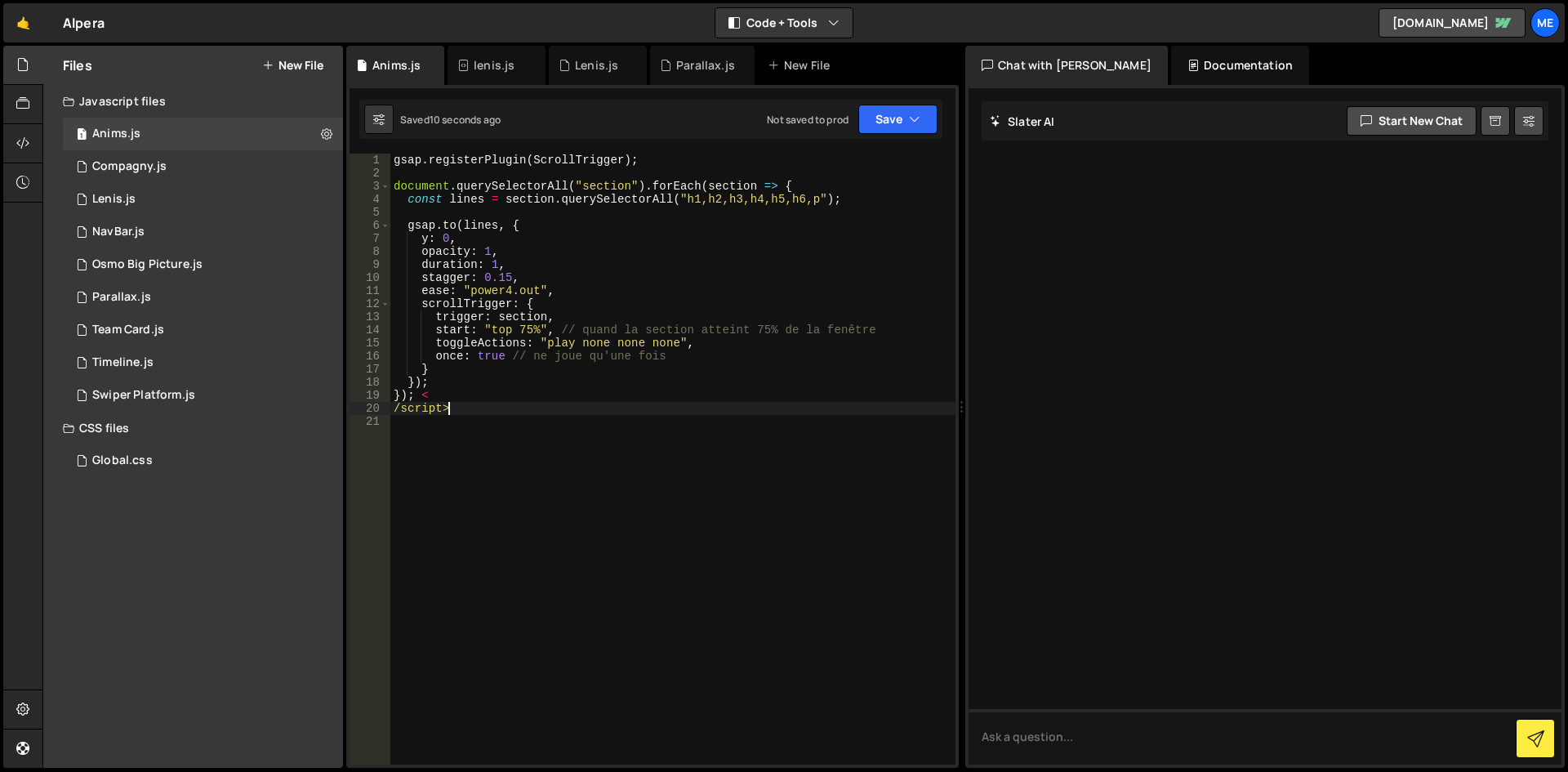
click at [670, 178] on div "gsap . registerPlugin ( ScrollTrigger ) ; document . querySelectorAll ( "sectio…" at bounding box center [673, 472] width 565 height 637
click at [922, 120] on button "Save" at bounding box center [898, 119] width 79 height 30
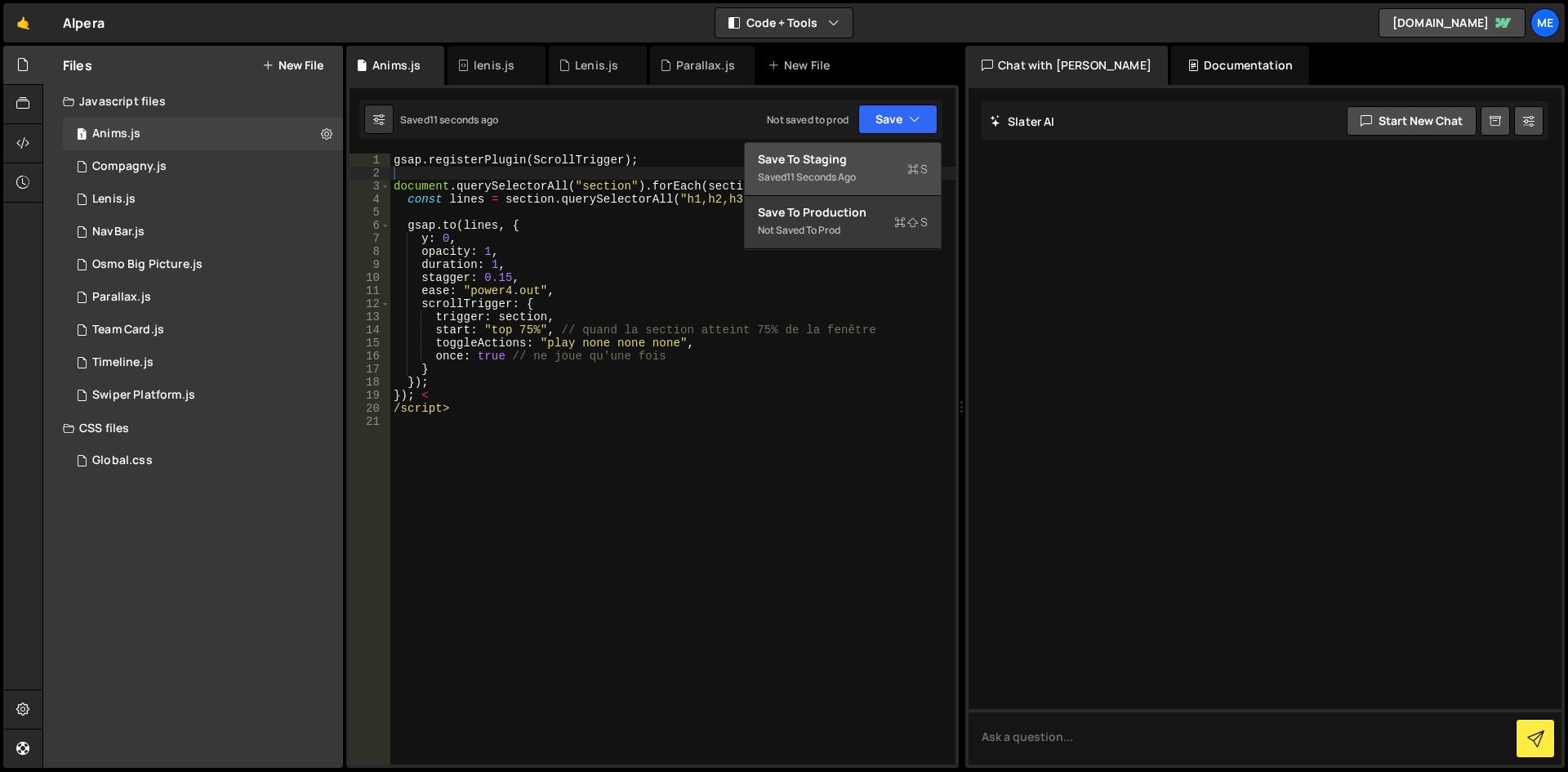
click at [846, 177] on div "11 seconds ago" at bounding box center [821, 177] width 70 height 14
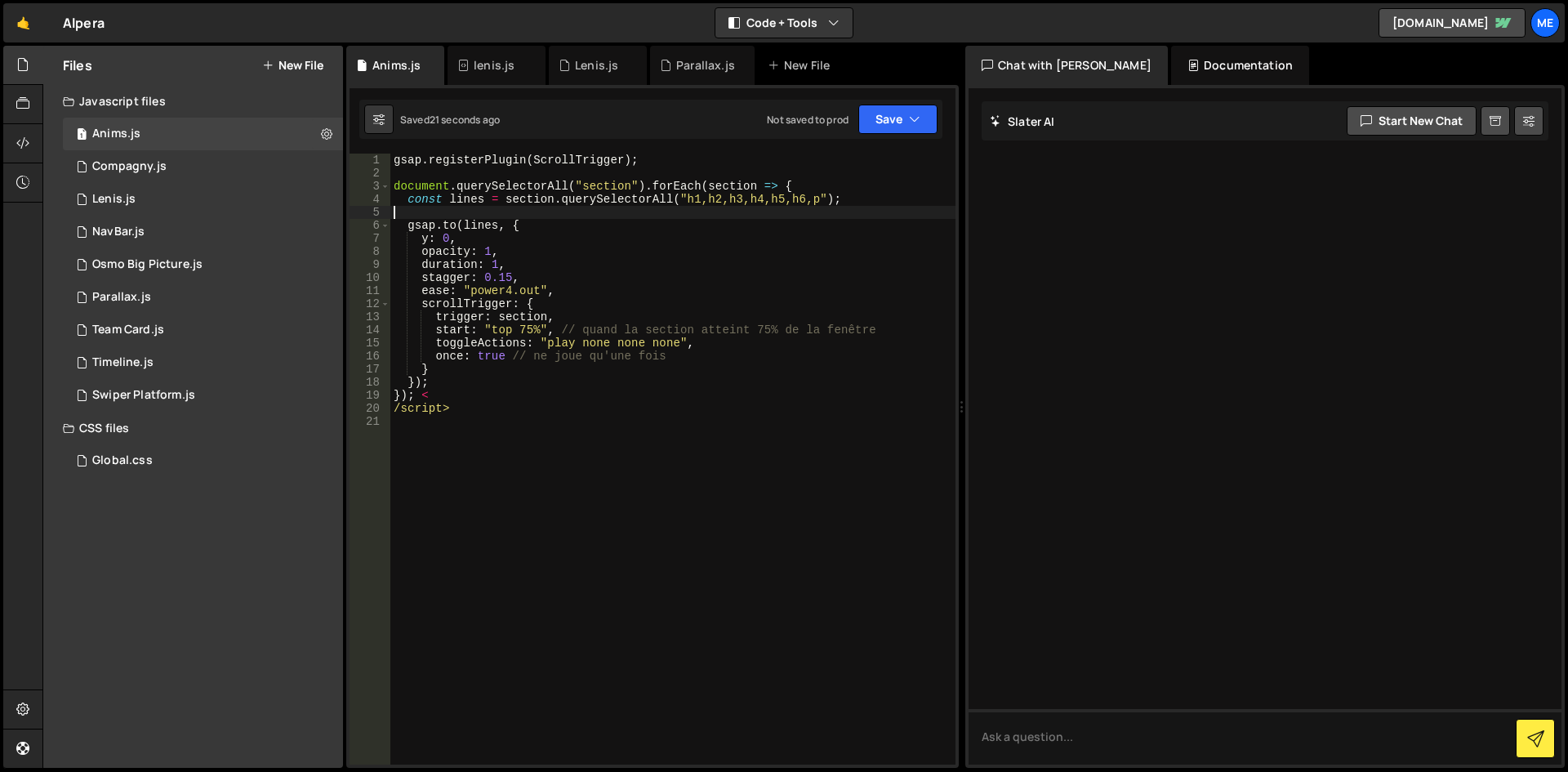
click at [777, 216] on div "gsap . registerPlugin ( ScrollTrigger ) ; document . querySelectorAll ( "sectio…" at bounding box center [673, 472] width 565 height 637
click at [724, 295] on div "gsap . registerPlugin ( ScrollTrigger ) ; document . querySelectorAll ( "sectio…" at bounding box center [673, 472] width 565 height 637
click at [724, 323] on div "gsap . registerPlugin ( ScrollTrigger ) ; document . querySelectorAll ( "sectio…" at bounding box center [673, 472] width 565 height 637
click at [680, 324] on div "gsap . registerPlugin ( ScrollTrigger ) ; document . querySelectorAll ( "sectio…" at bounding box center [673, 472] width 565 height 637
type textarea "});"
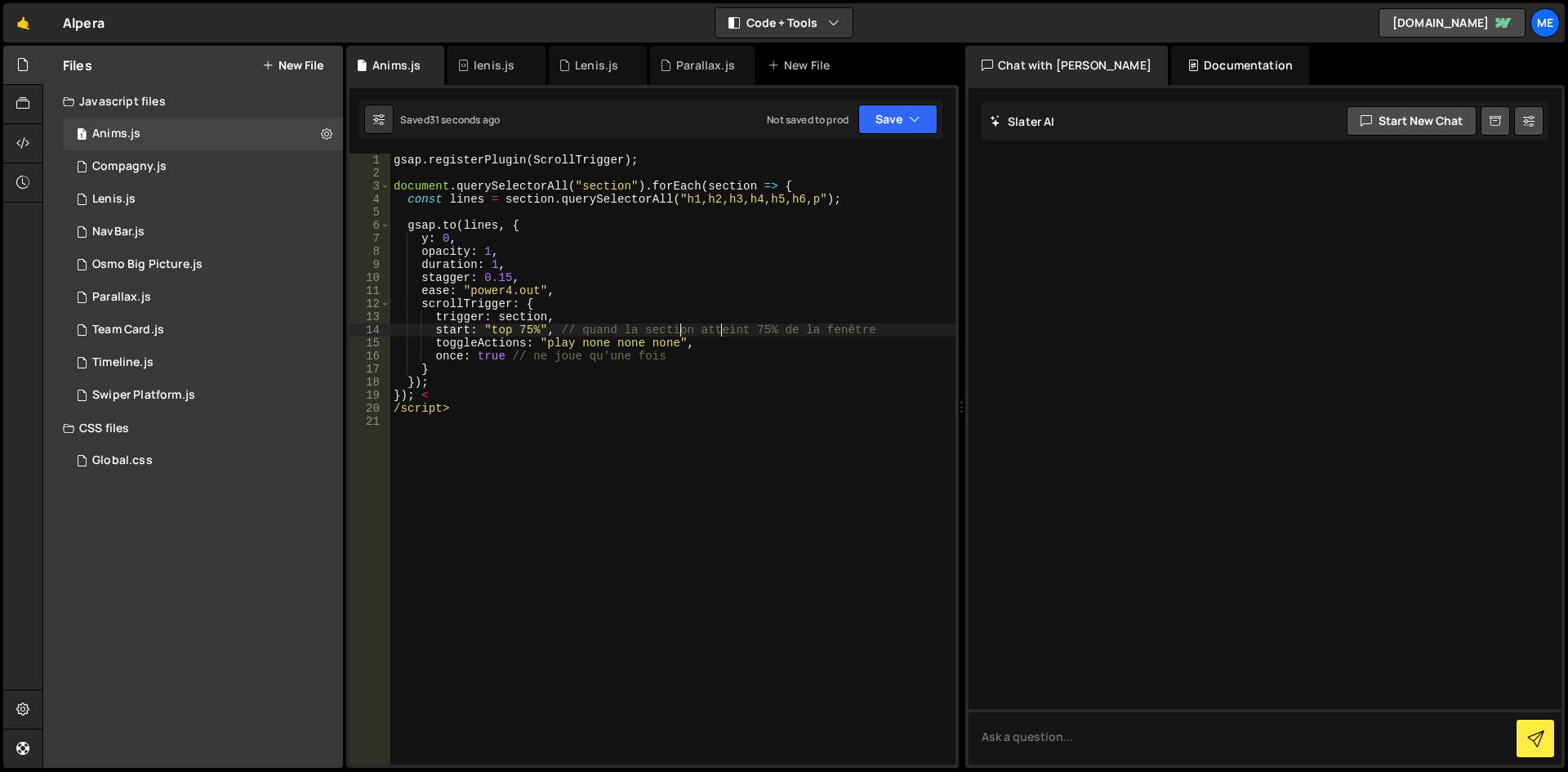
click at [574, 383] on div "gsap . registerPlugin ( ScrollTrigger ) ; document . querySelectorAll ( "sectio…" at bounding box center [673, 472] width 565 height 637
click at [590, 417] on div "gsap . registerPlugin ( ScrollTrigger ) ; document . querySelectorAll ( "sectio…" at bounding box center [673, 472] width 565 height 637
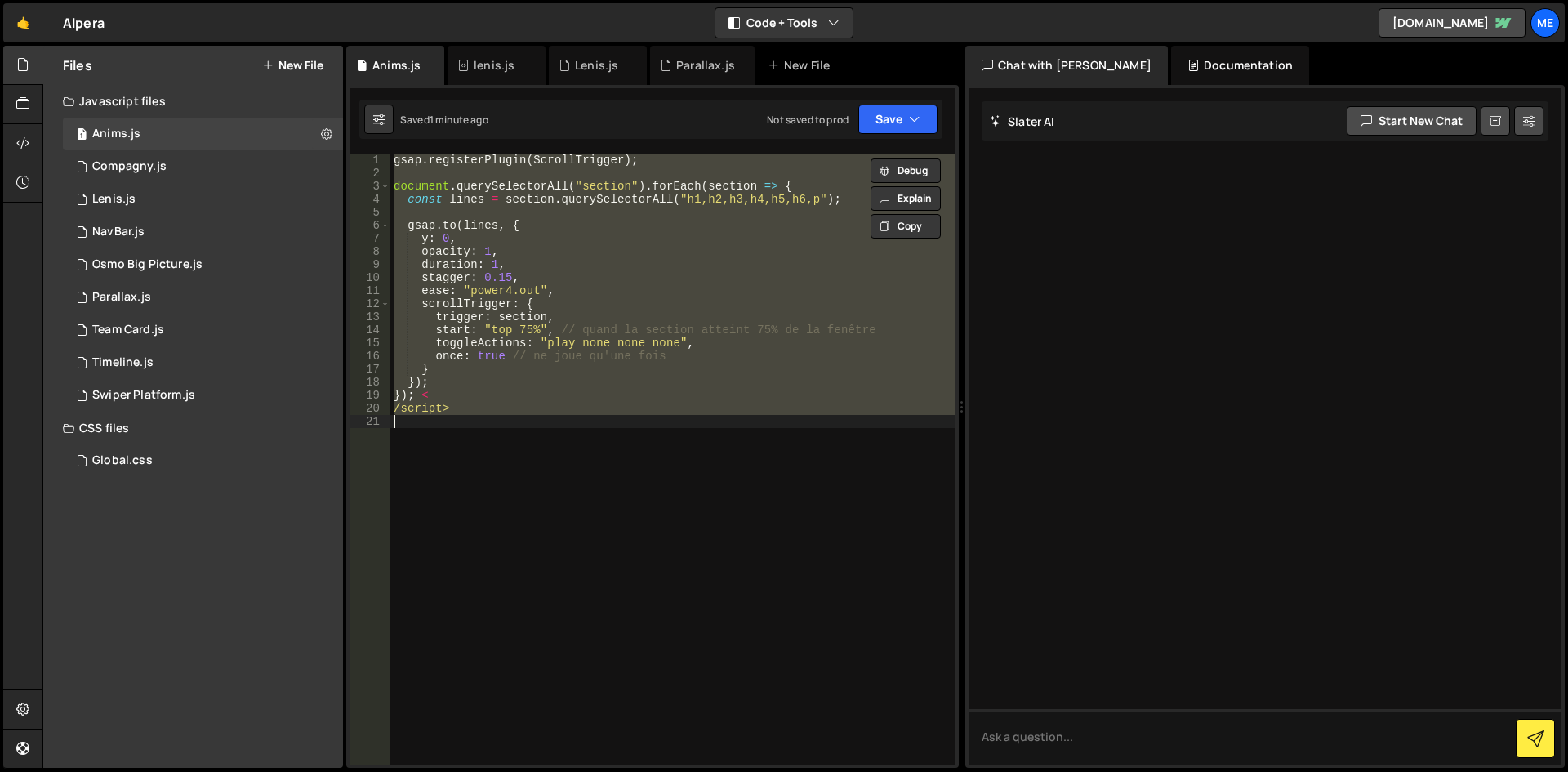
click at [511, 396] on div "gsap . registerPlugin ( ScrollTrigger ) ; document . querySelectorAll ( "sectio…" at bounding box center [673, 459] width 565 height 611
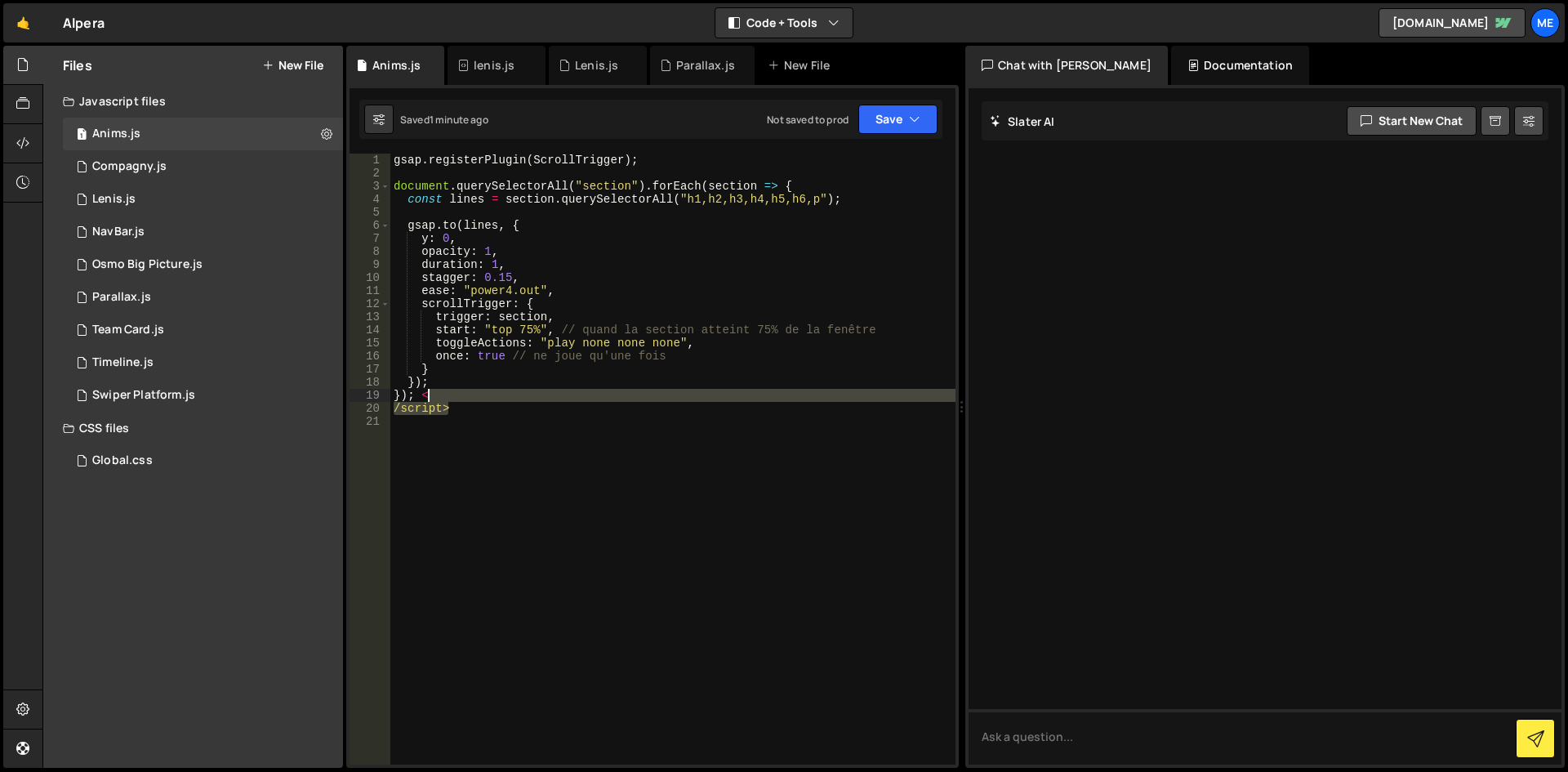
drag, startPoint x: 500, startPoint y: 406, endPoint x: 427, endPoint y: 391, distance: 74.5
click at [427, 391] on div "gsap . registerPlugin ( ScrollTrigger ) ; document . querySelectorAll ( "sectio…" at bounding box center [673, 472] width 565 height 637
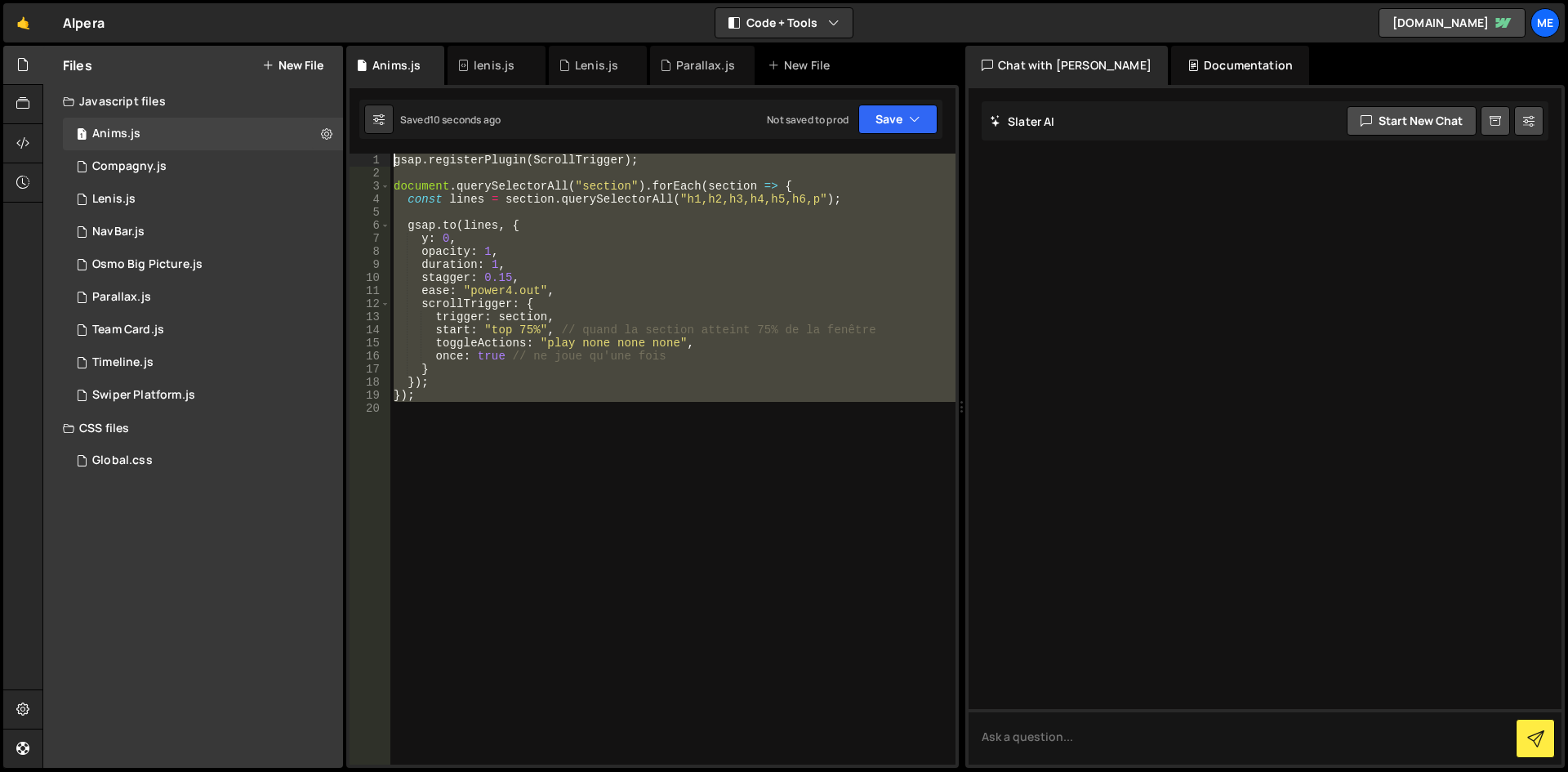
drag, startPoint x: 509, startPoint y: 422, endPoint x: 305, endPoint y: 109, distance: 373.6
click at [305, 109] on div "Files New File Javascript files 1 Anims.js 0 1 Compagny.js 0 1 Lenis.js 0 1" at bounding box center [805, 406] width 1525 height 722
type textarea "gsap.registerPlugin(ScrollTrigger);"
click at [606, 407] on div "gsap . registerPlugin ( ScrollTrigger ) ; document . querySelectorAll ( "sectio…" at bounding box center [673, 459] width 565 height 611
paste textarea "});"
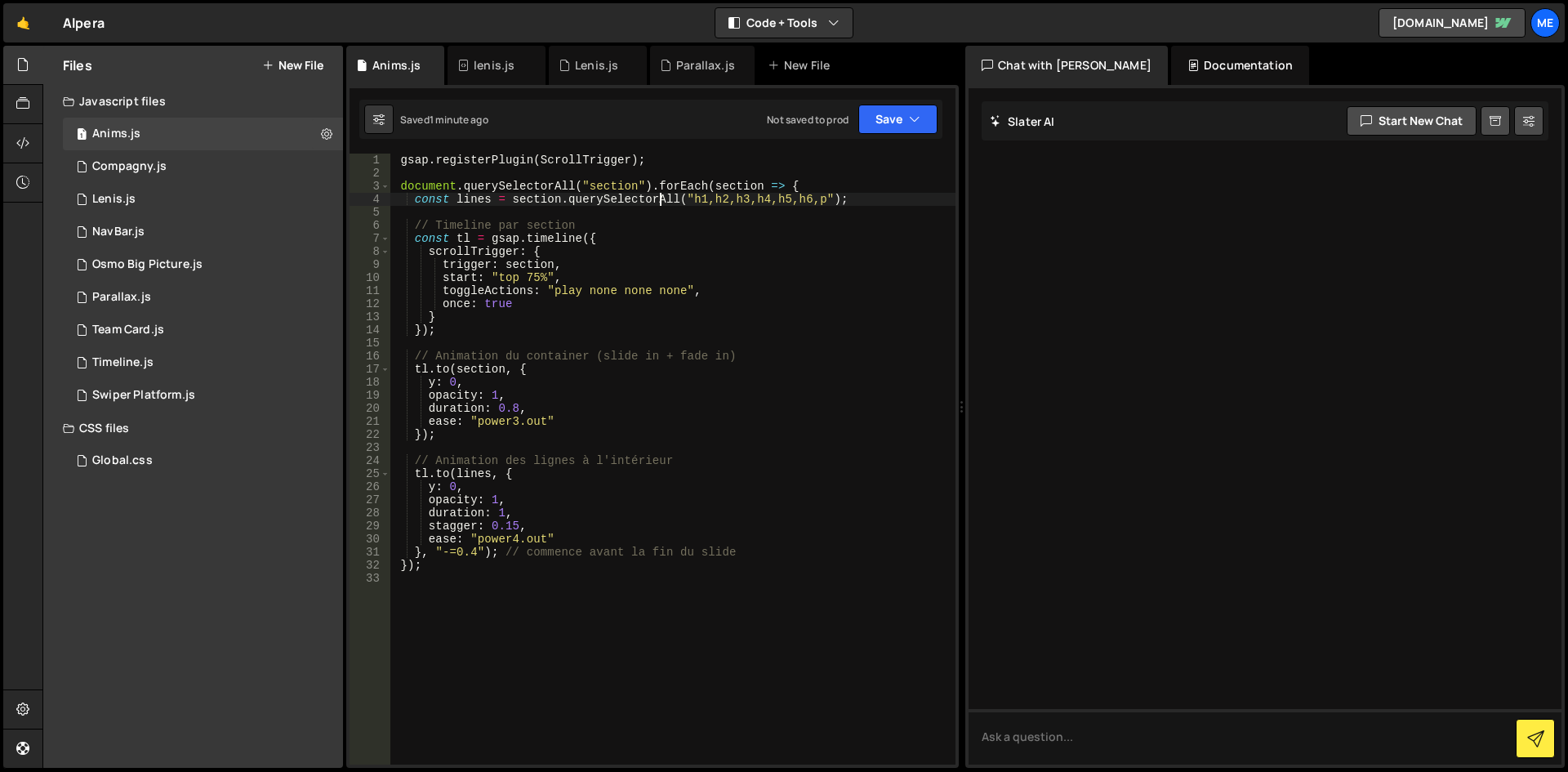
click at [662, 205] on div "gsap . registerPlugin ( ScrollTrigger ) ; document . querySelectorAll ( "sectio…" at bounding box center [673, 472] width 565 height 637
type textarea "});"
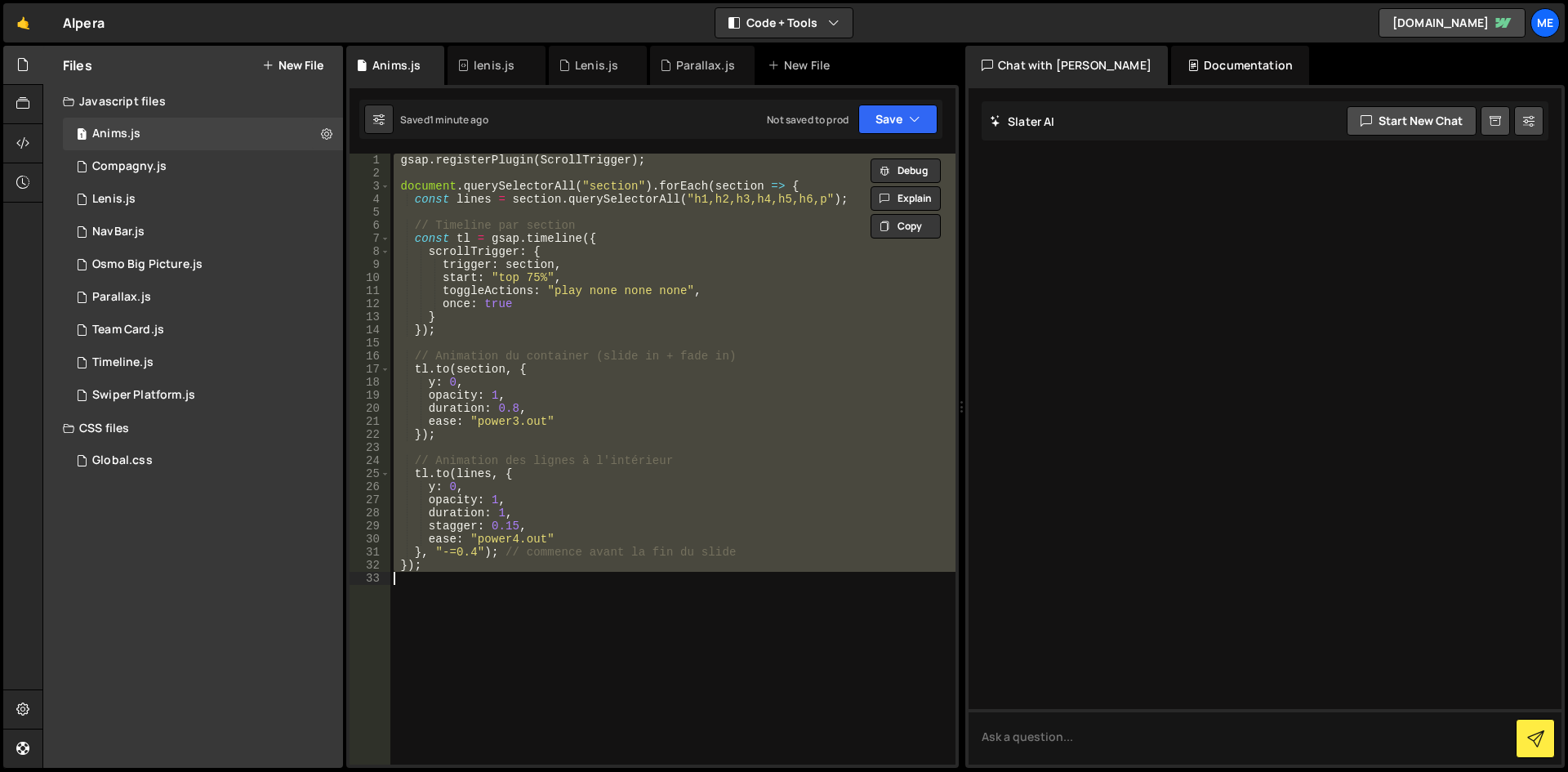
paste textarea
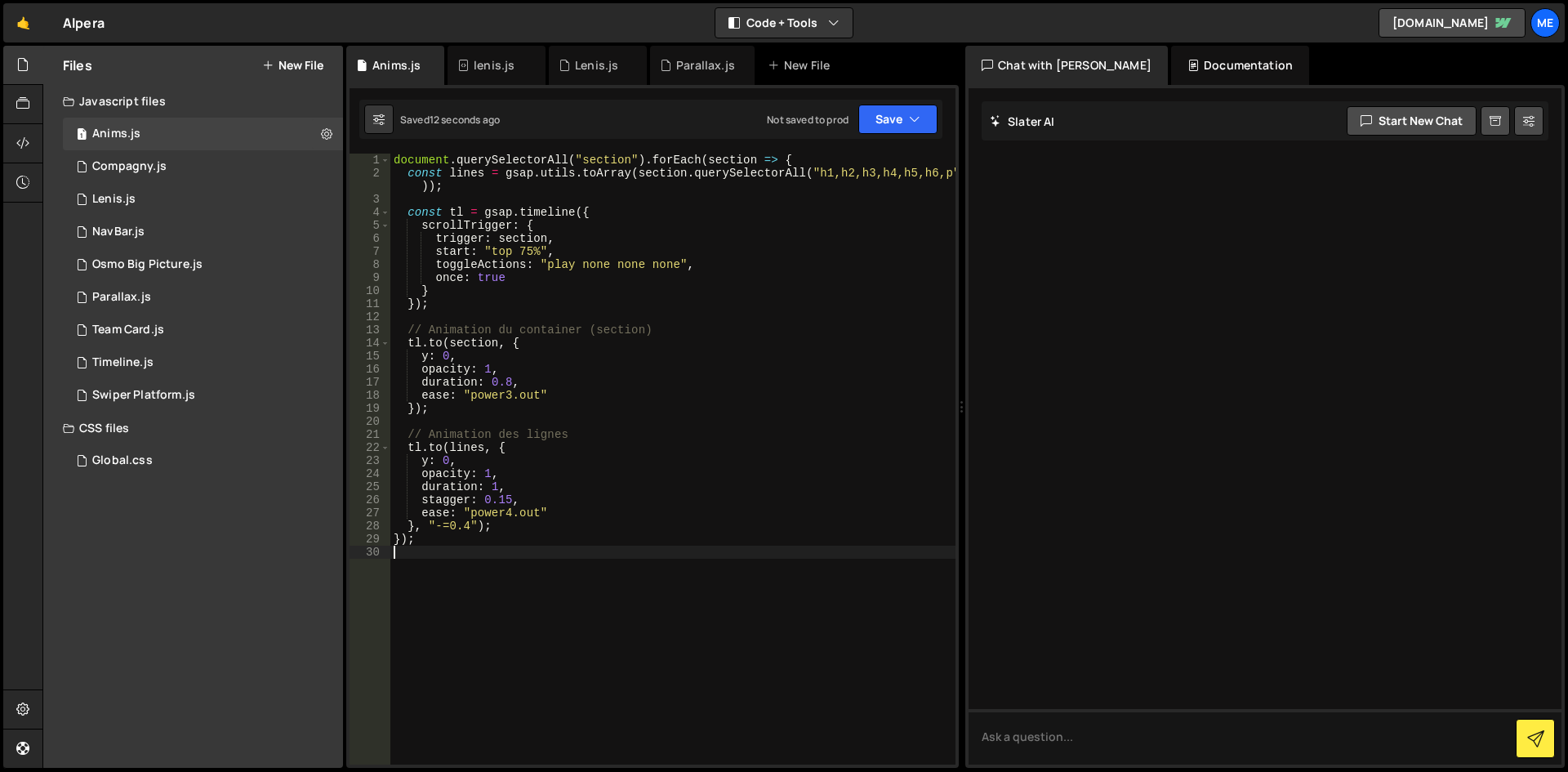
click at [861, 380] on div "document . querySelectorAll ( "section" ) . forEach ( section => { const lines …" at bounding box center [673, 472] width 565 height 637
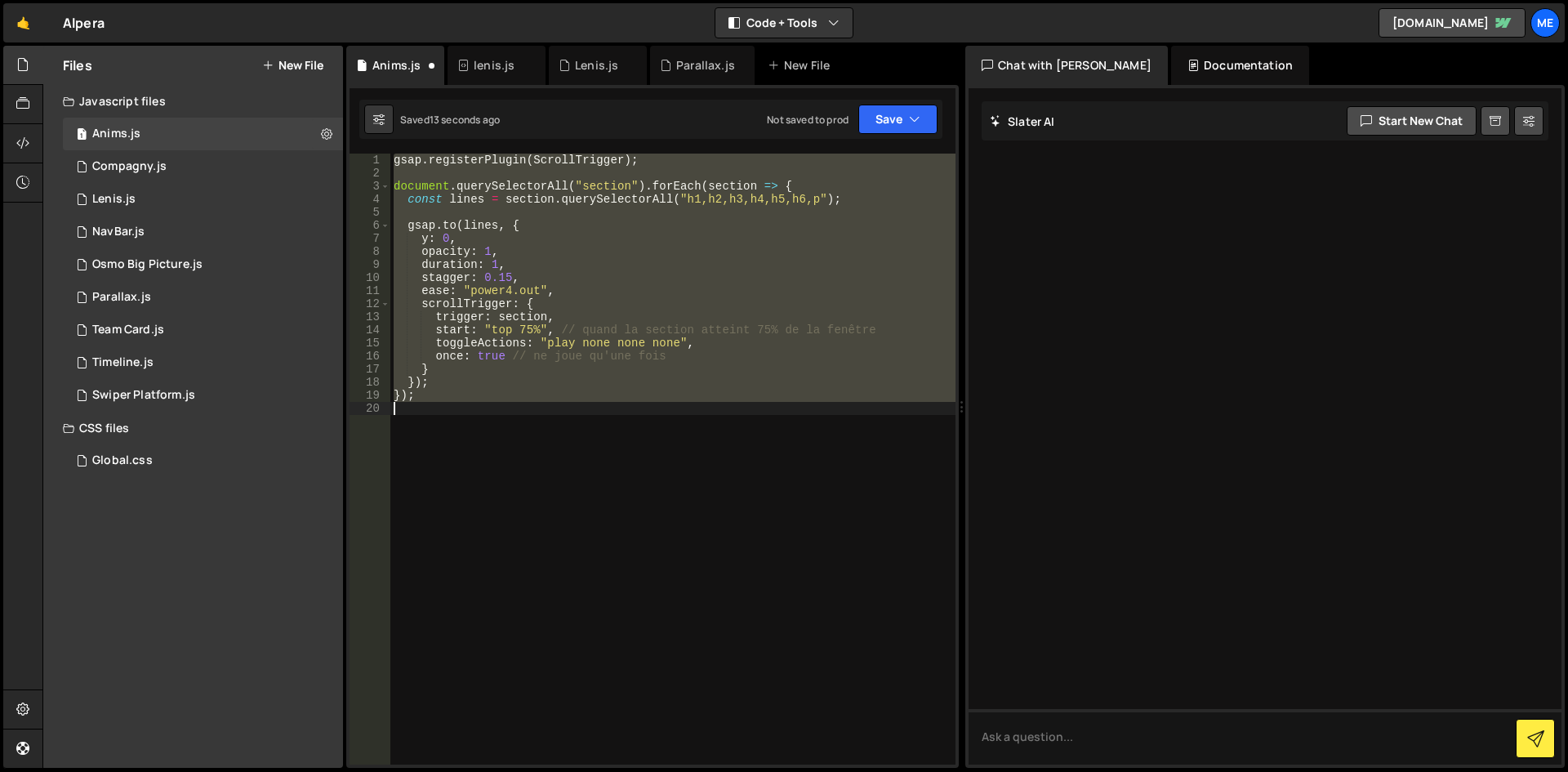
type textarea "});"
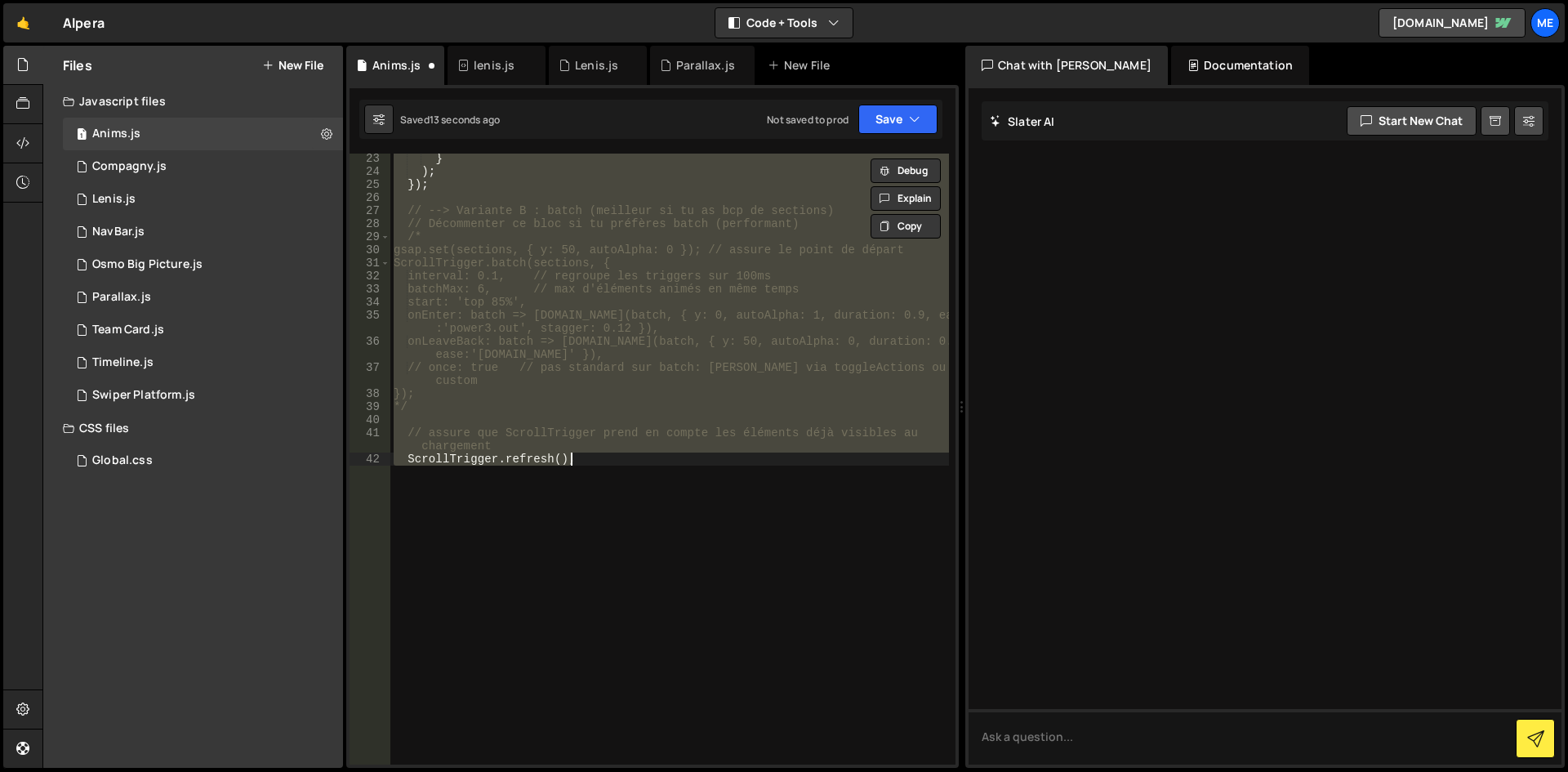
type textarea "ease: "power3.out" // easing smooth });"
type textarea "// divs.forEach(div => observer.observe(div));"
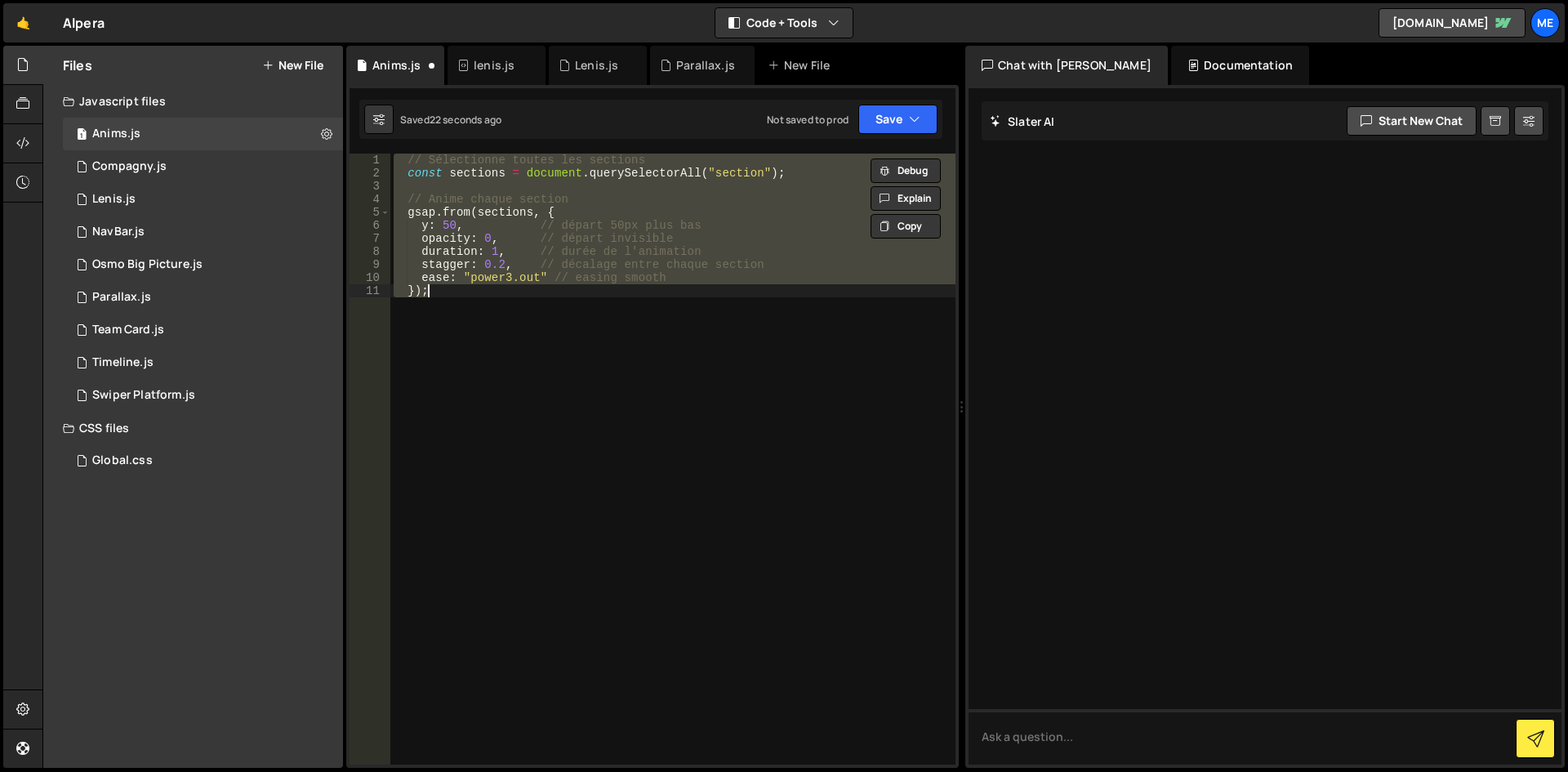
type textarea "});"
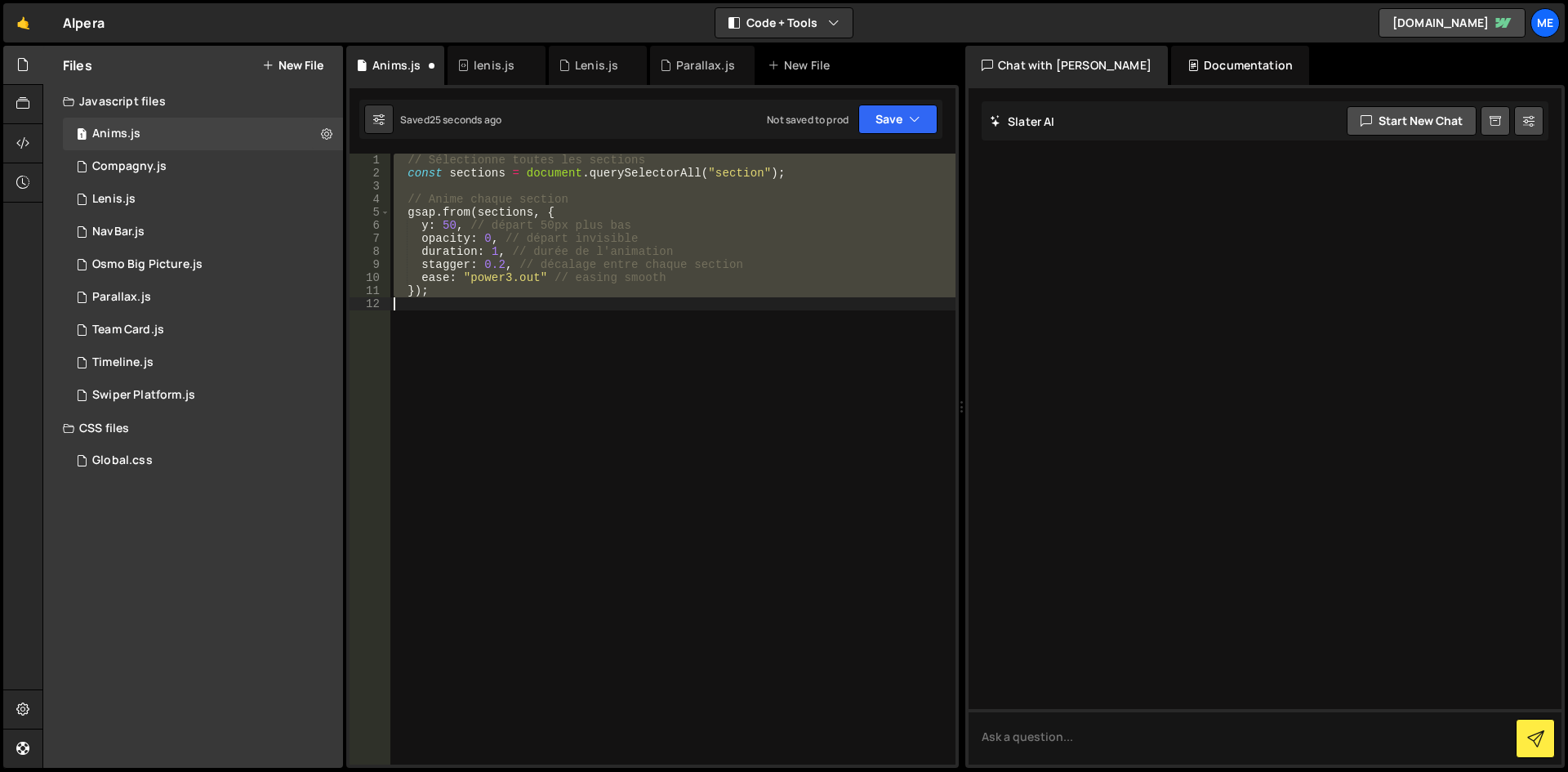
click at [861, 380] on div "// Sélectionne toutes les sections const sections = document . querySelectorAll…" at bounding box center [673, 459] width 565 height 611
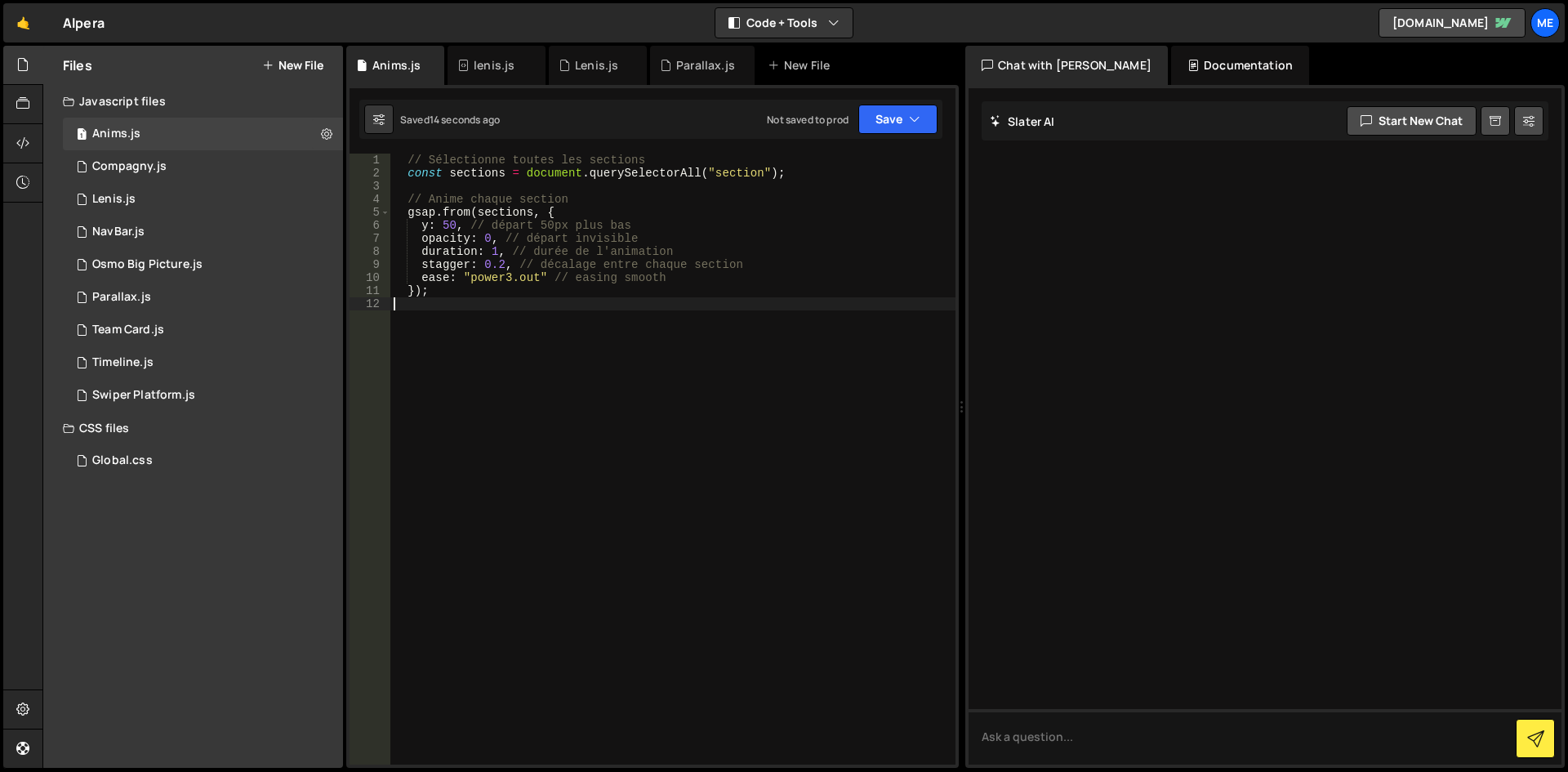
click at [705, 344] on div "// Sélectionne toutes les sections const sections = document . querySelectorAll…" at bounding box center [673, 472] width 565 height 637
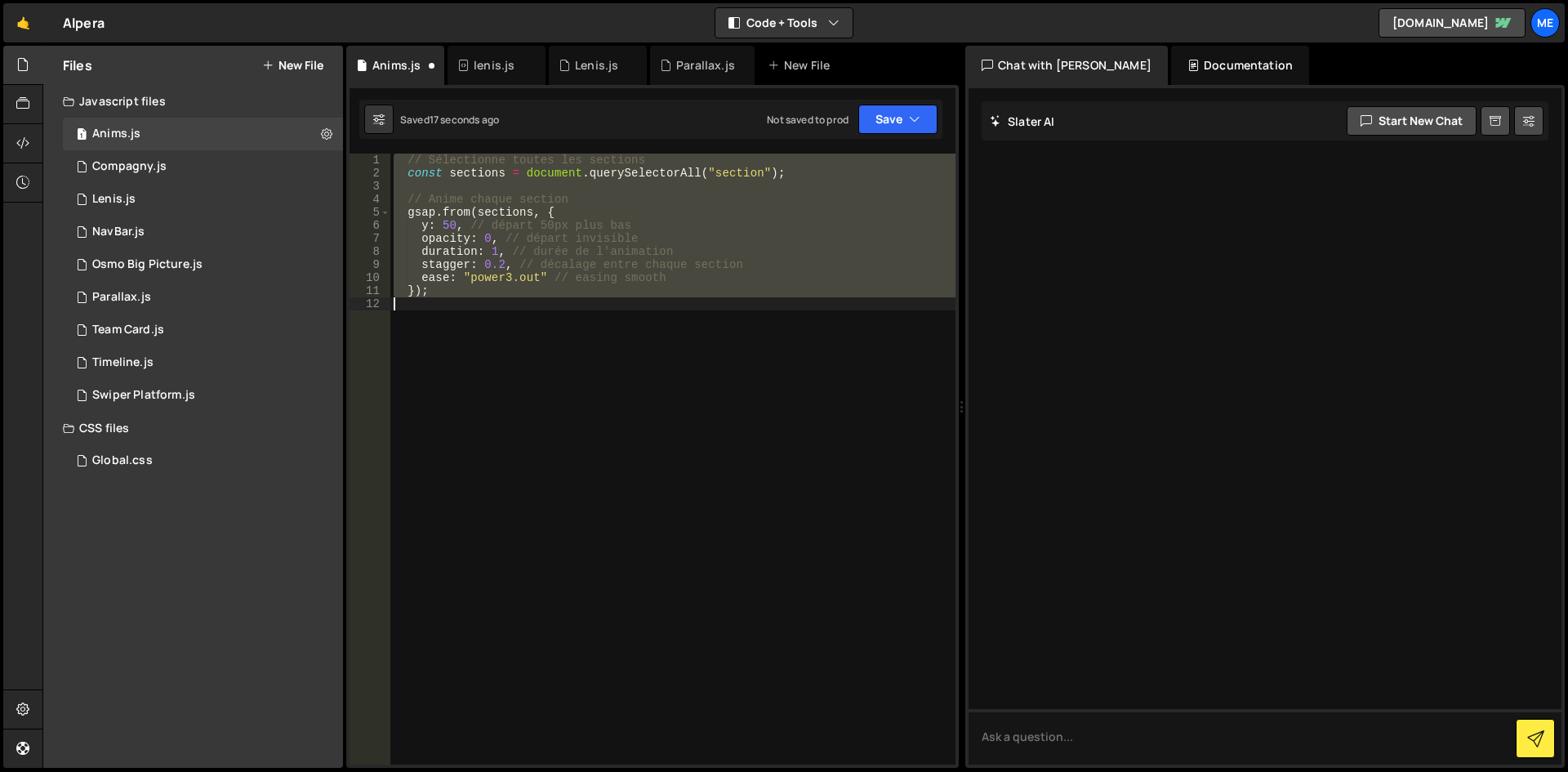
type textarea "ease: "power3.out" // easing smooth });"
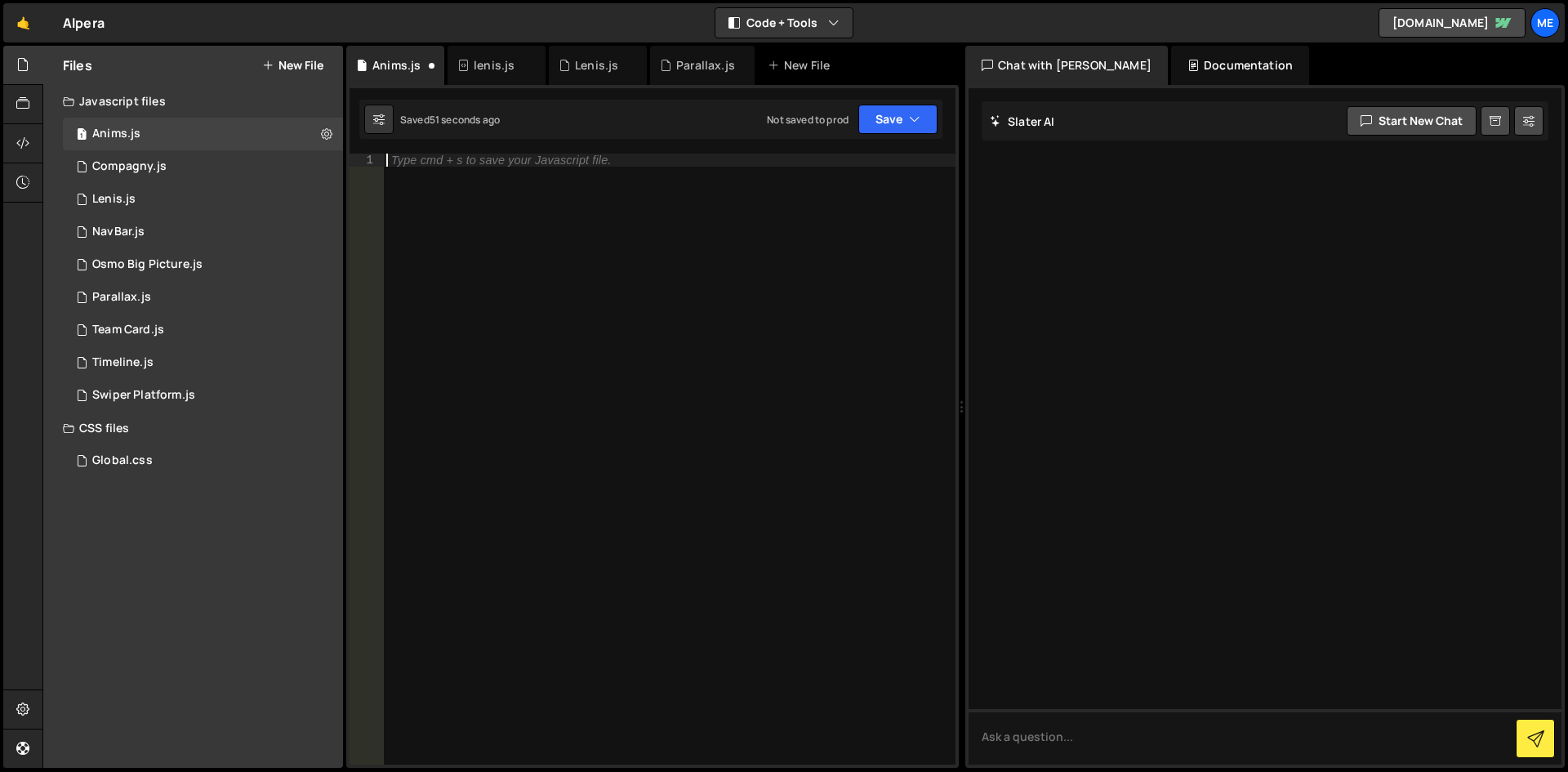
click at [667, 213] on div "Type cmd + s to save your Javascript file." at bounding box center [669, 472] width 572 height 637
paste textarea "});"
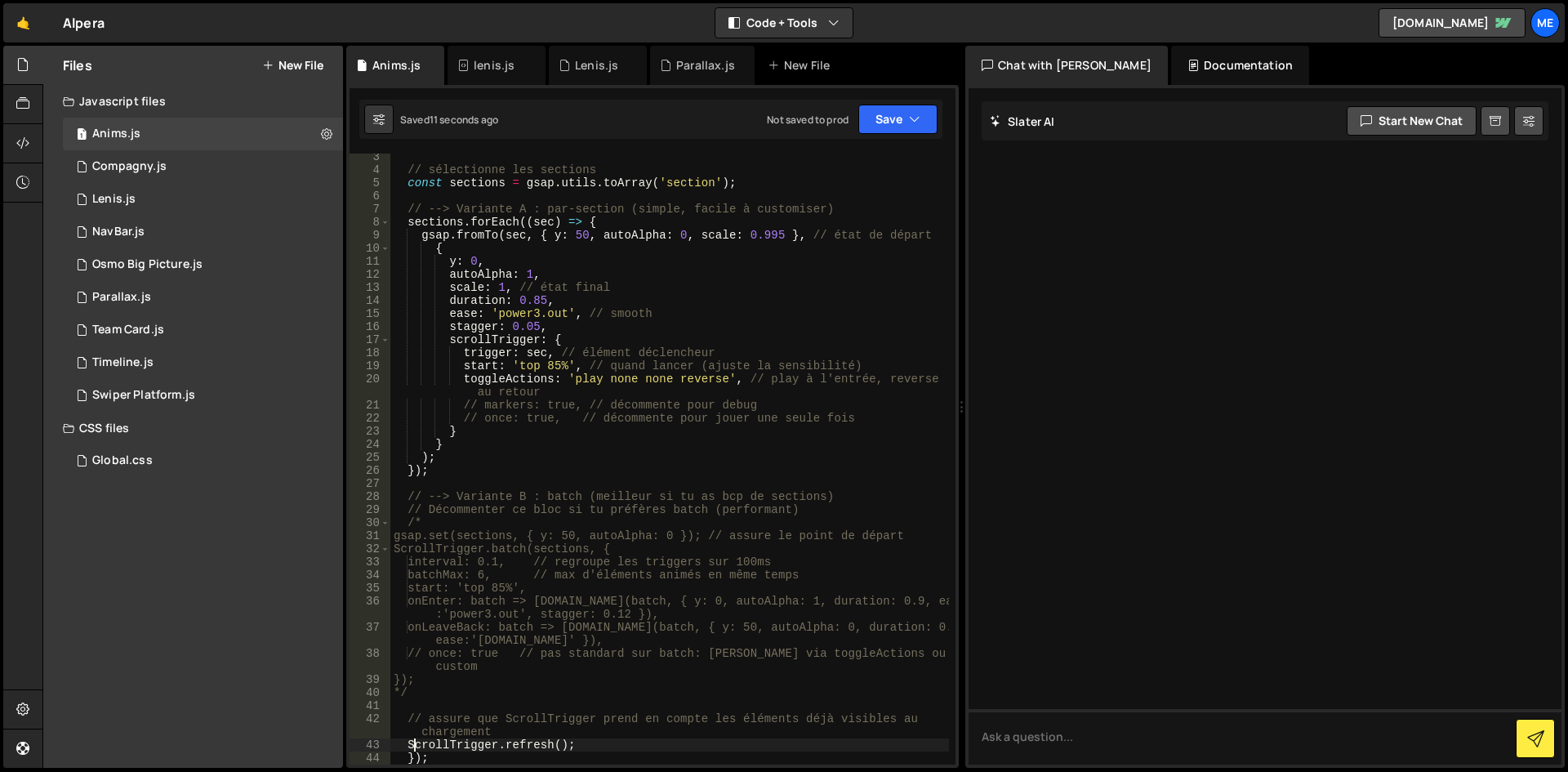
scroll to position [342, 0]
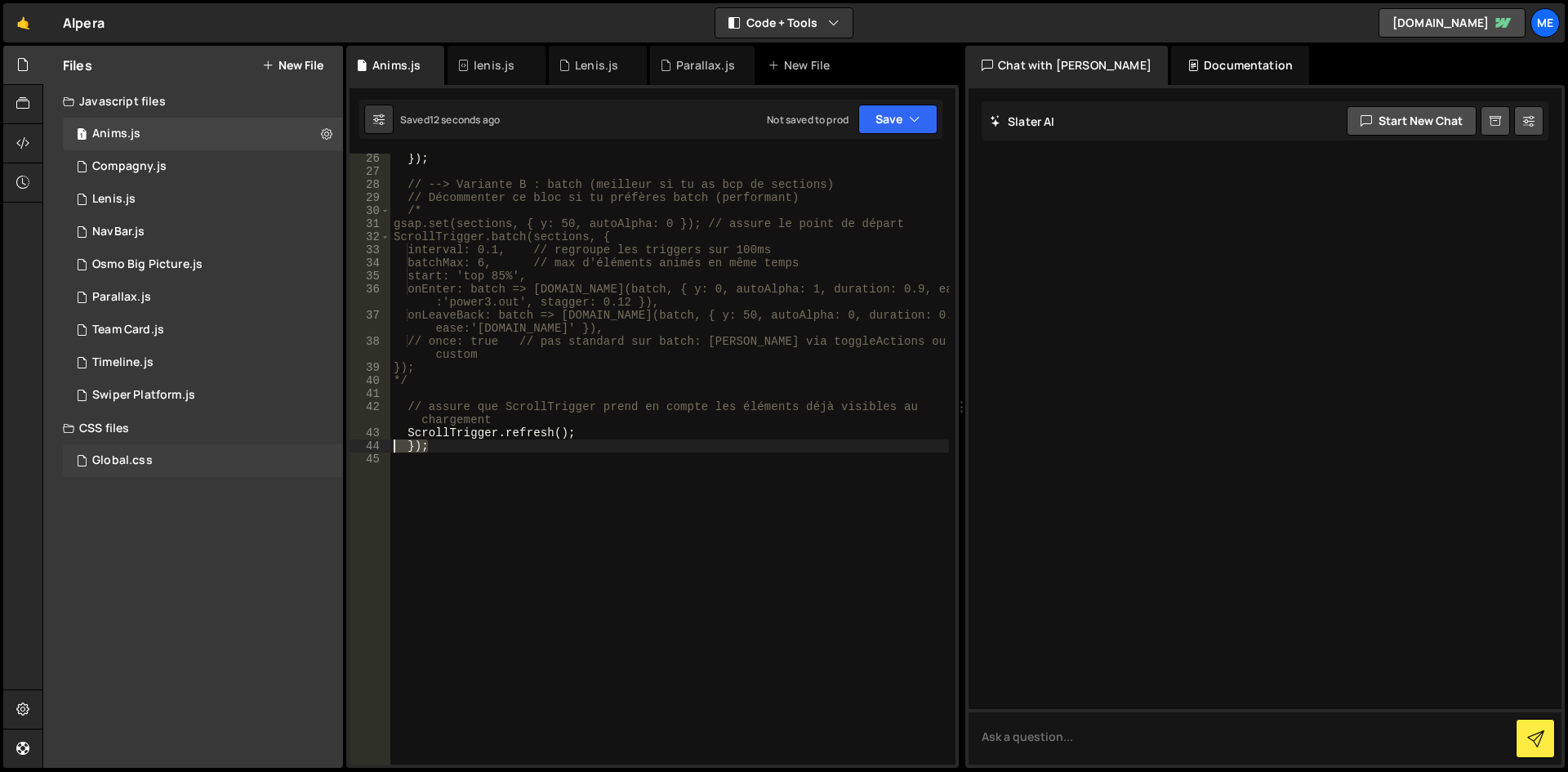
drag, startPoint x: 478, startPoint y: 451, endPoint x: 289, endPoint y: 451, distance: 189.0
click at [289, 451] on div "Files New File Javascript files 1 Anims.js 0 1 Compagny.js 0 1 Lenis.js 0 1" at bounding box center [805, 406] width 1525 height 722
type textarea "});"
type textarea "ScrollTrigger.refresh();"
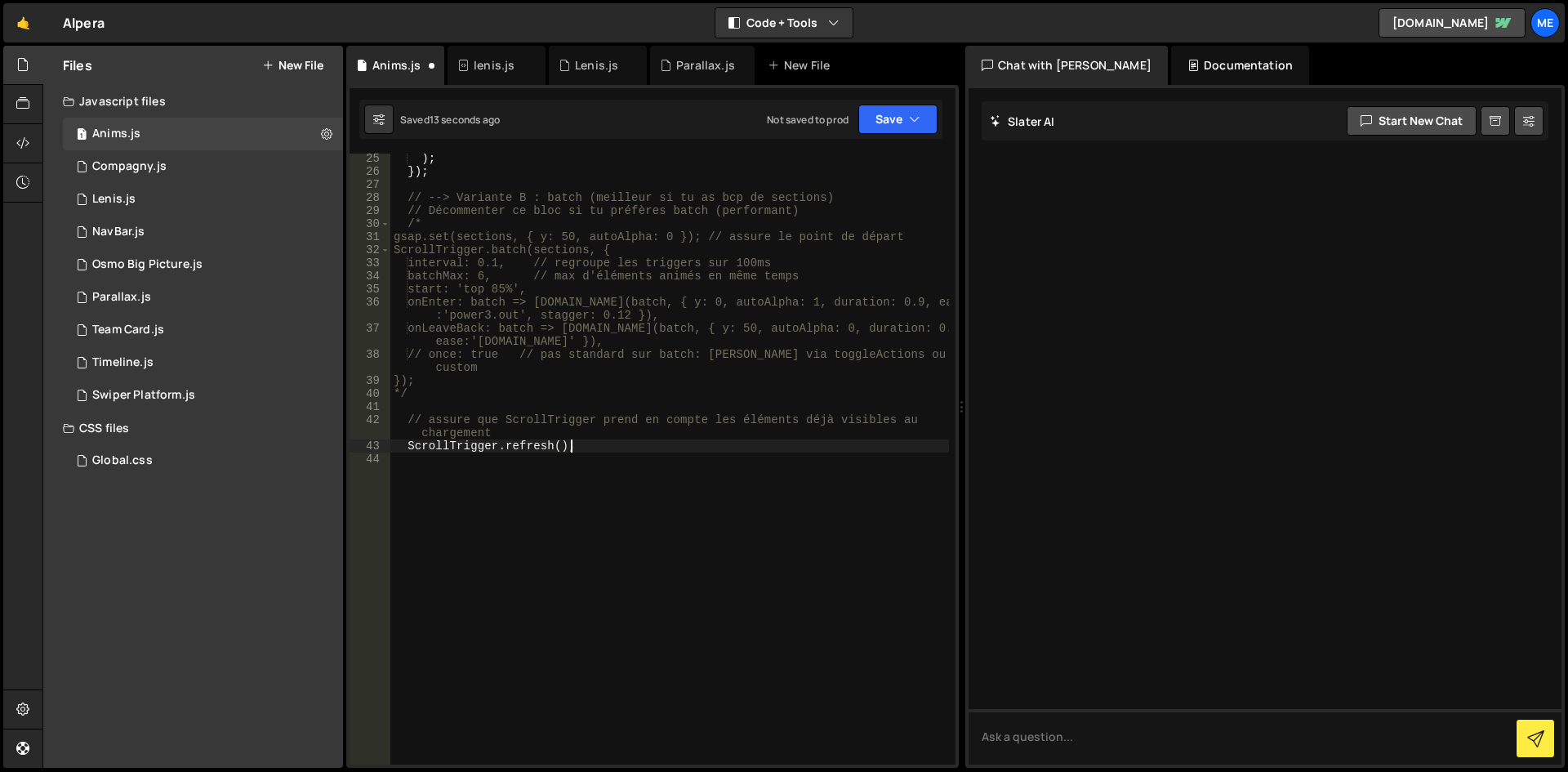
click at [620, 491] on div ") ; }) ; // --> Variante B : batch (meilleur si tu as bcp de sections) // Décom…" at bounding box center [670, 470] width 558 height 637
click at [640, 361] on div ") ; }) ; // --> Variante B : batch (meilleur si tu as bcp de sections) // Décom…" at bounding box center [670, 470] width 558 height 637
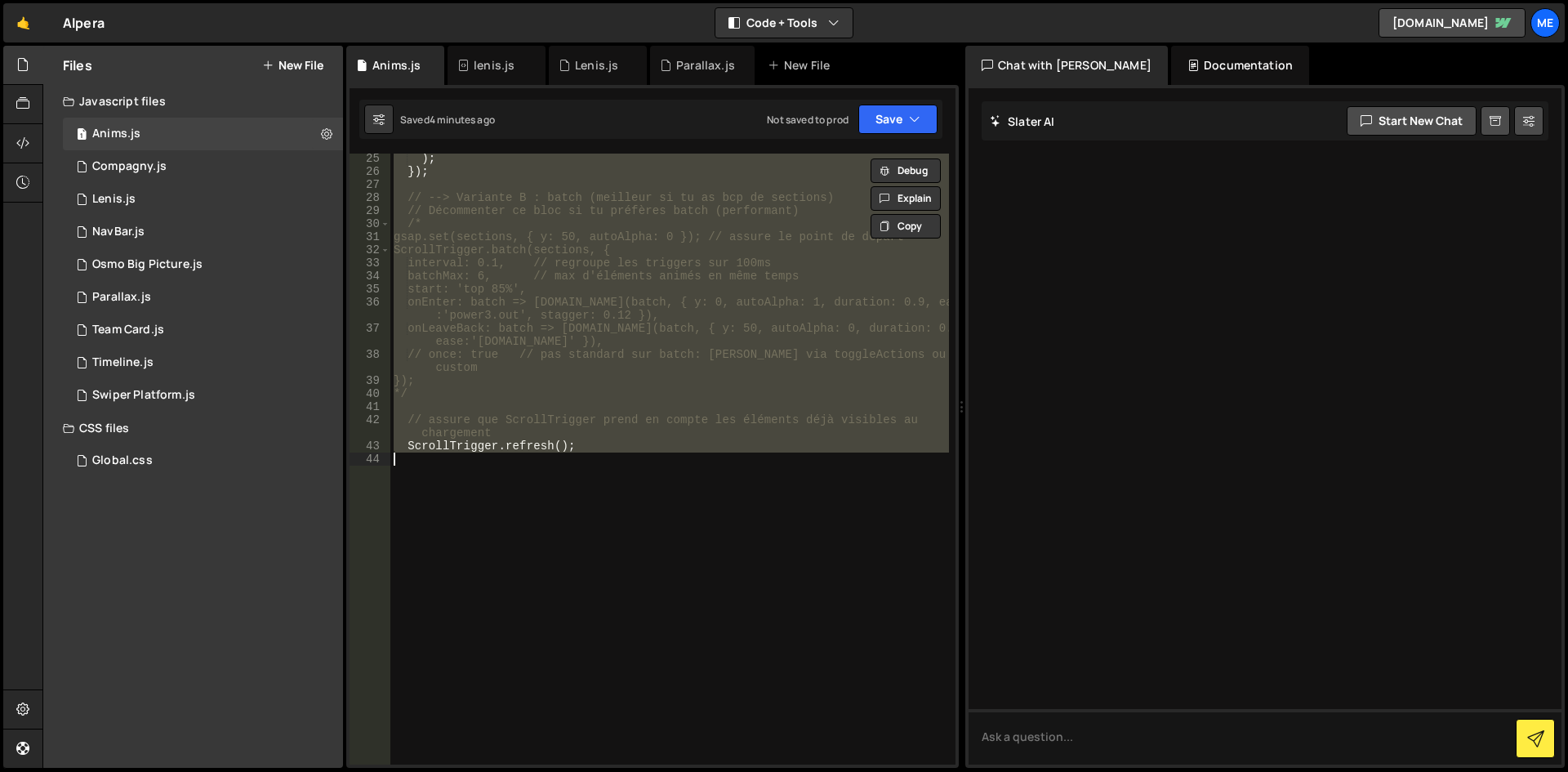
scroll to position [279, 0]
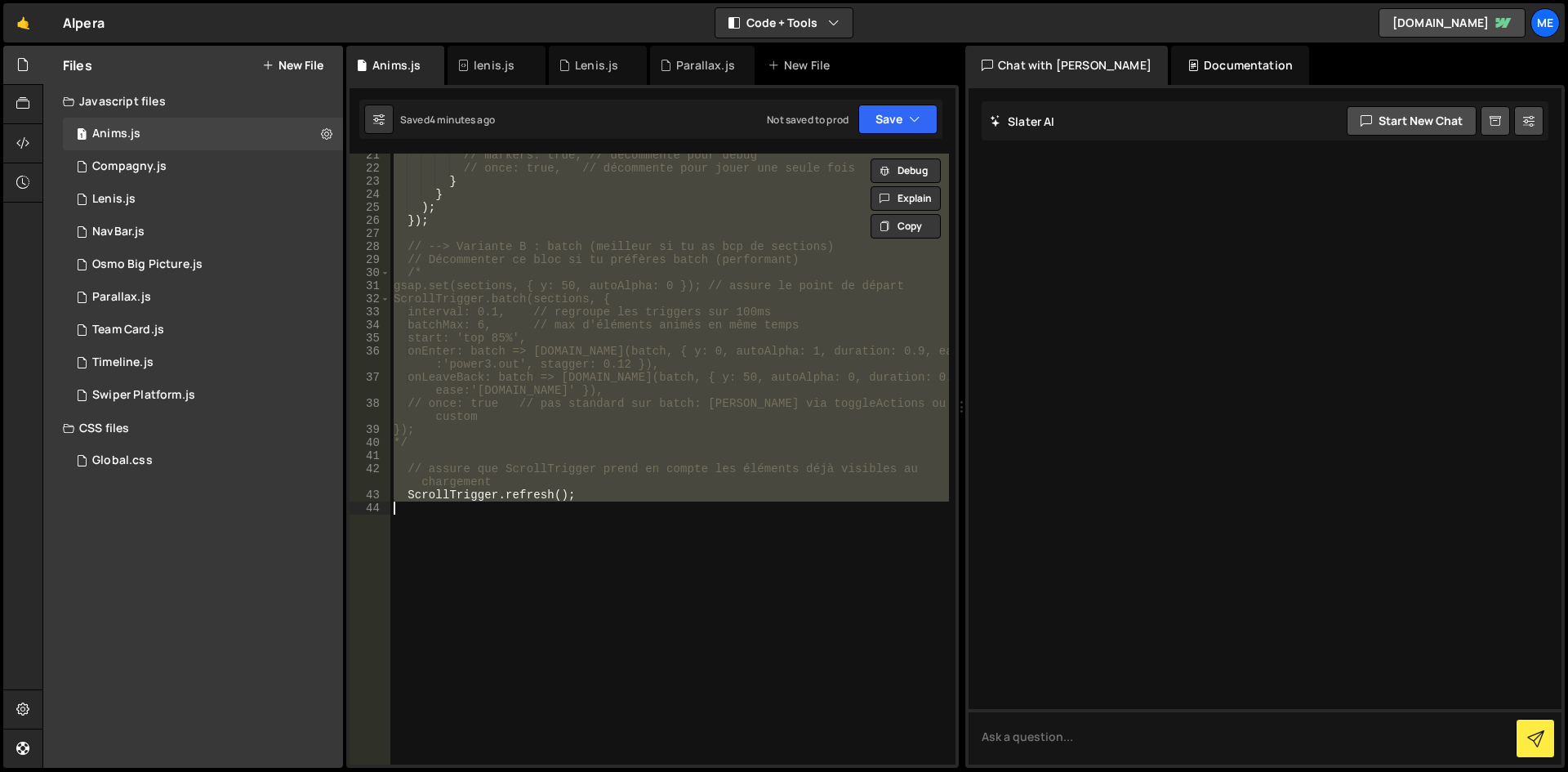
click at [643, 381] on div "// markers: true, // décommente pour debug // once: true, // décommente pour jo…" at bounding box center [670, 459] width 558 height 611
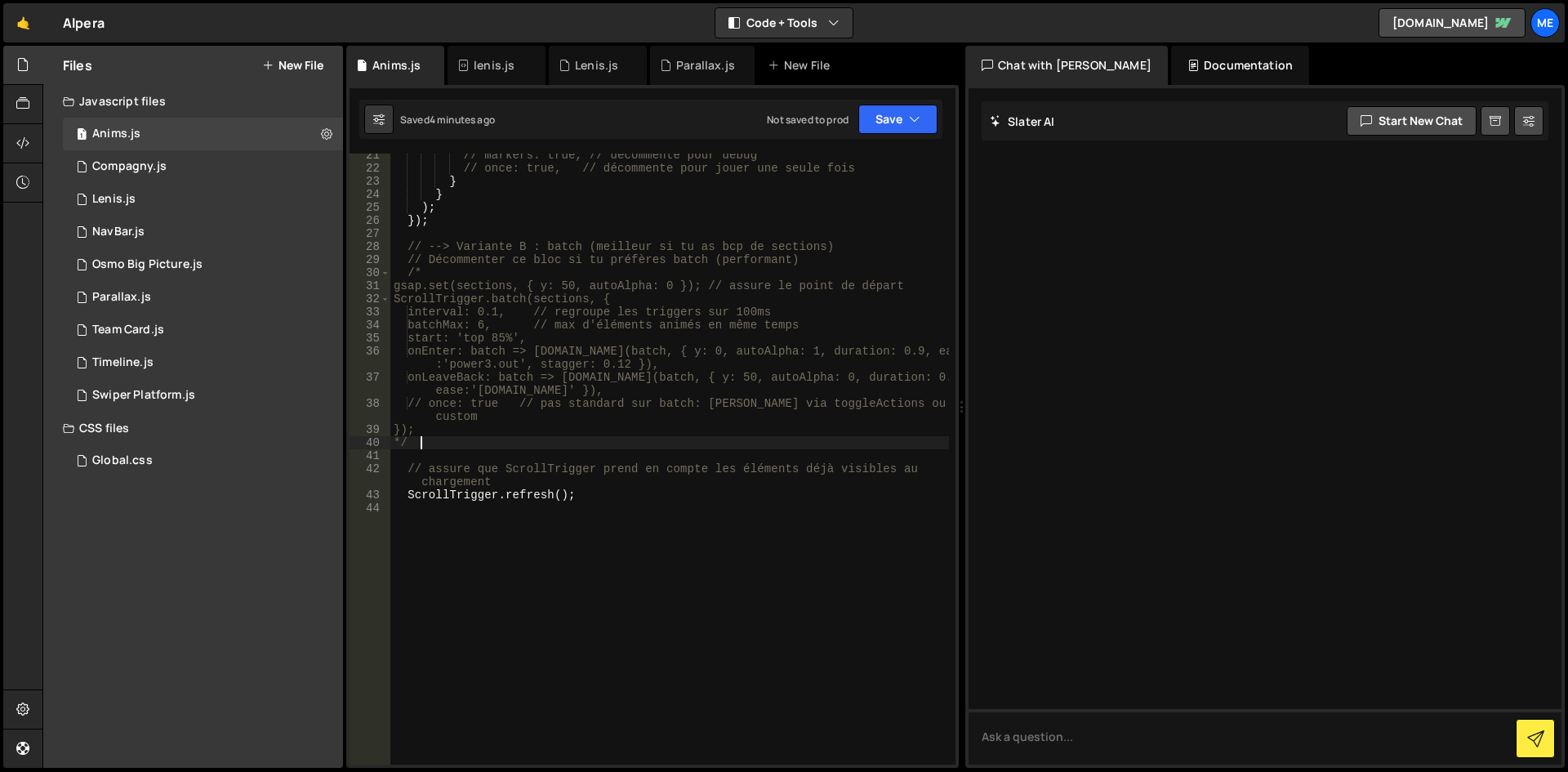
click at [807, 448] on div "// markers: true, // décommente pour debug // once: true, // décommente pour jo…" at bounding box center [670, 467] width 558 height 637
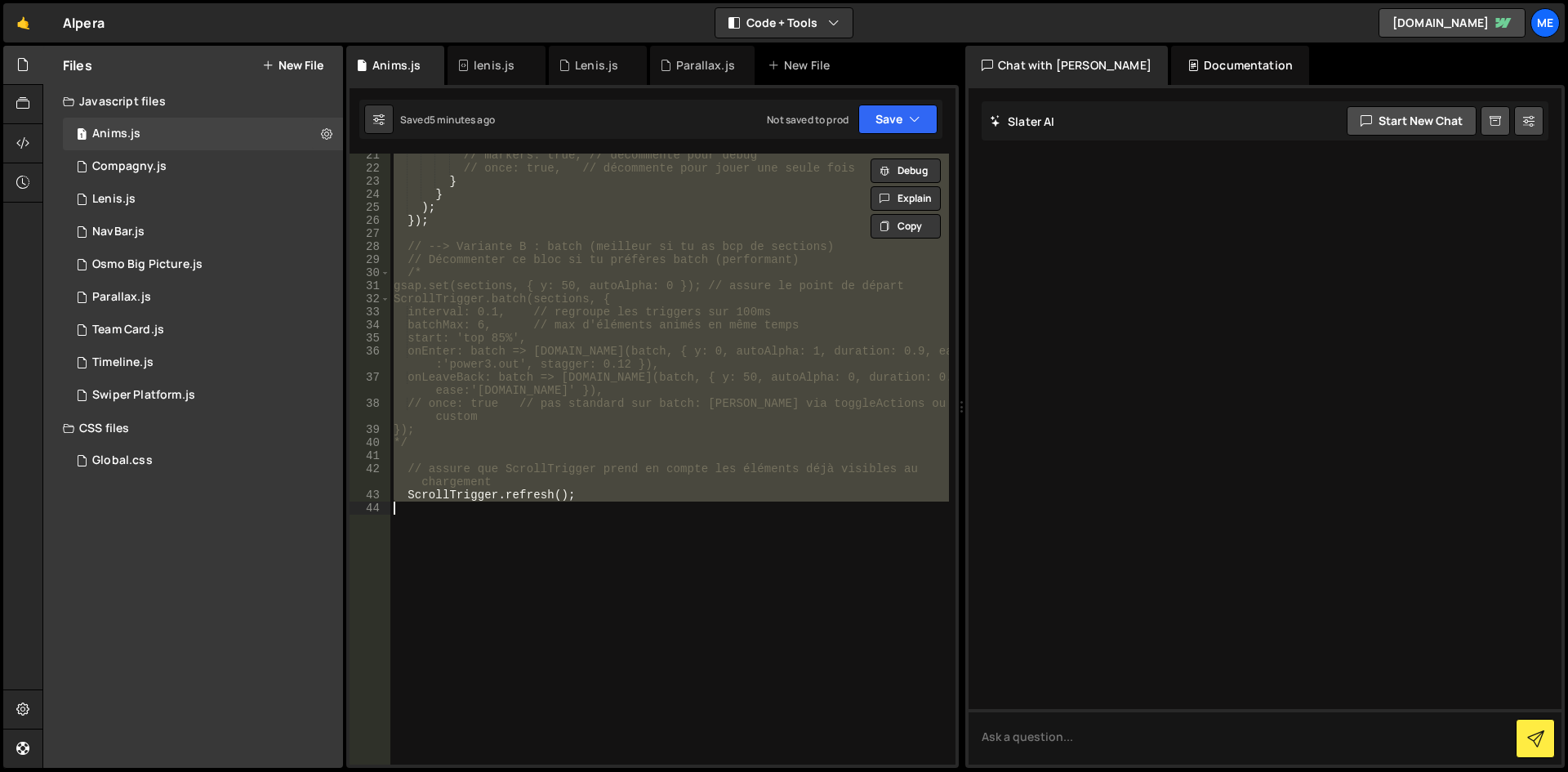
click at [635, 317] on div "// markers: true, // décommente pour debug // once: true, // décommente pour jo…" at bounding box center [670, 459] width 558 height 611
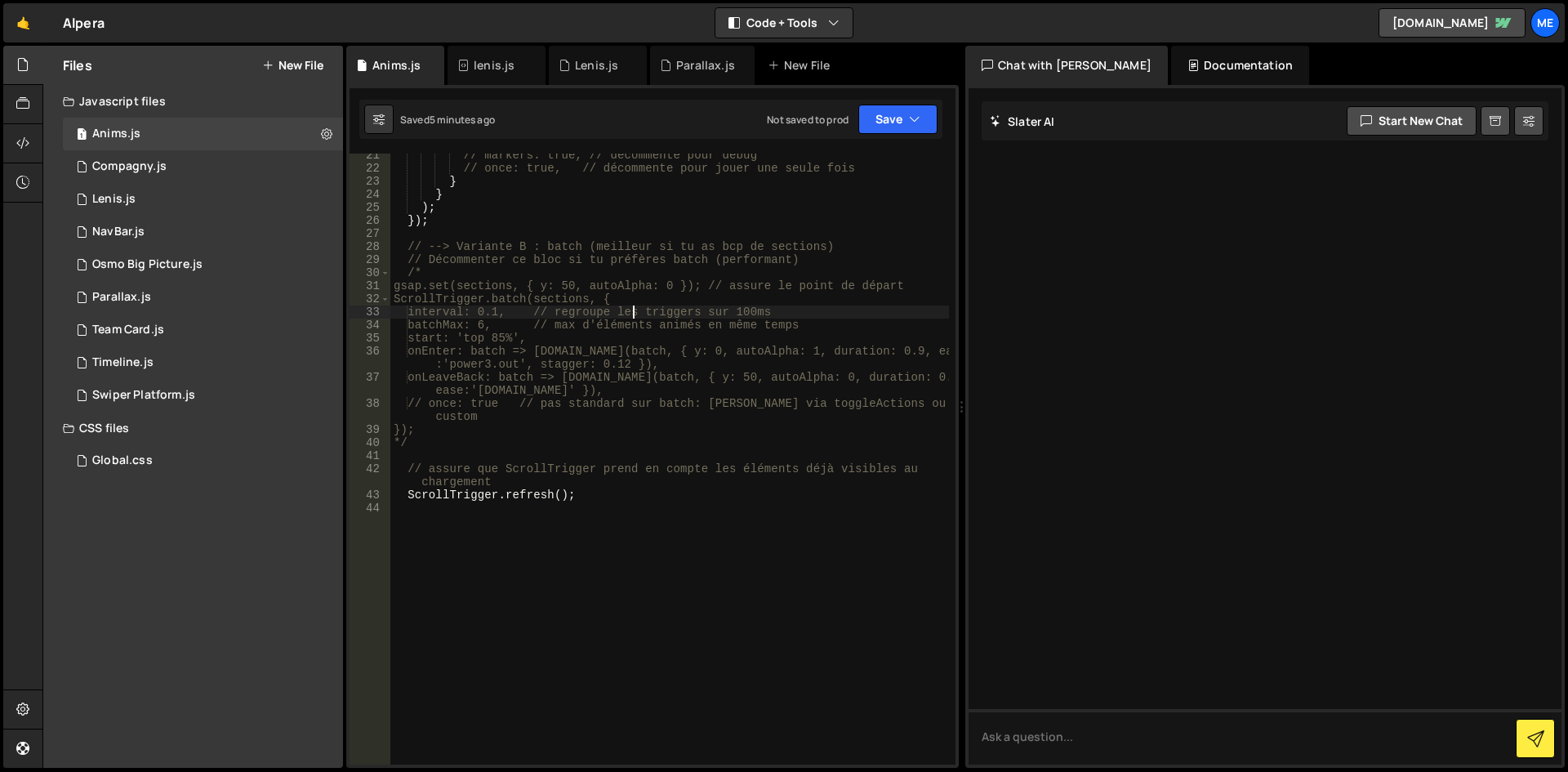
type textarea "ScrollTrigger.refresh();"
paste textarea
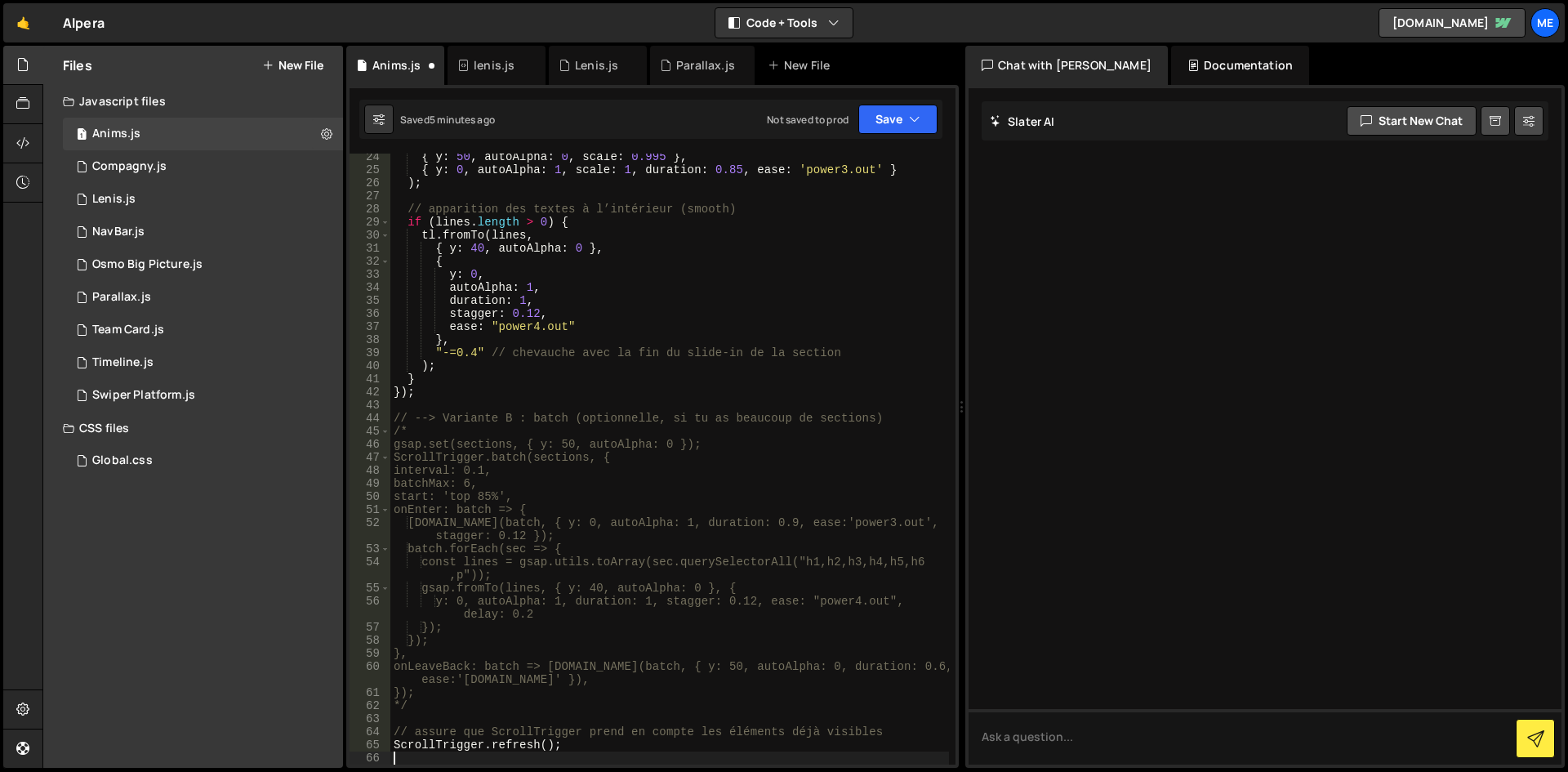
scroll to position [304, 0]
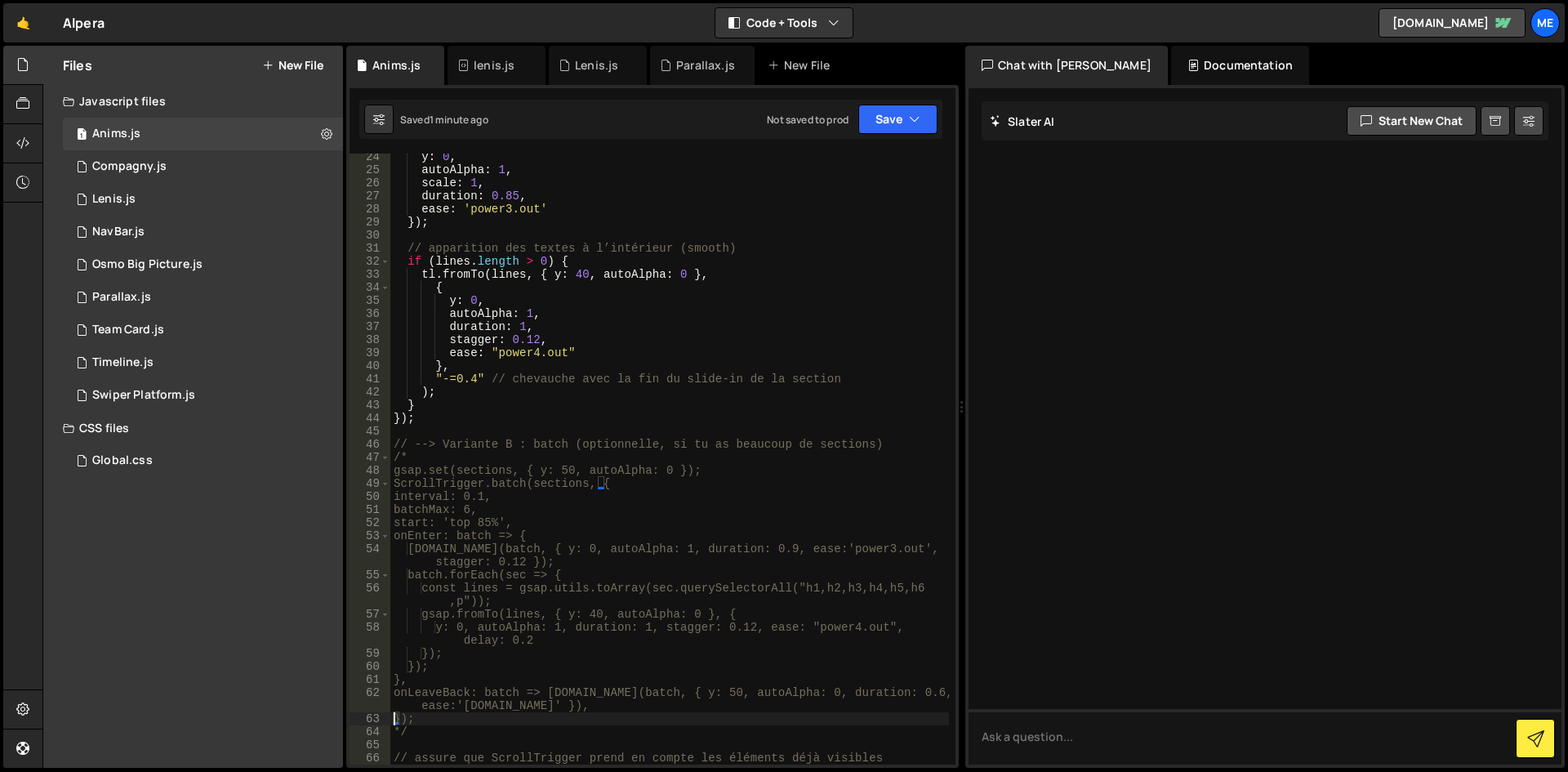
click at [838, 459] on div "y : 0 , autoAlpha : 1 , scale : 1 , duration : 0.85 , ease : 'power3.out' }) ; …" at bounding box center [670, 468] width 558 height 637
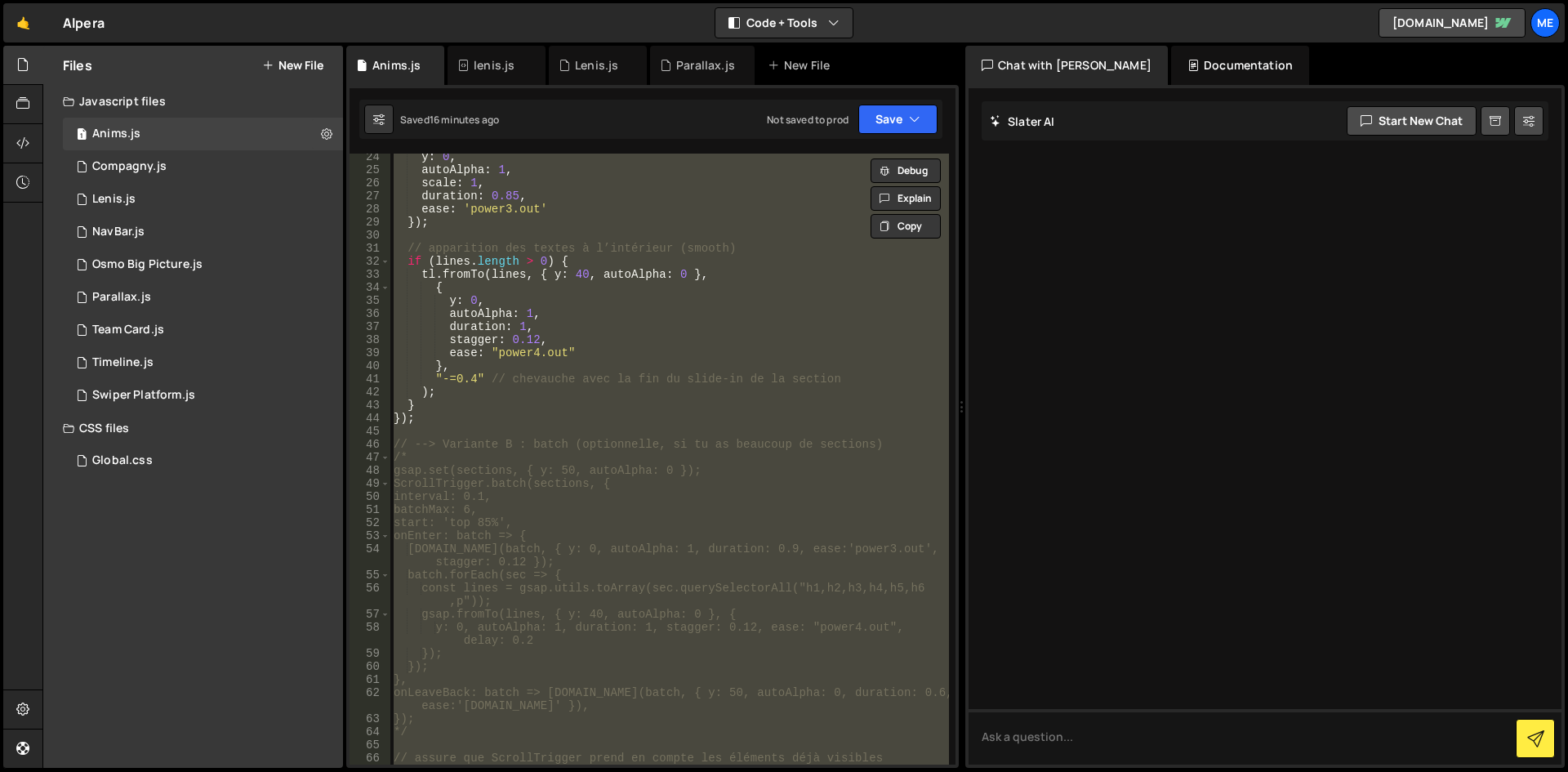
click at [689, 328] on div "y : 0 , autoAlpha : 1 , scale : 1 , duration : 0.85 , ease : 'power3.out' }) ; …" at bounding box center [670, 459] width 558 height 611
type textarea "duration: 1,"
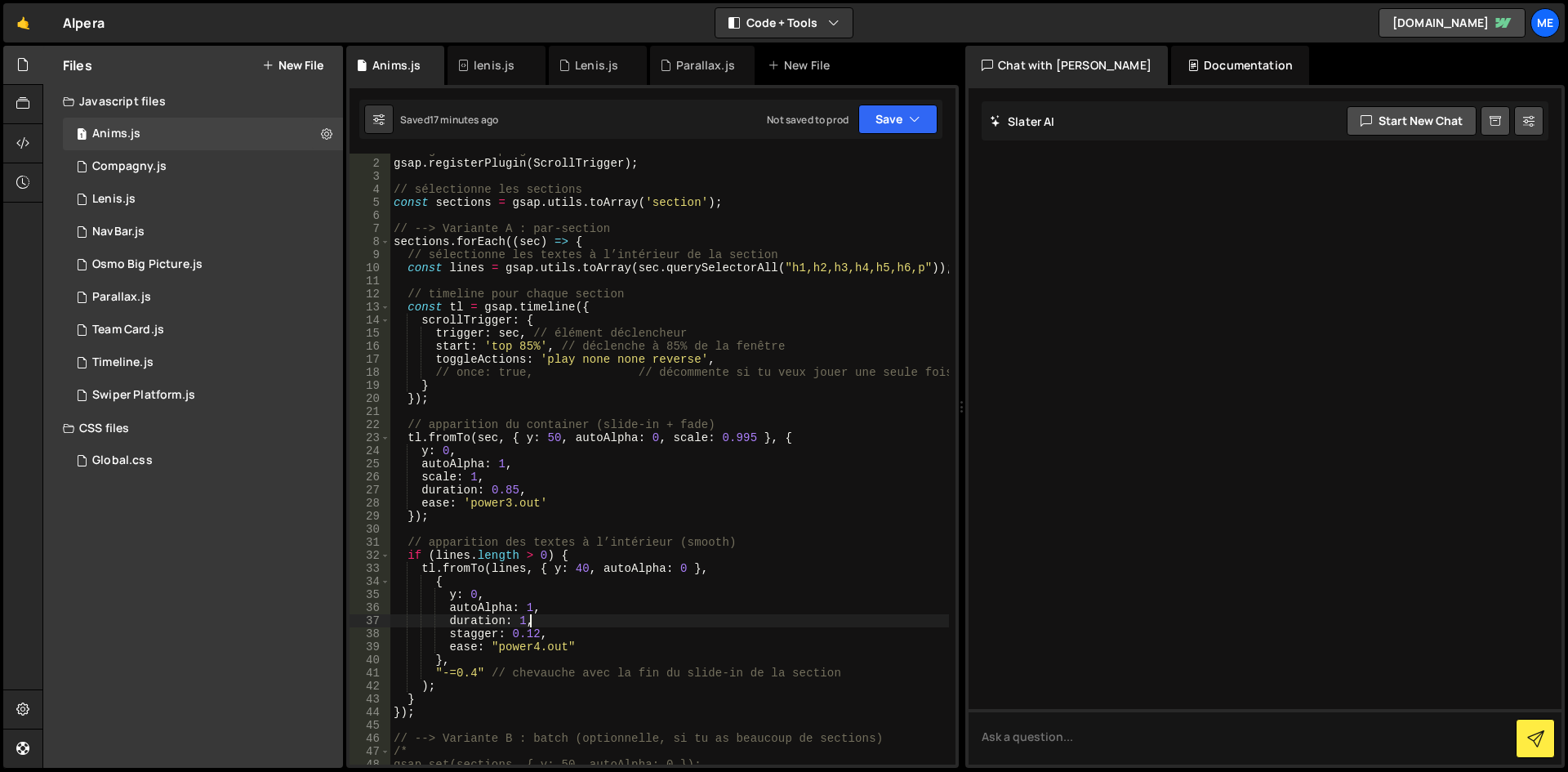
scroll to position [0, 0]
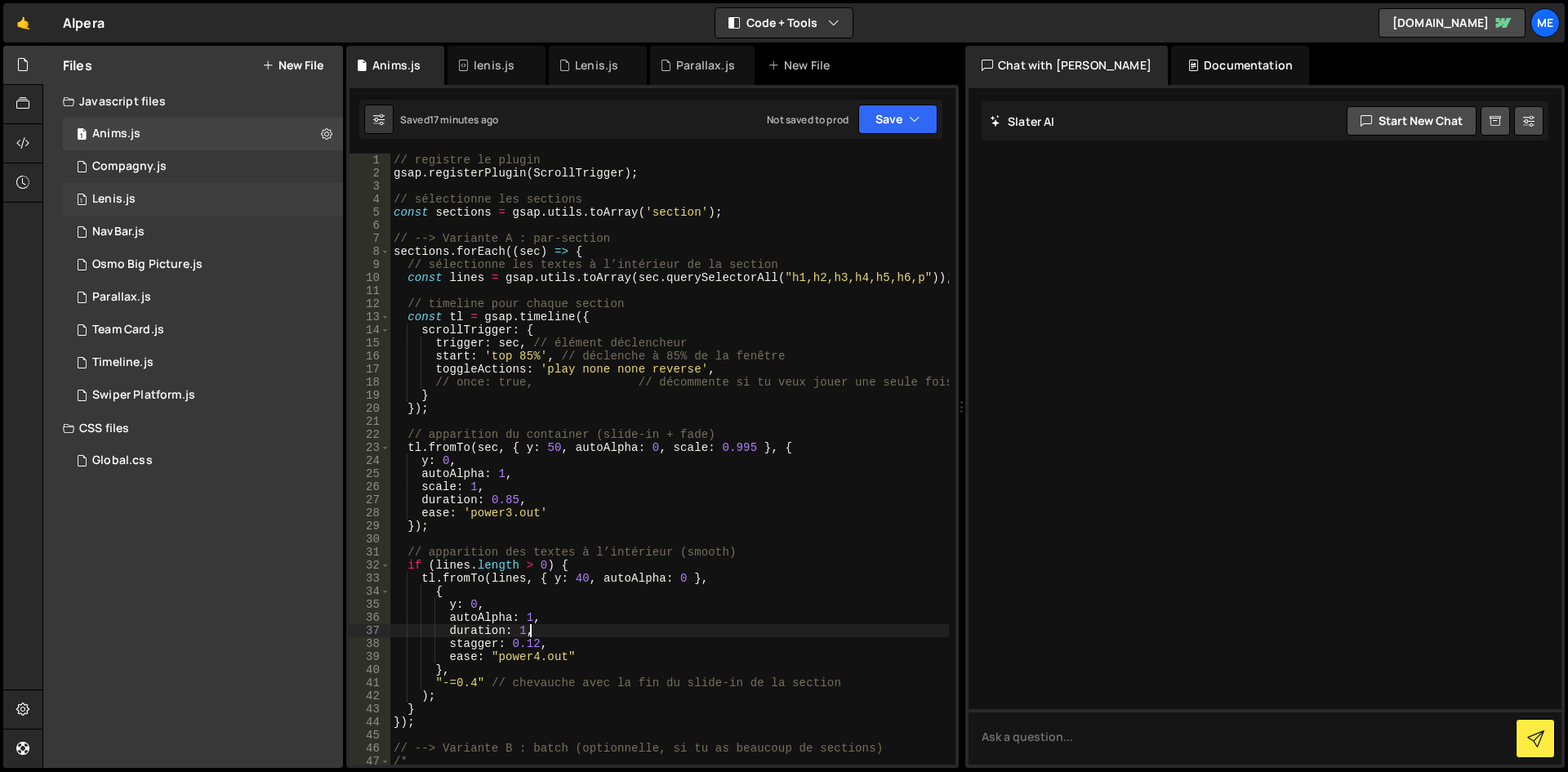
click at [154, 201] on div "1 Lenis.js 0" at bounding box center [203, 199] width 280 height 33
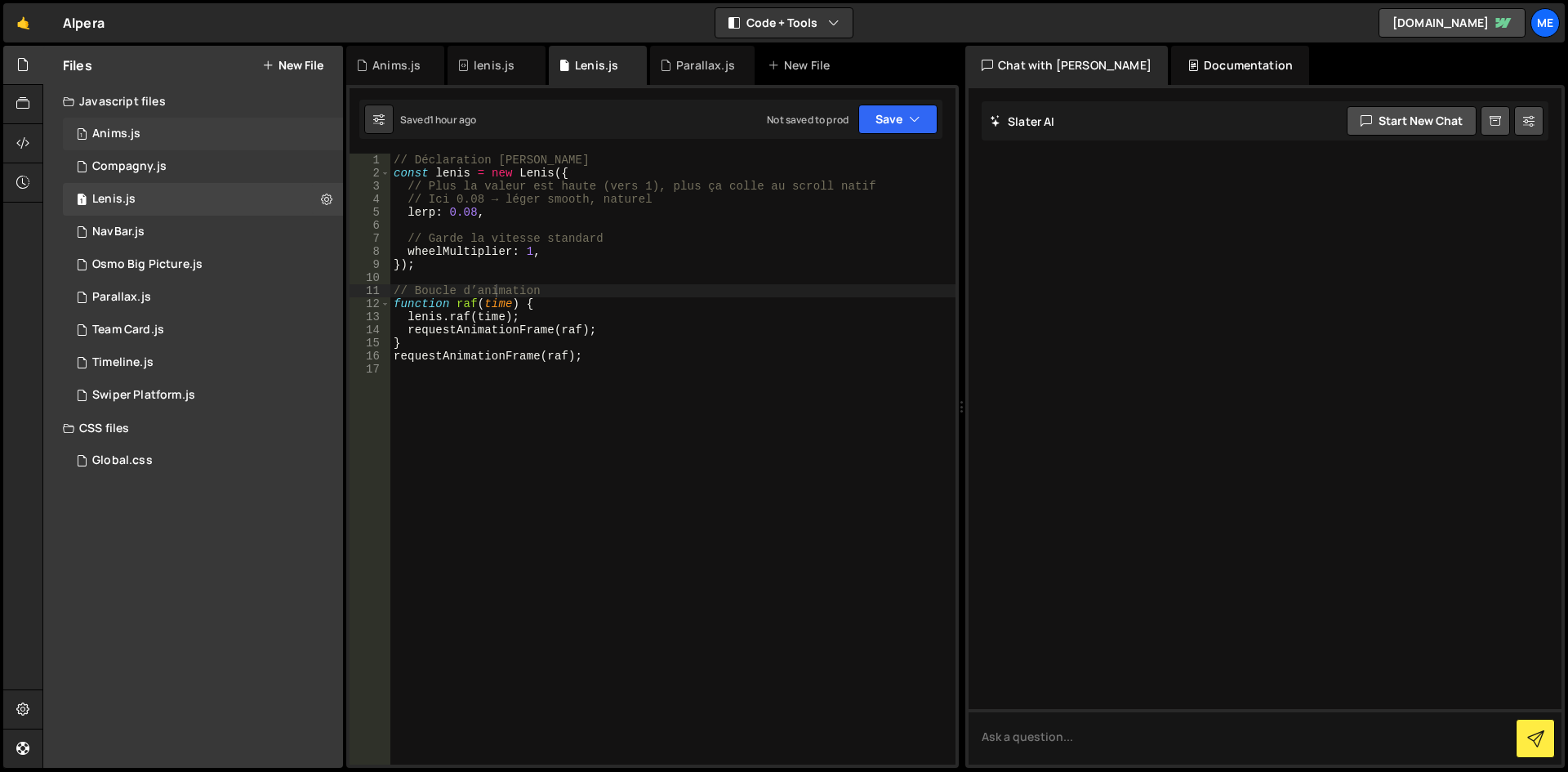
click at [146, 141] on div "1 Anims.js 0" at bounding box center [203, 133] width 280 height 33
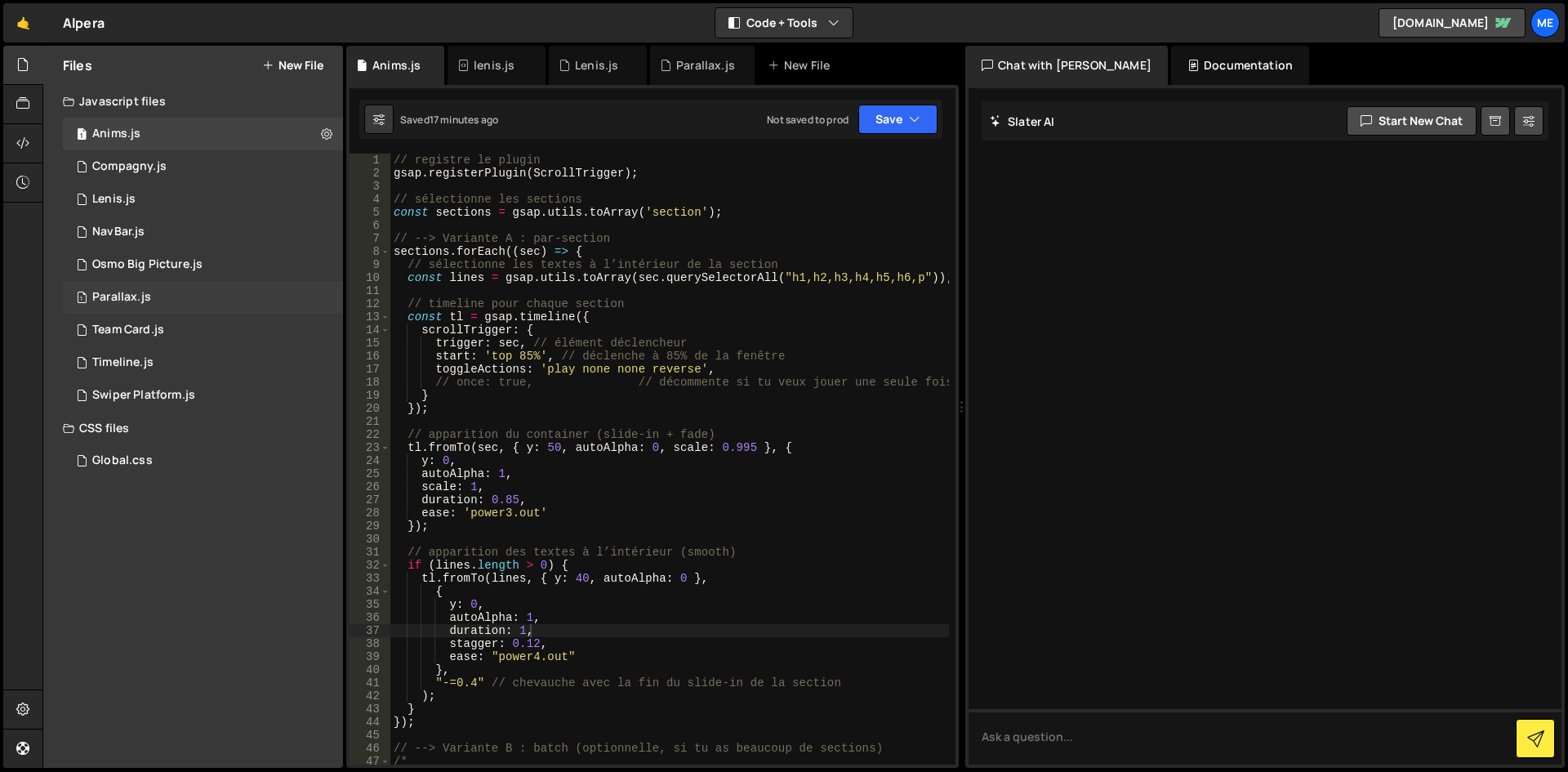
click at [220, 297] on div "1 Parallax.js 0" at bounding box center [203, 297] width 280 height 33
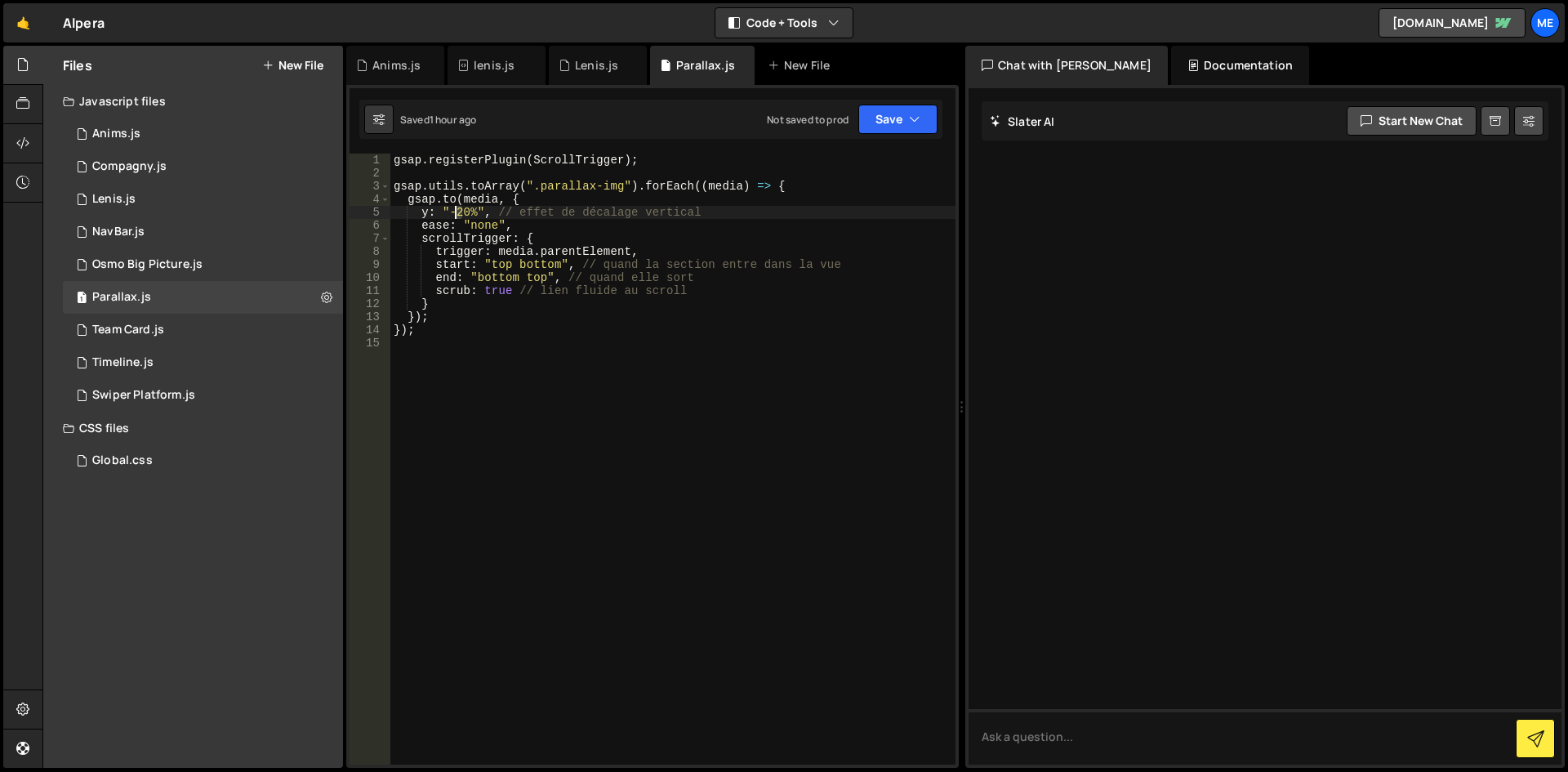
click at [456, 208] on div "gsap . registerPlugin ( ScrollTrigger ) ; gsap . utils . toArray ( ".parallax-i…" at bounding box center [673, 472] width 565 height 637
click at [602, 308] on div "gsap . registerPlugin ( ScrollTrigger ) ; gsap . utils . toArray ( ".parallax-i…" at bounding box center [673, 472] width 565 height 637
click at [460, 211] on div "gsap . registerPlugin ( ScrollTrigger ) ; gsap . utils . toArray ( ".parallax-i…" at bounding box center [673, 472] width 565 height 637
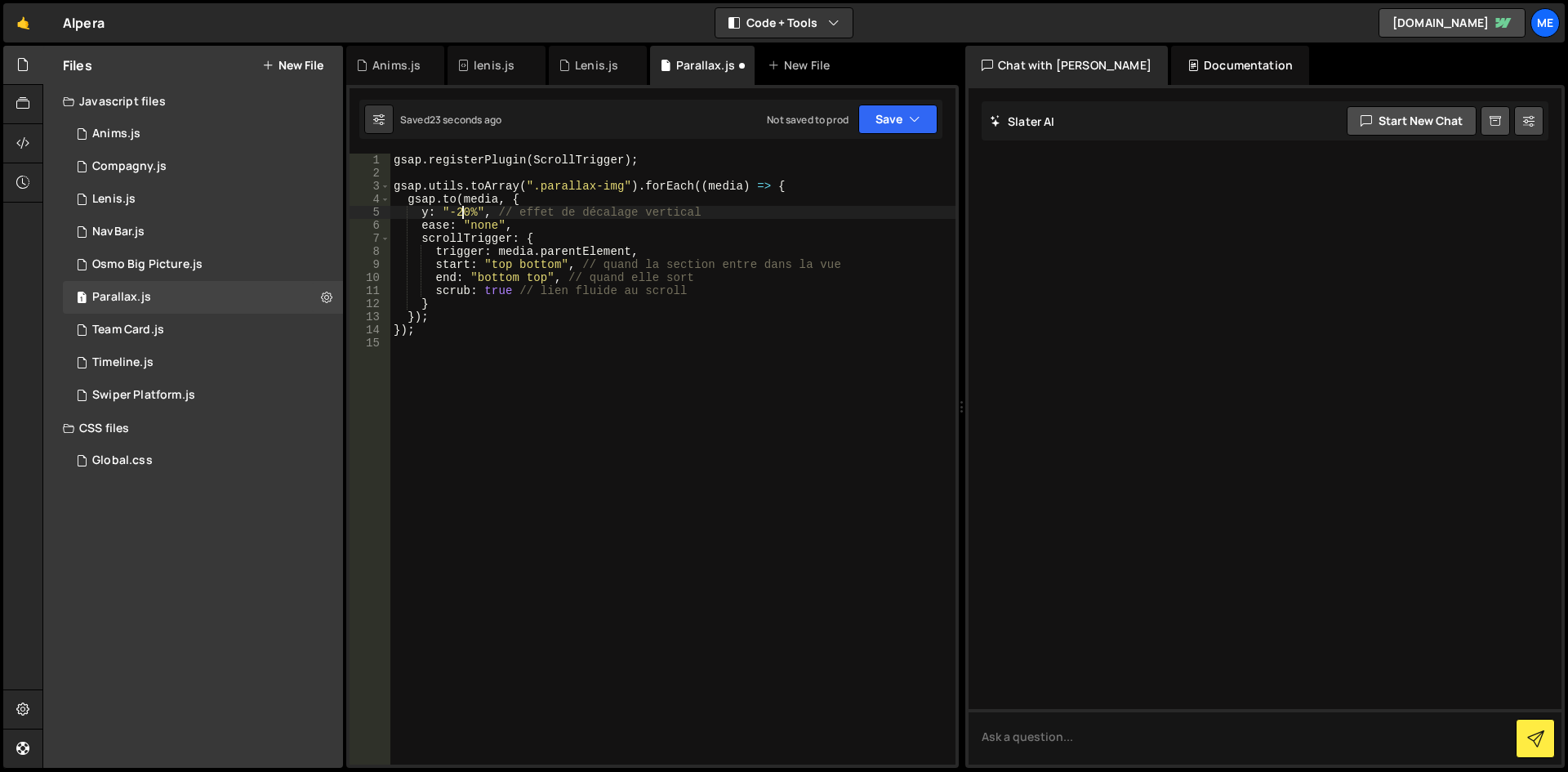
click at [709, 318] on div "gsap . registerPlugin ( ScrollTrigger ) ; gsap . utils . toArray ( ".parallax-i…" at bounding box center [673, 472] width 565 height 637
type textarea "});"
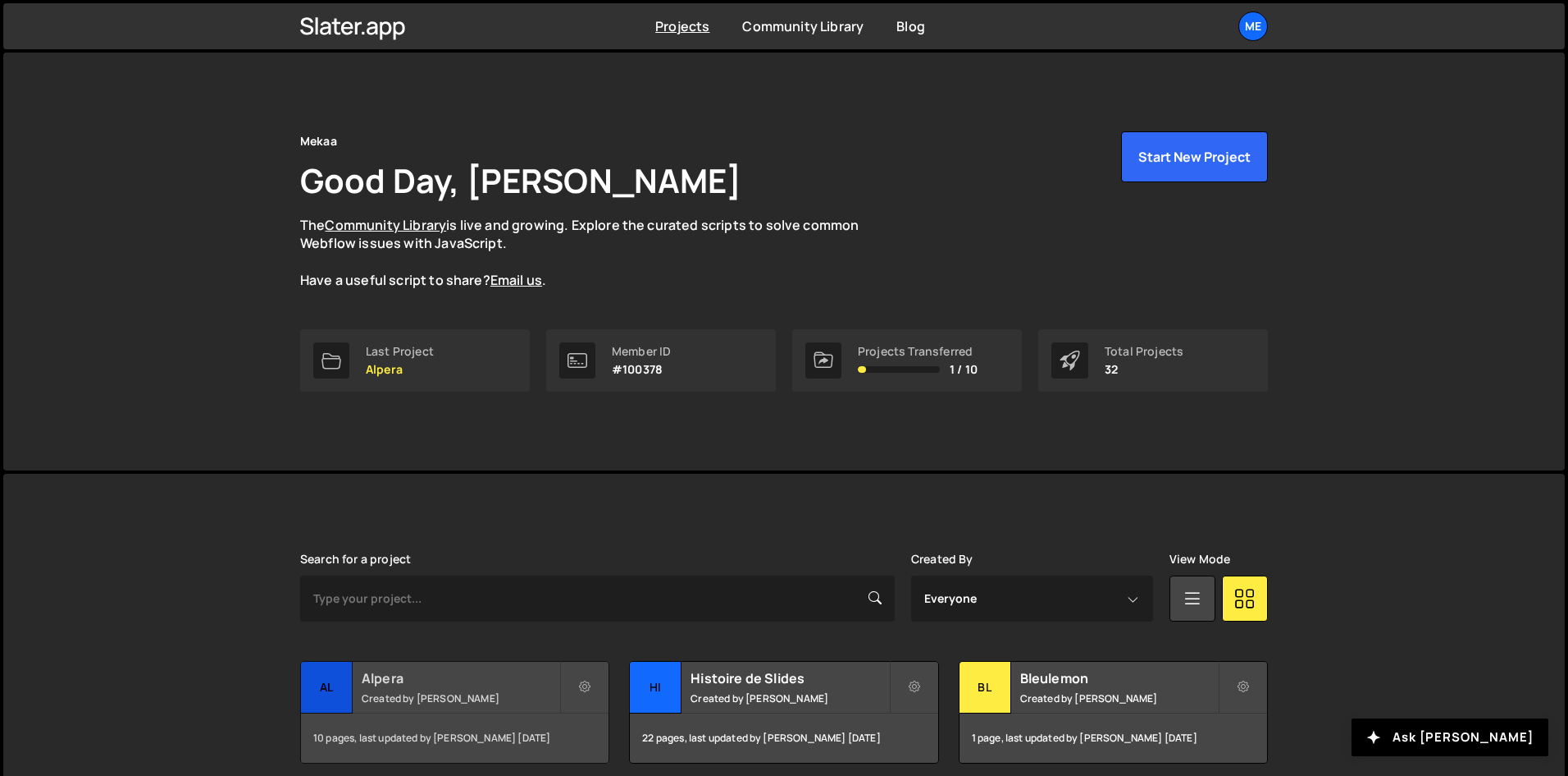
click at [414, 698] on small "Created by [PERSON_NAME]" at bounding box center [460, 698] width 198 height 14
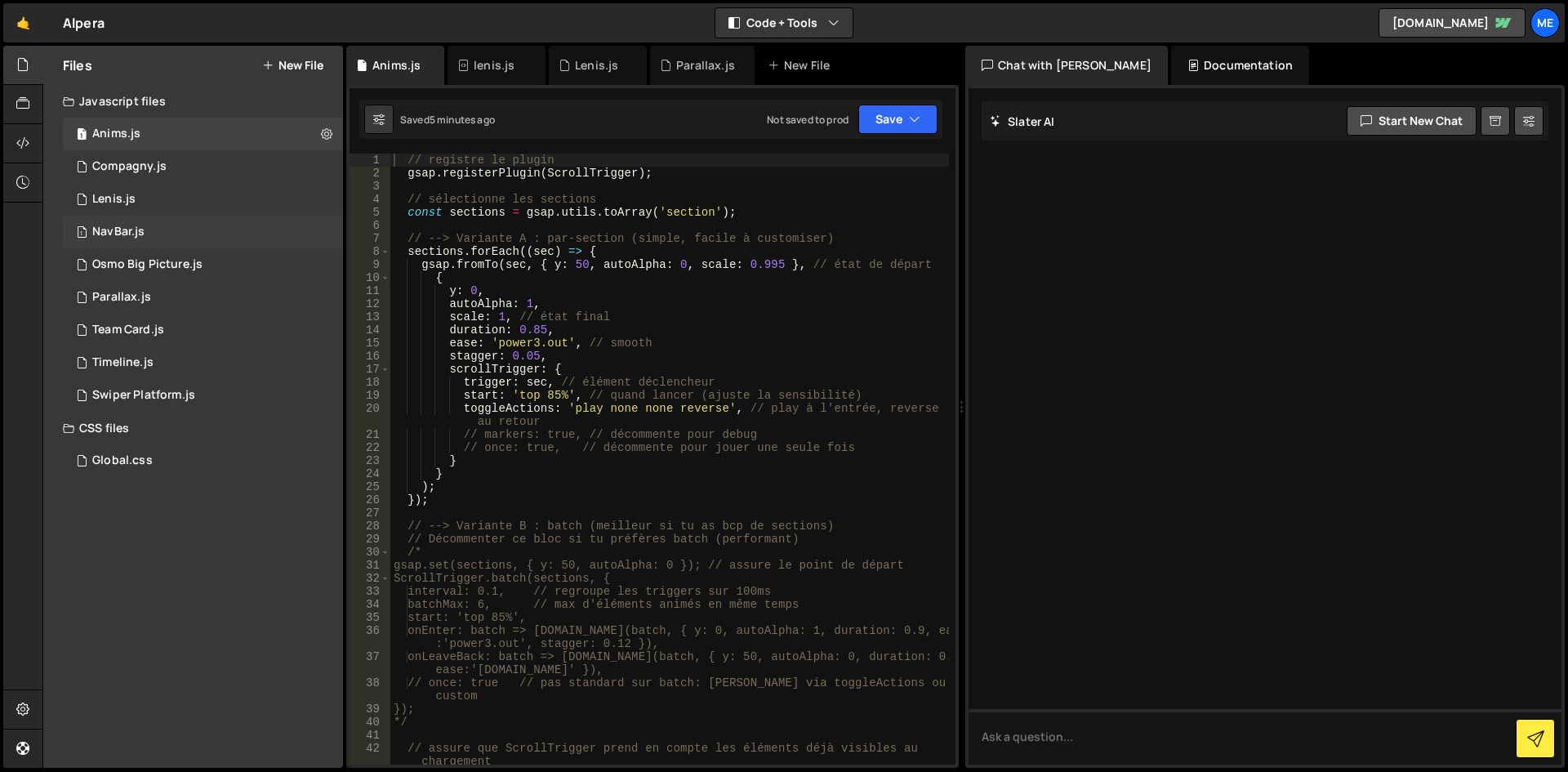
click at [117, 244] on div "1 NavBar.js 0" at bounding box center [203, 232] width 280 height 33
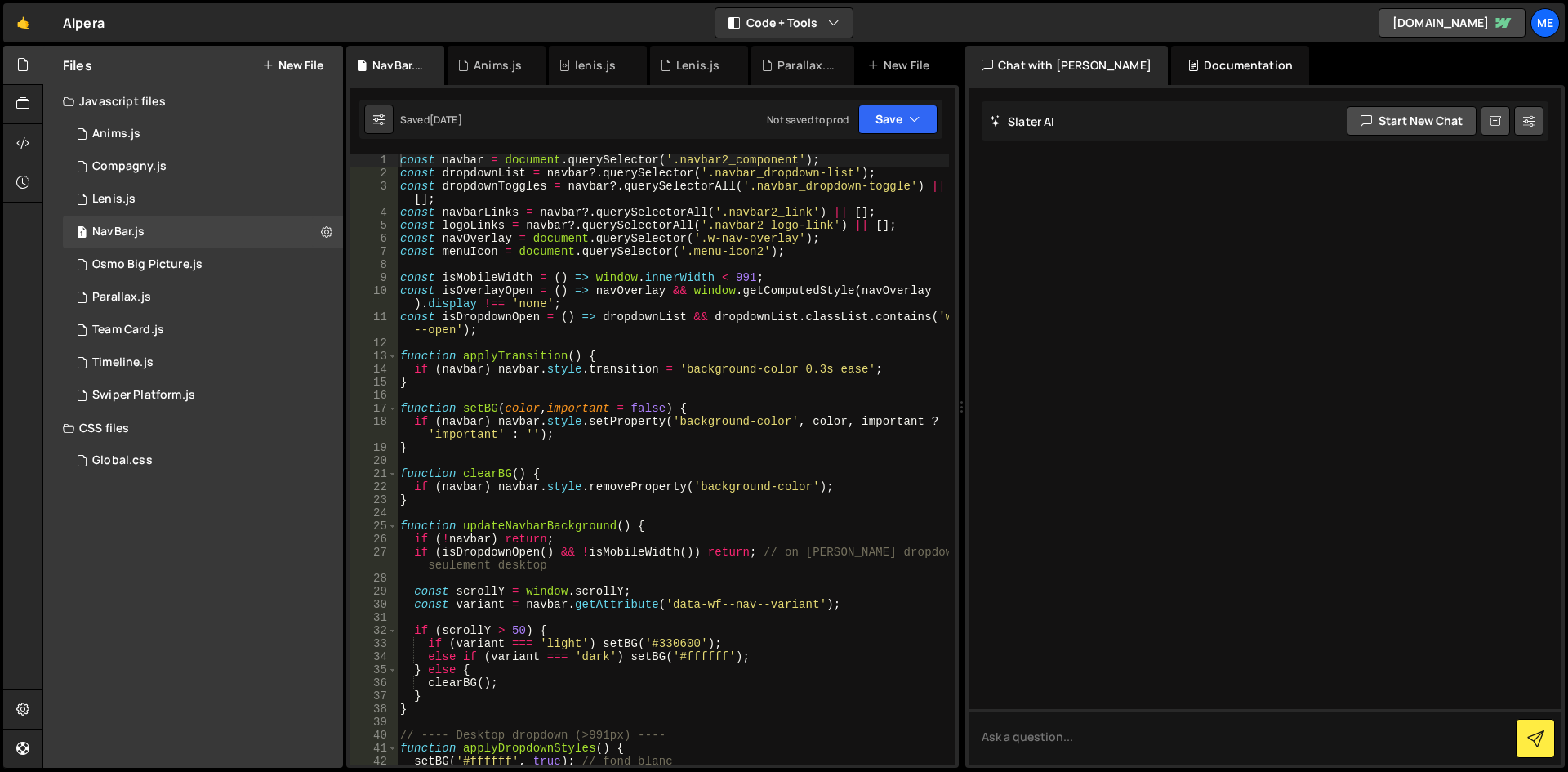
click at [44, 39] on div "🤙 Alpera ⚠️ Code is being edited in another browser" at bounding box center [54, 22] width 101 height 39
click at [38, 33] on link "🤙" at bounding box center [23, 22] width 40 height 39
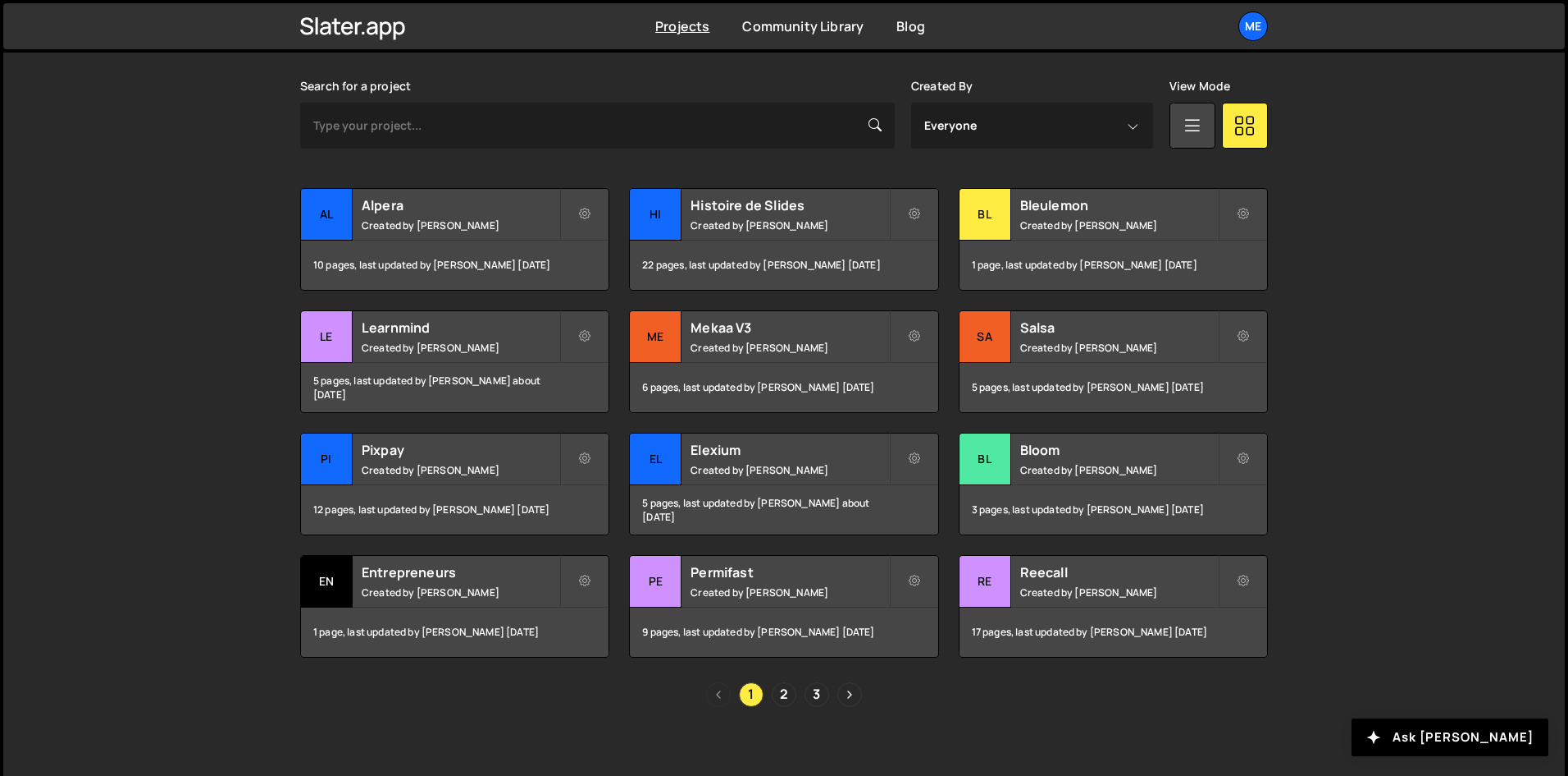
scroll to position [486, 0]
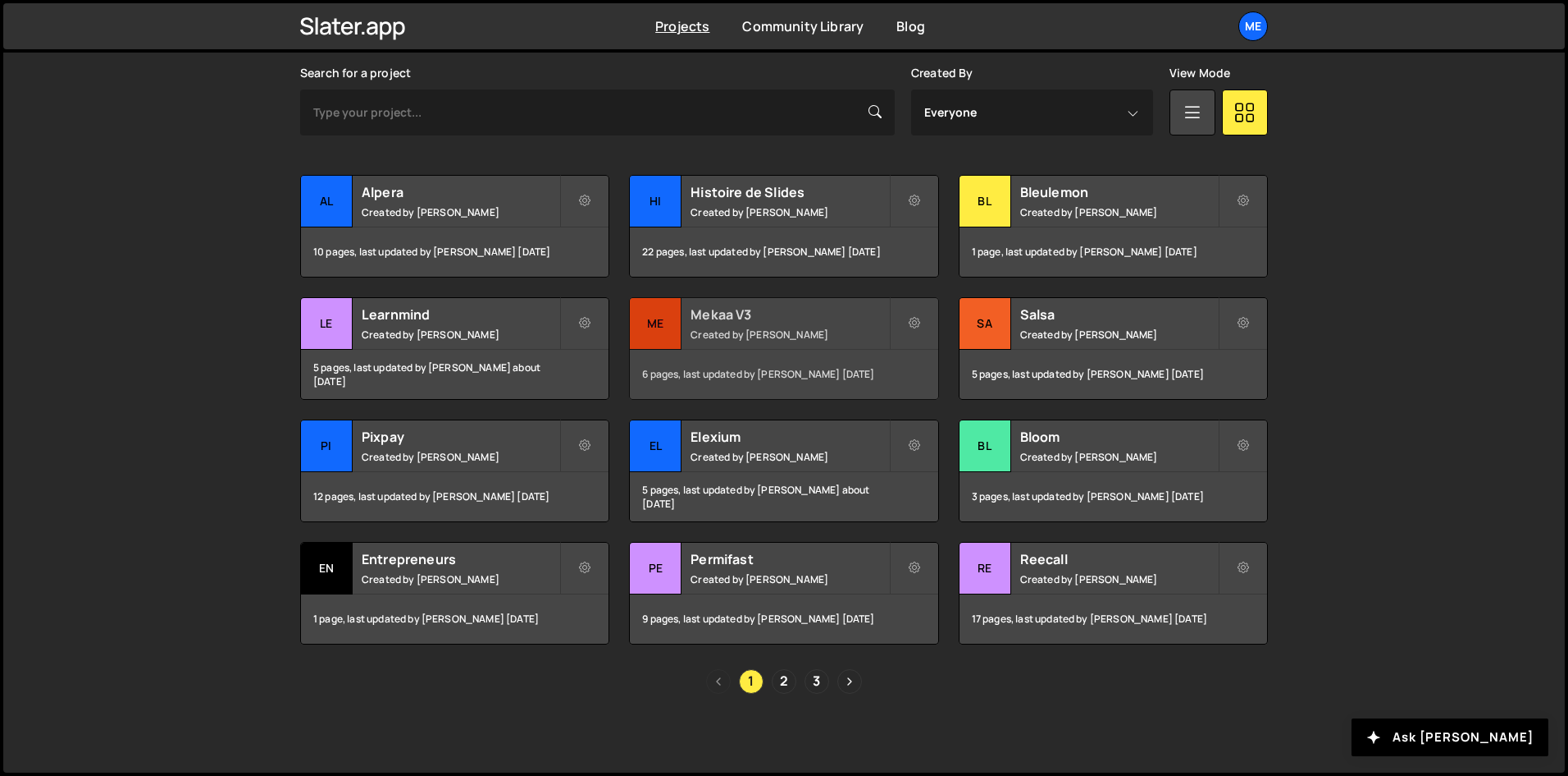
click at [767, 326] on div "Mekaa V3 Created by [PERSON_NAME]" at bounding box center [784, 323] width 307 height 51
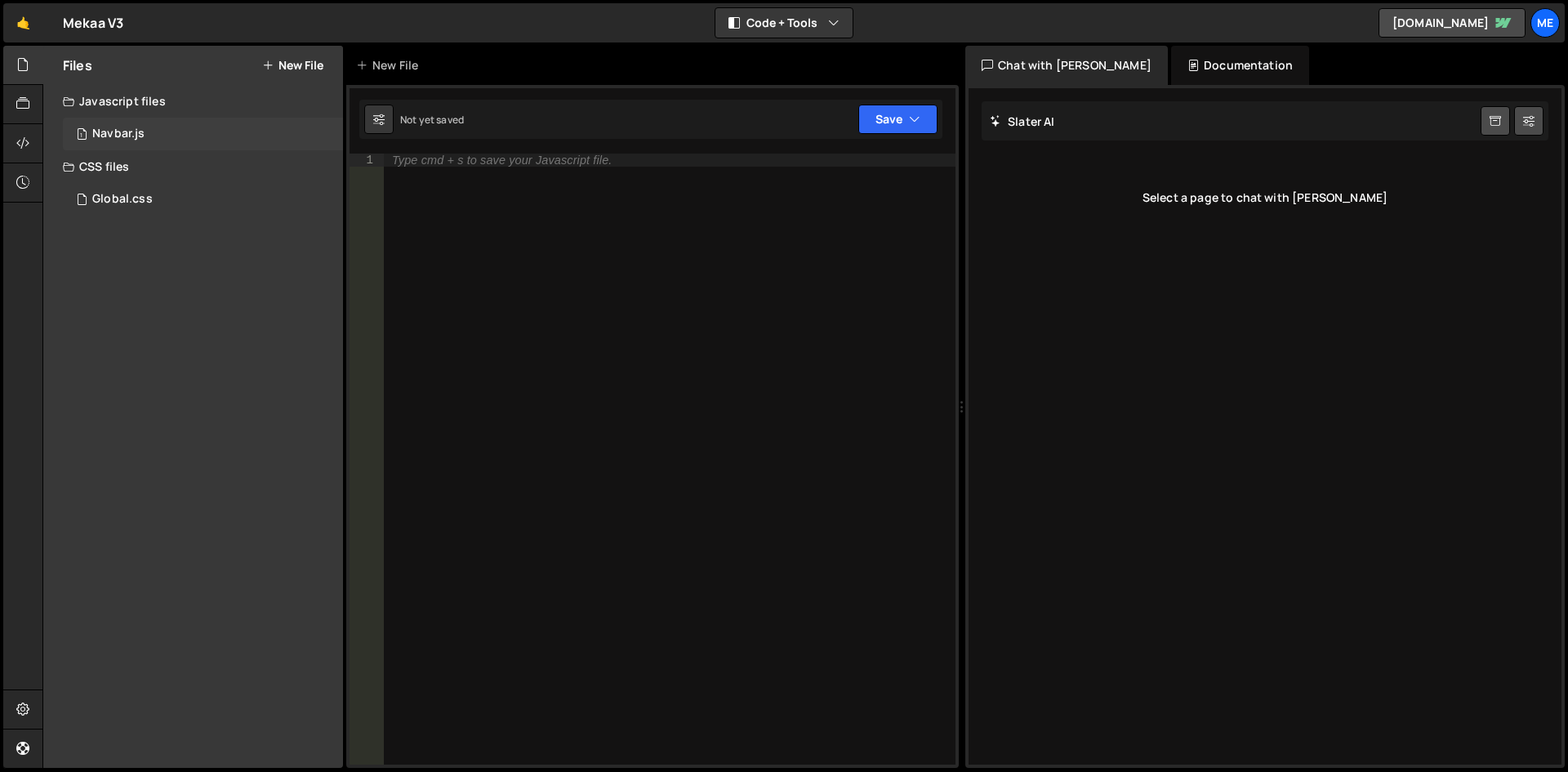
click at [203, 126] on div "1 Navbar.js 0" at bounding box center [203, 133] width 280 height 33
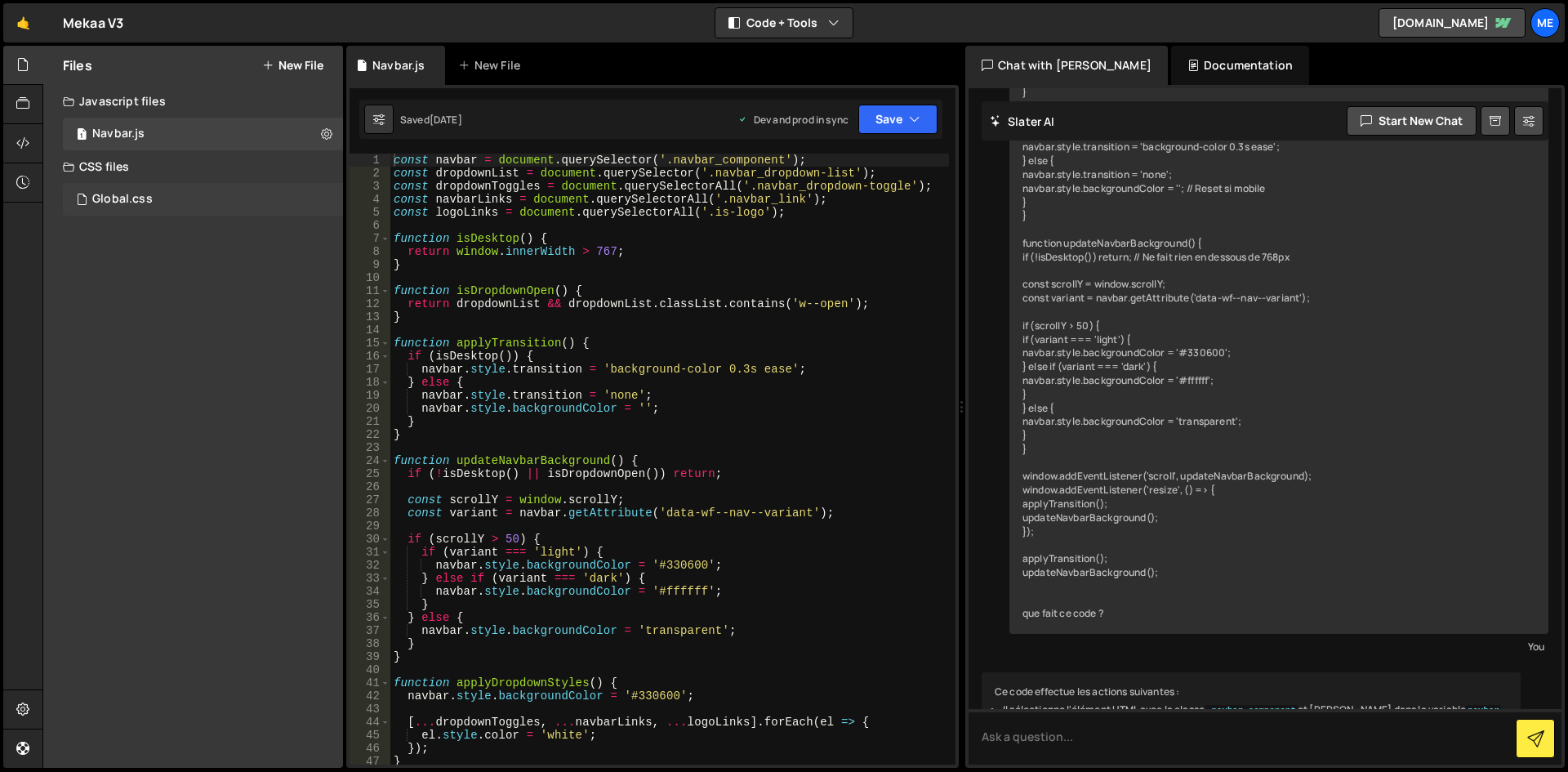
scroll to position [726, 0]
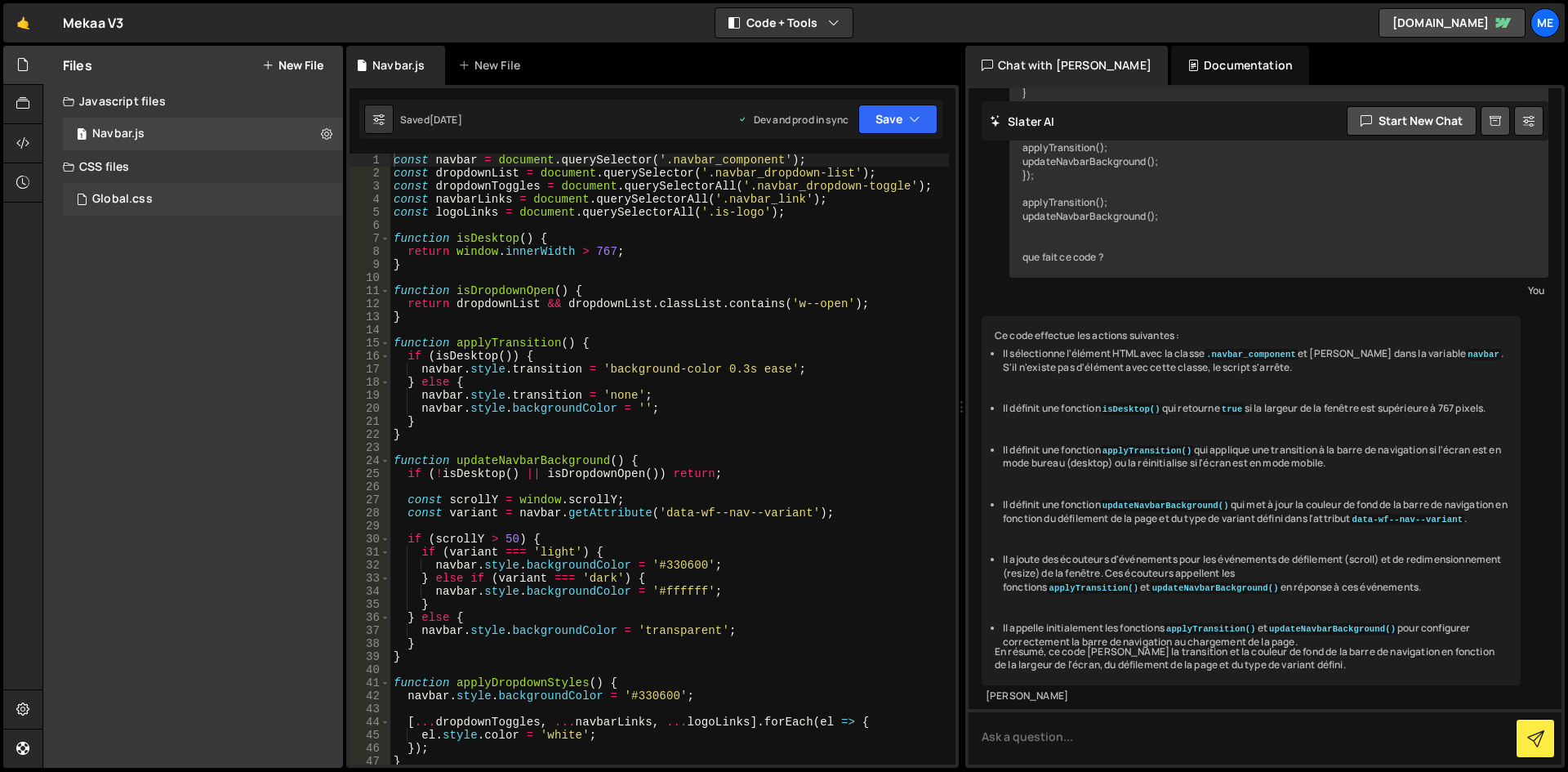
click at [176, 186] on div "Global.css 0" at bounding box center [203, 199] width 280 height 33
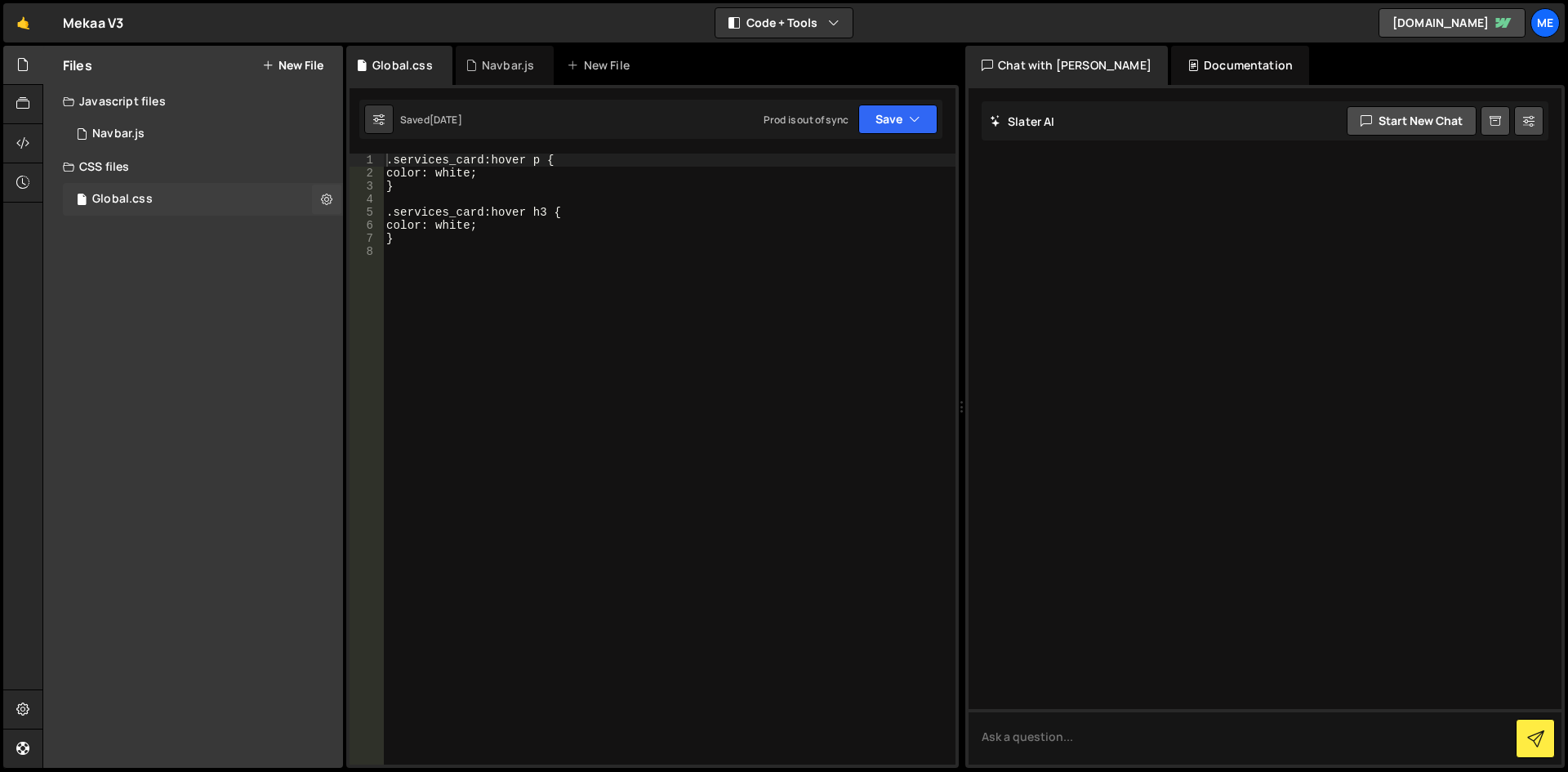
scroll to position [0, 0]
click at [154, 141] on div "1 Navbar.js 0" at bounding box center [203, 133] width 280 height 33
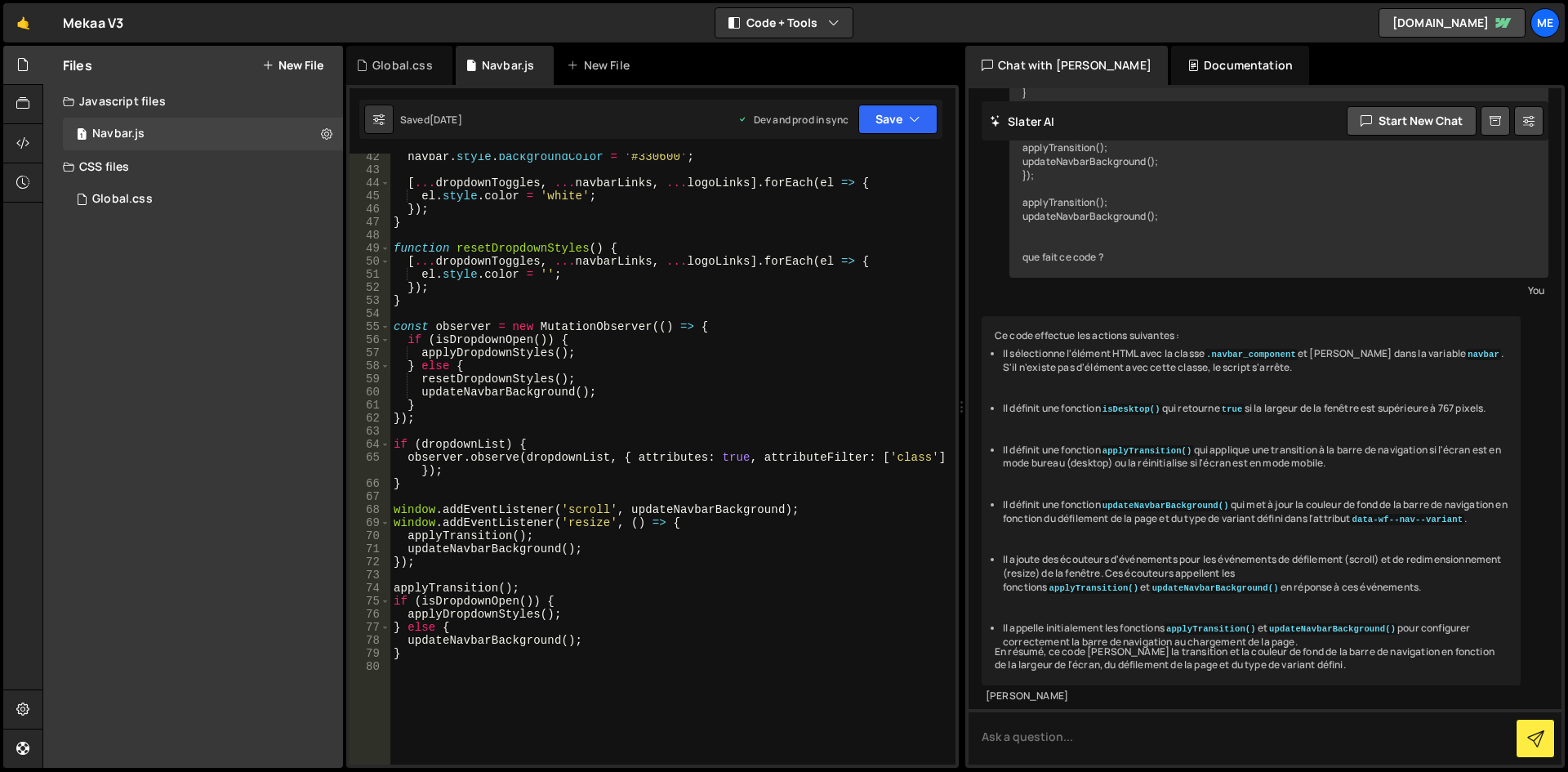
scroll to position [539, 0]
click at [20, 84] on div at bounding box center [23, 103] width 40 height 39
